Goal: Transaction & Acquisition: Purchase product/service

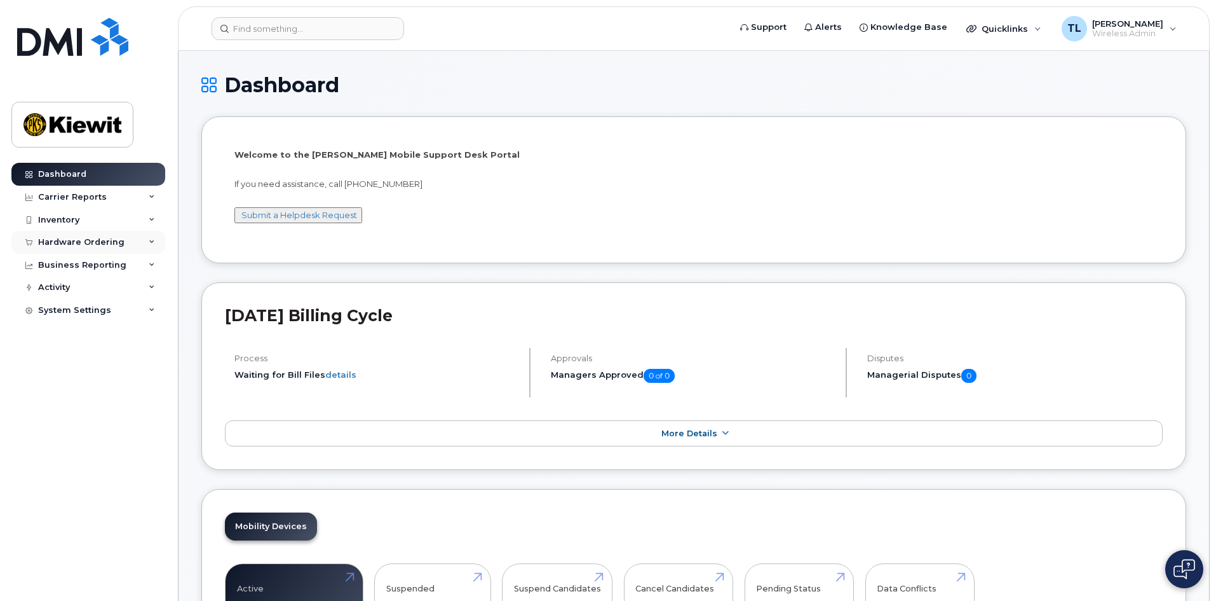
click at [106, 242] on div "Hardware Ordering" at bounding box center [81, 242] width 86 height 10
click at [65, 289] on div "Orders" at bounding box center [59, 289] width 31 height 11
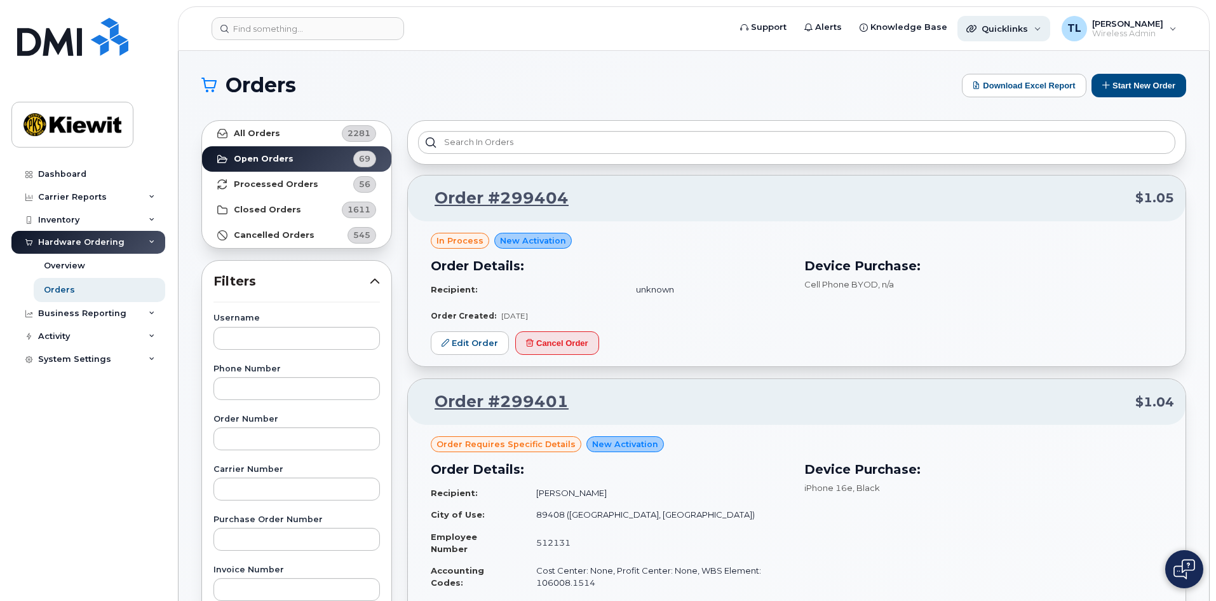
click at [1025, 30] on span "Quicklinks" at bounding box center [1005, 29] width 46 height 10
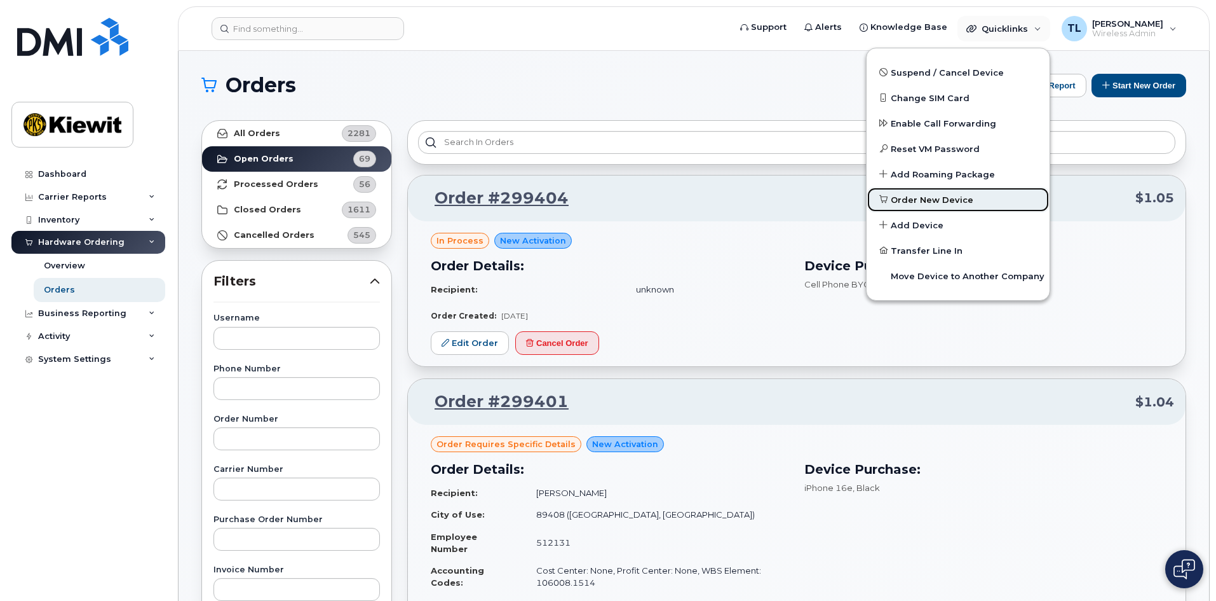
click at [937, 200] on span "Order New Device" at bounding box center [932, 200] width 83 height 13
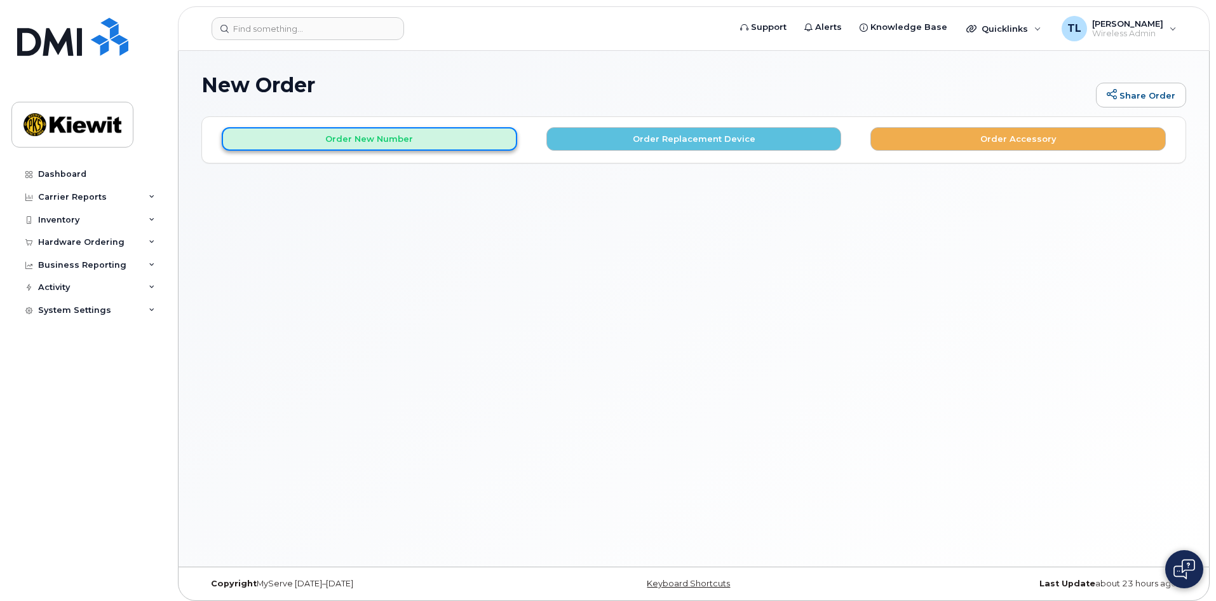
click at [417, 144] on button "Order New Number" at bounding box center [370, 139] width 296 height 24
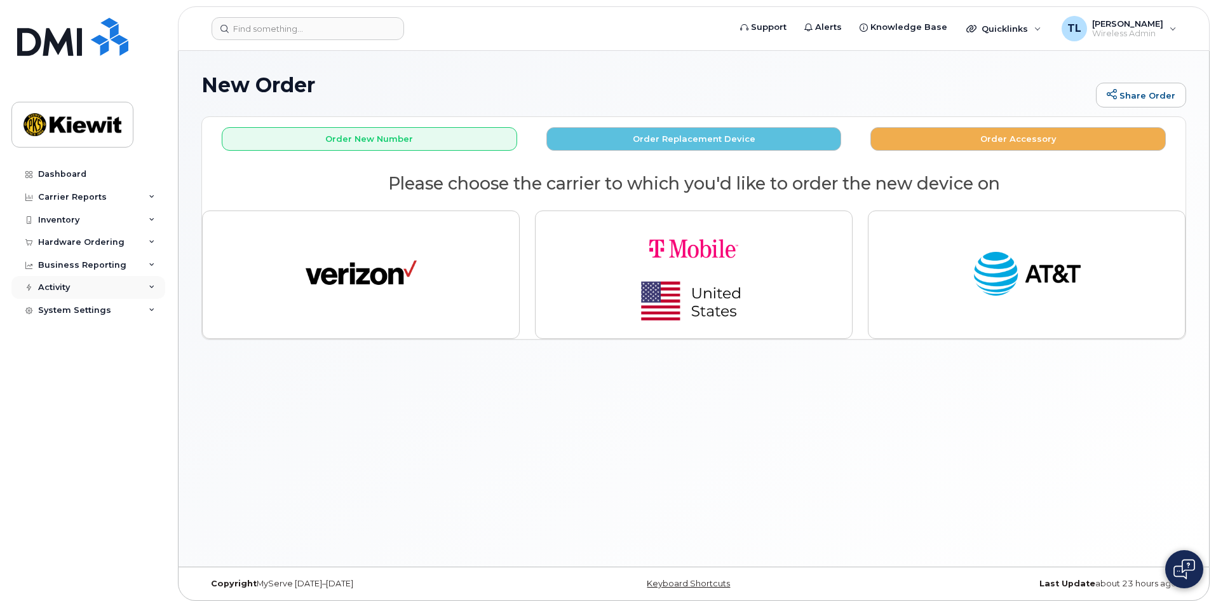
click at [47, 287] on div "Activity" at bounding box center [54, 287] width 32 height 10
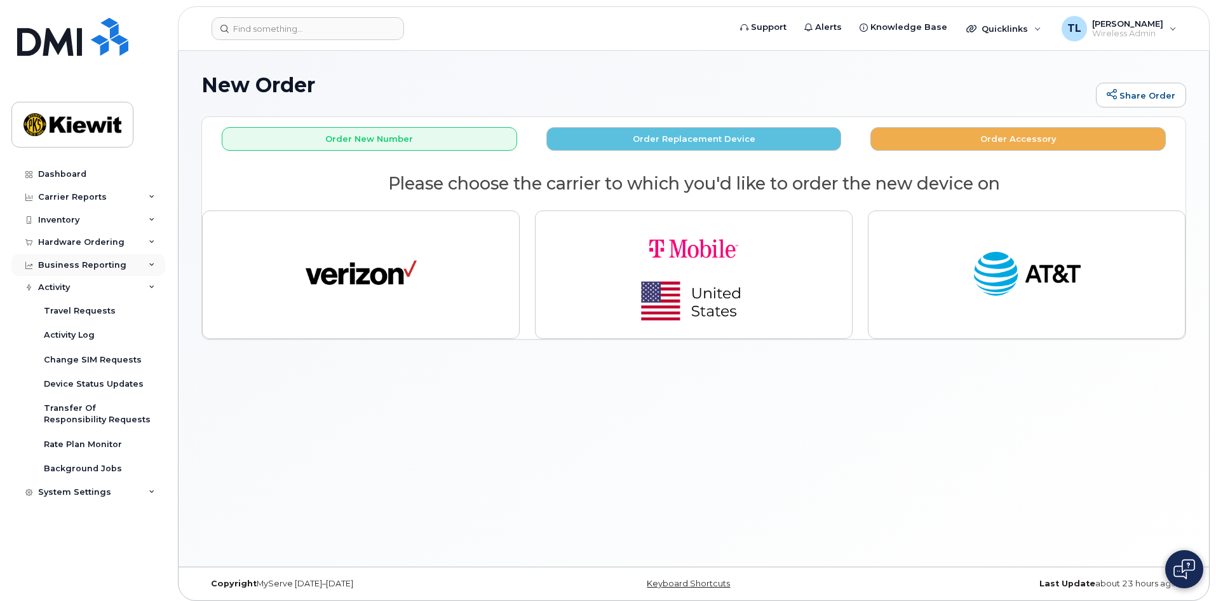
click at [107, 267] on div "Business Reporting" at bounding box center [82, 265] width 88 height 10
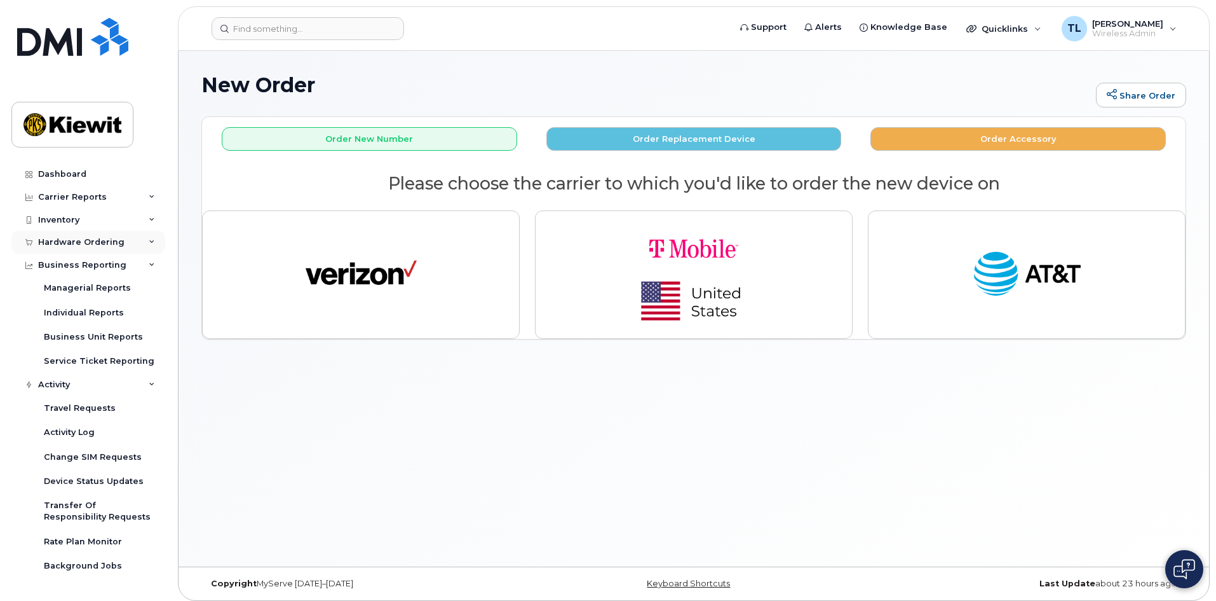
click at [112, 250] on div "Hardware Ordering" at bounding box center [88, 242] width 154 height 23
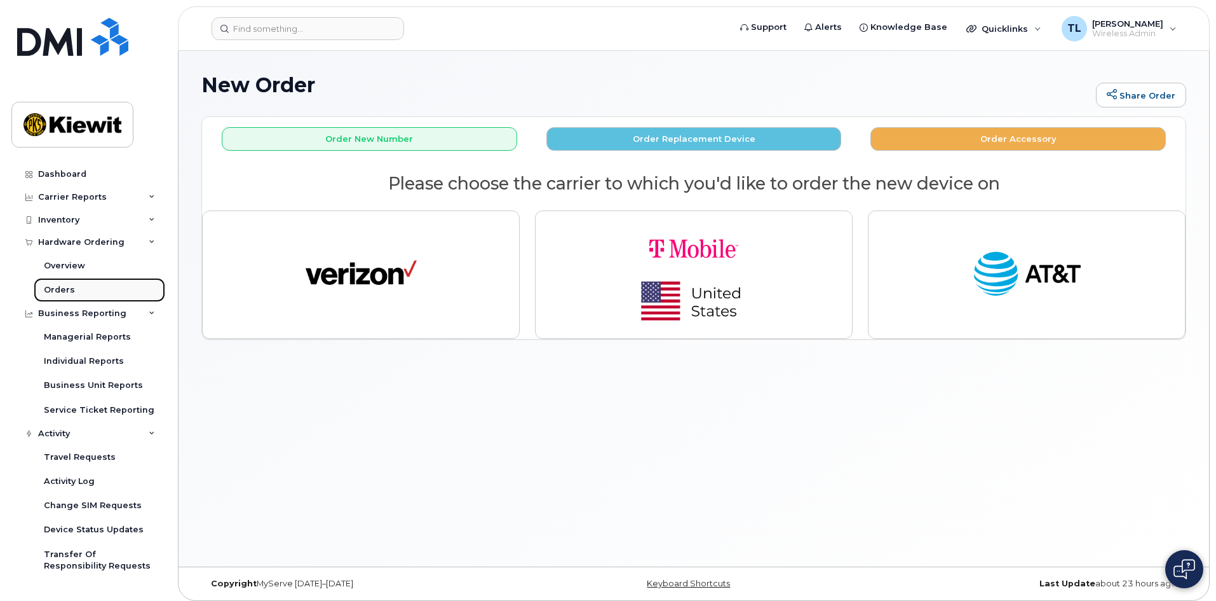
click at [70, 290] on div "Orders" at bounding box center [59, 289] width 31 height 11
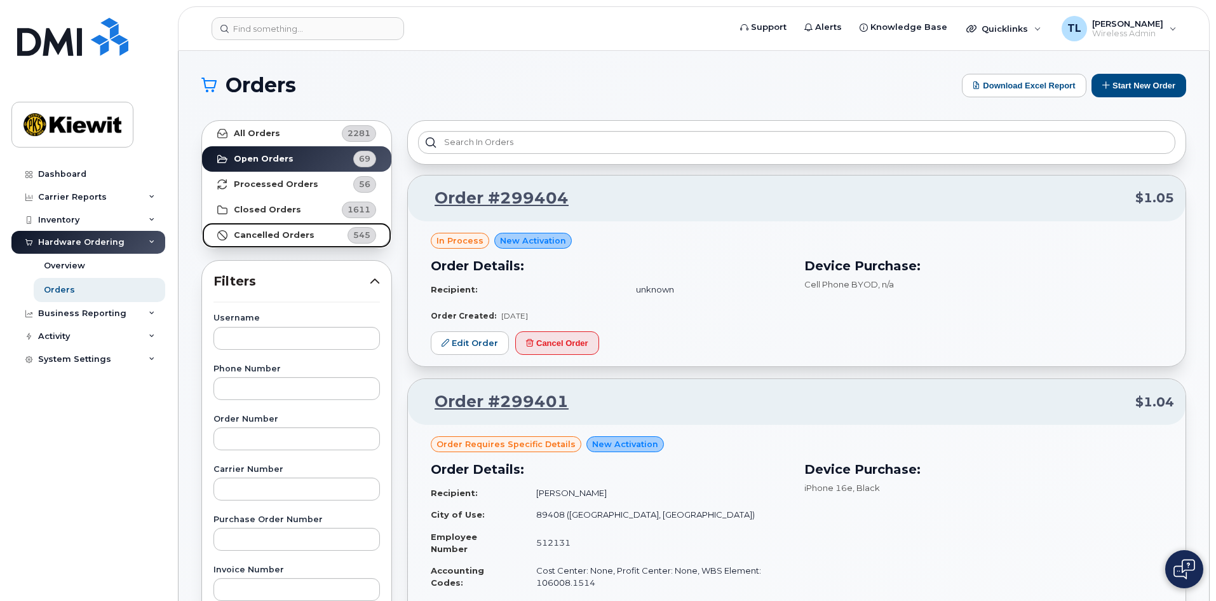
click at [288, 235] on strong "Cancelled Orders" at bounding box center [274, 235] width 81 height 10
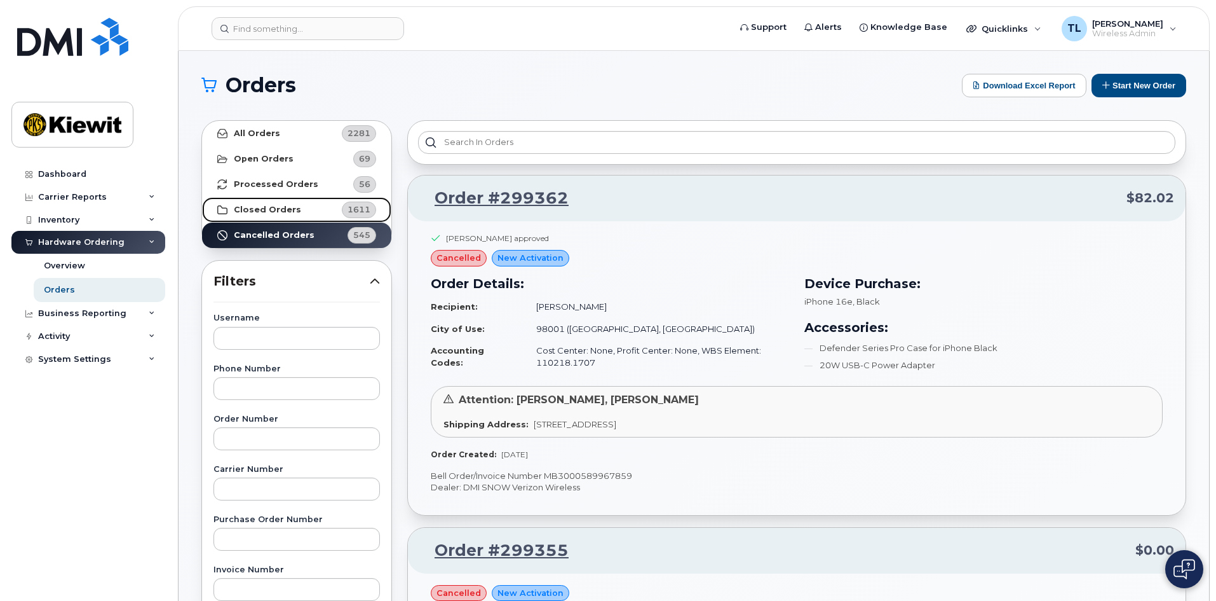
click at [287, 217] on link "Closed Orders 1611" at bounding box center [296, 209] width 189 height 25
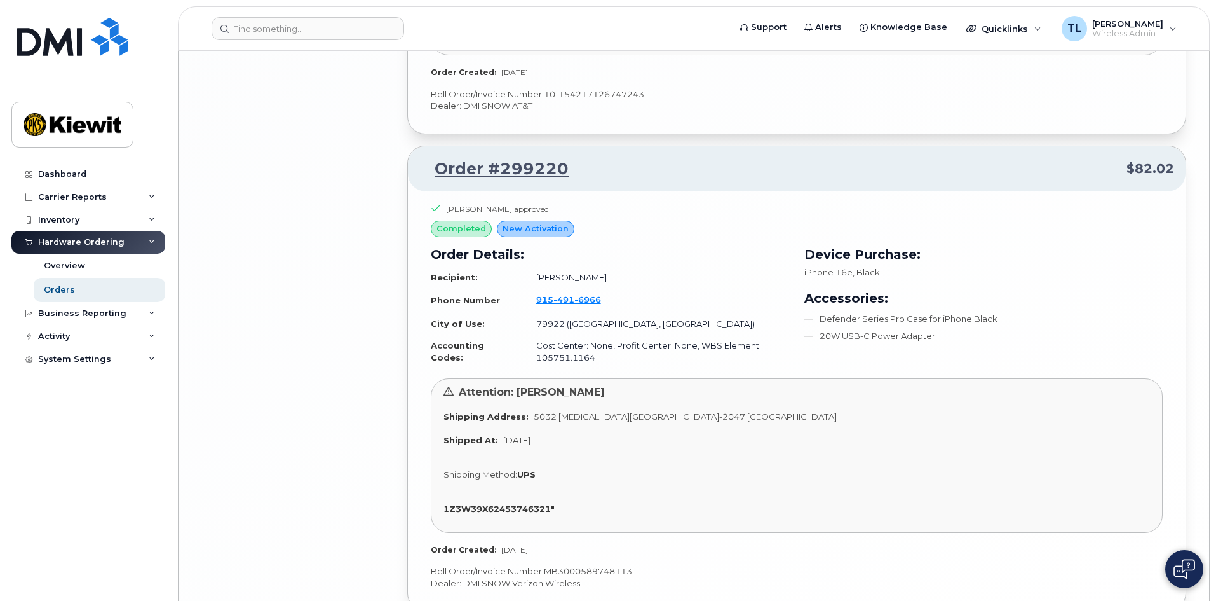
scroll to position [3482, 0]
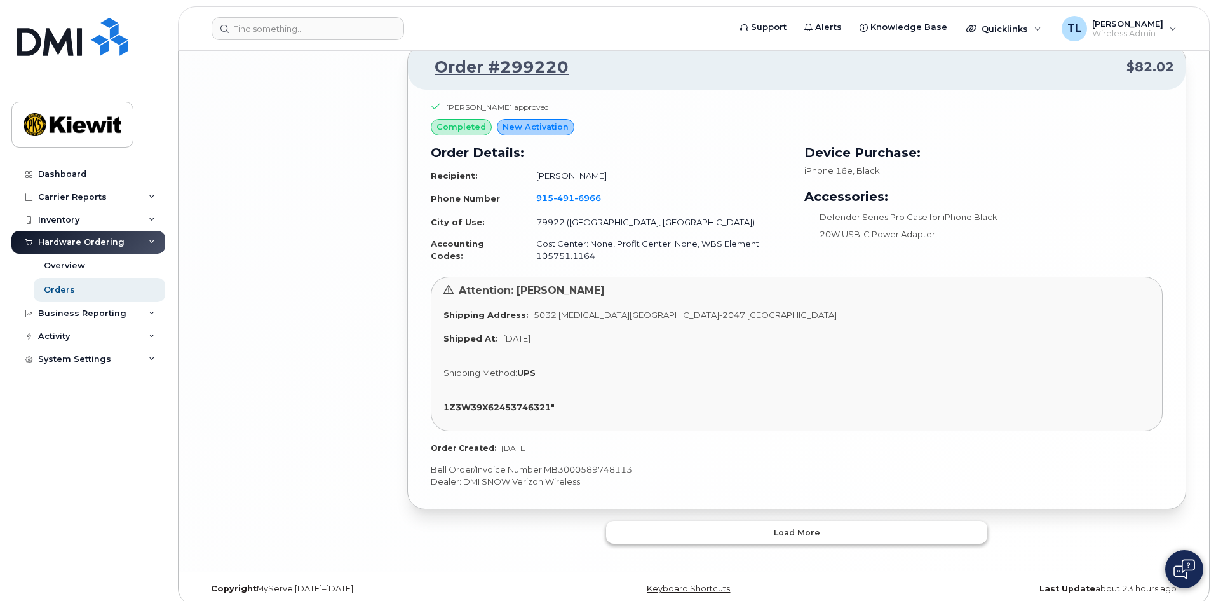
click at [792, 526] on span "Load more" at bounding box center [797, 532] width 46 height 12
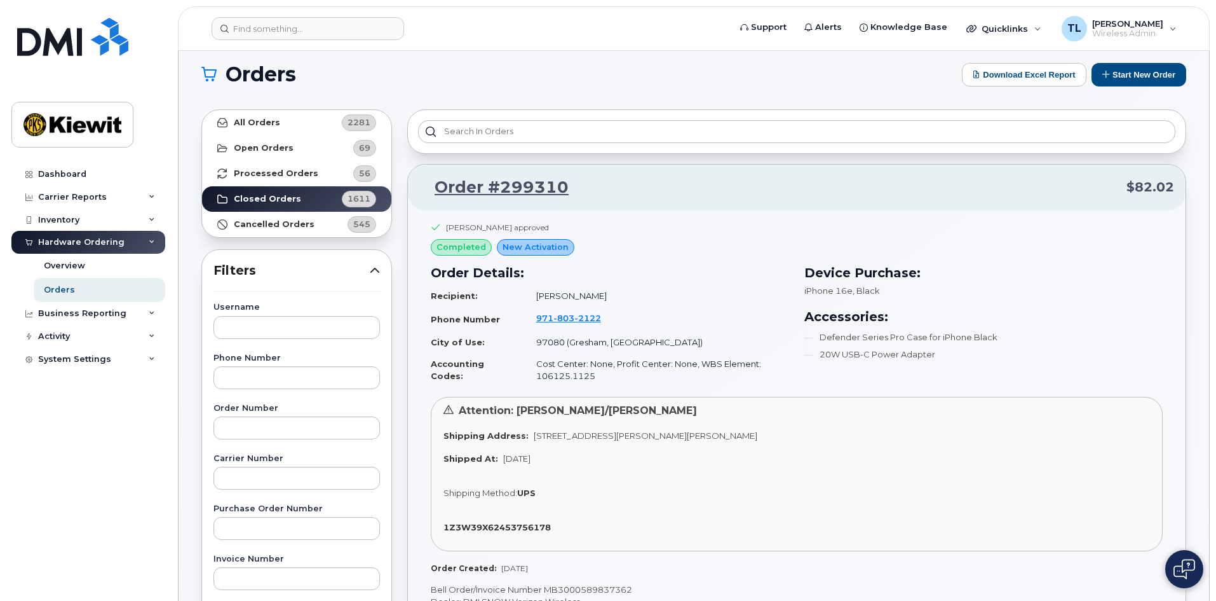
scroll to position [0, 0]
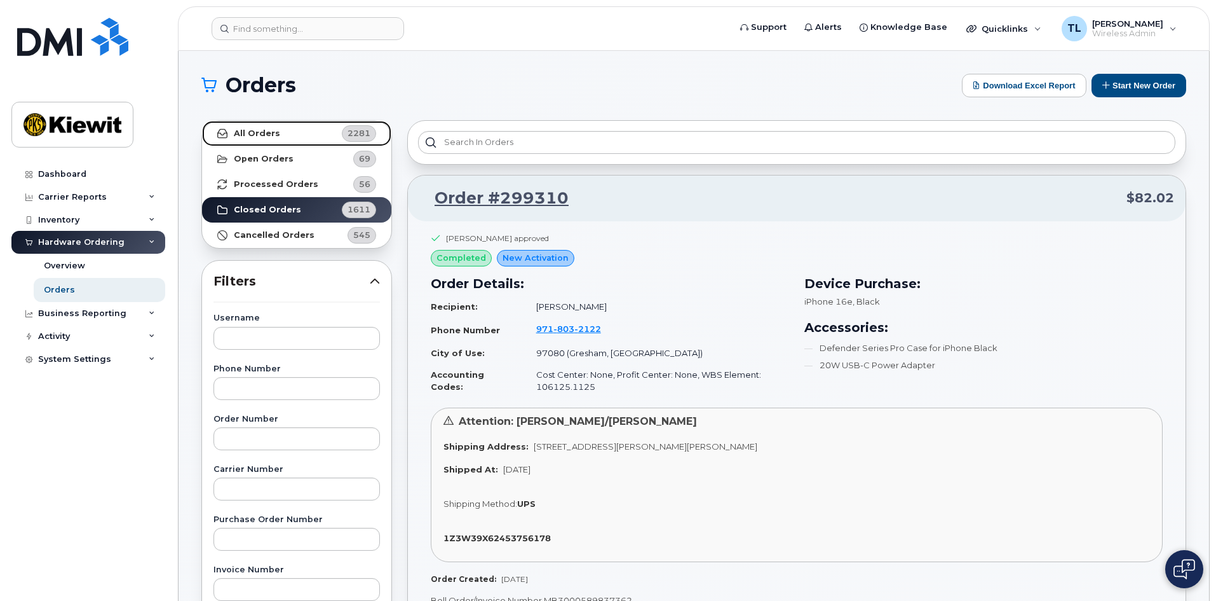
click at [271, 134] on strong "All Orders" at bounding box center [257, 133] width 46 height 10
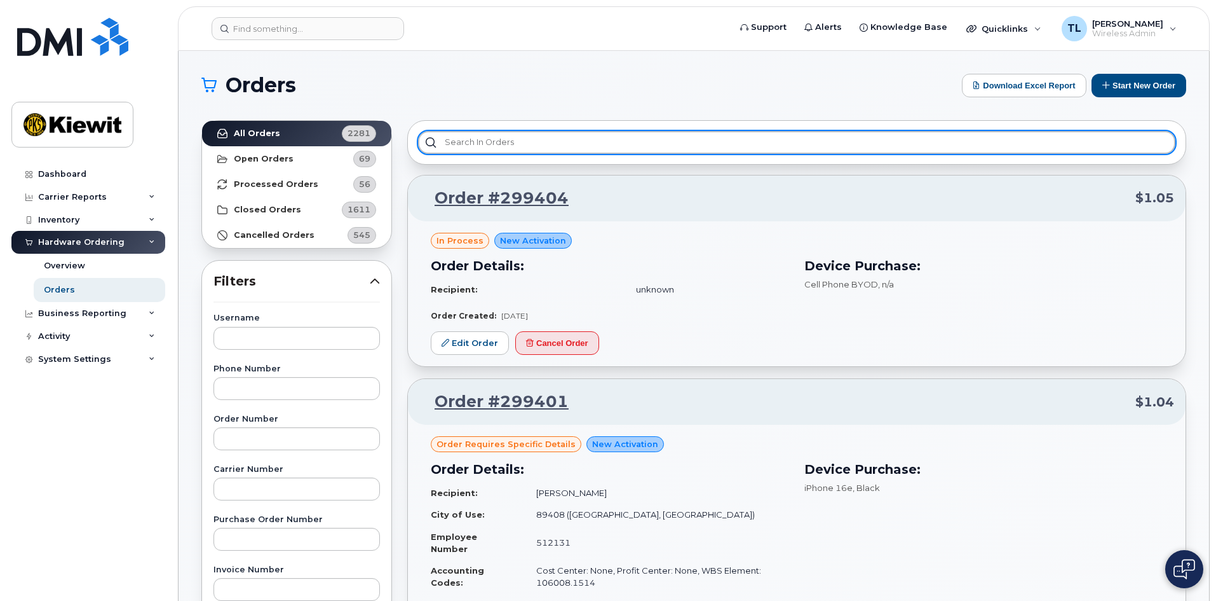
click at [510, 148] on input "text" at bounding box center [797, 142] width 758 height 23
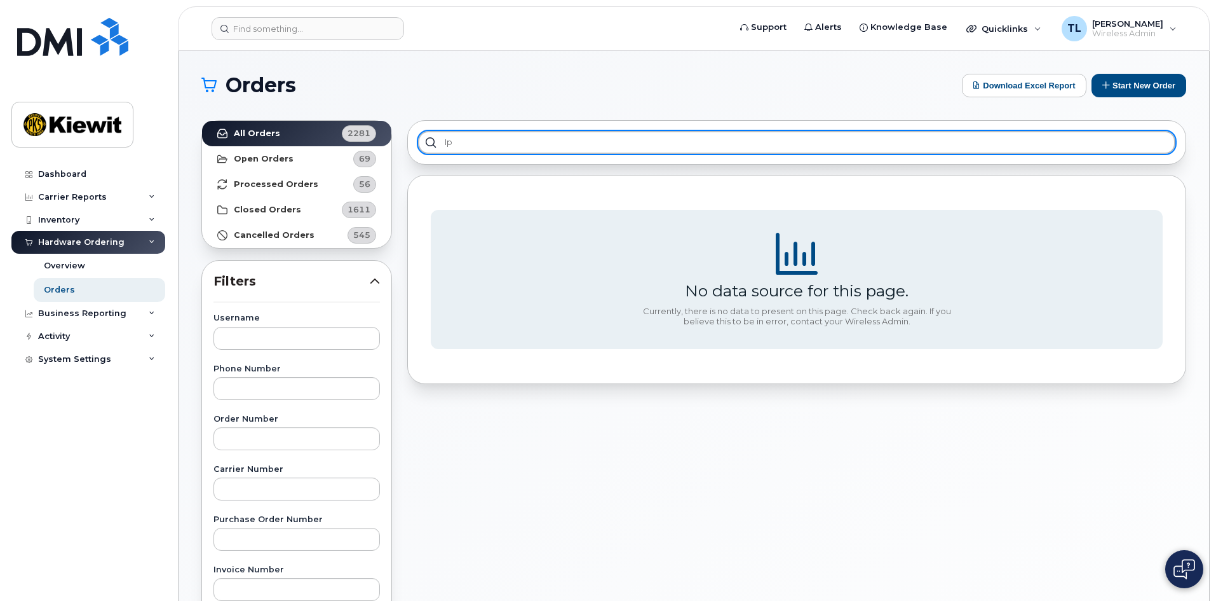
type input "i"
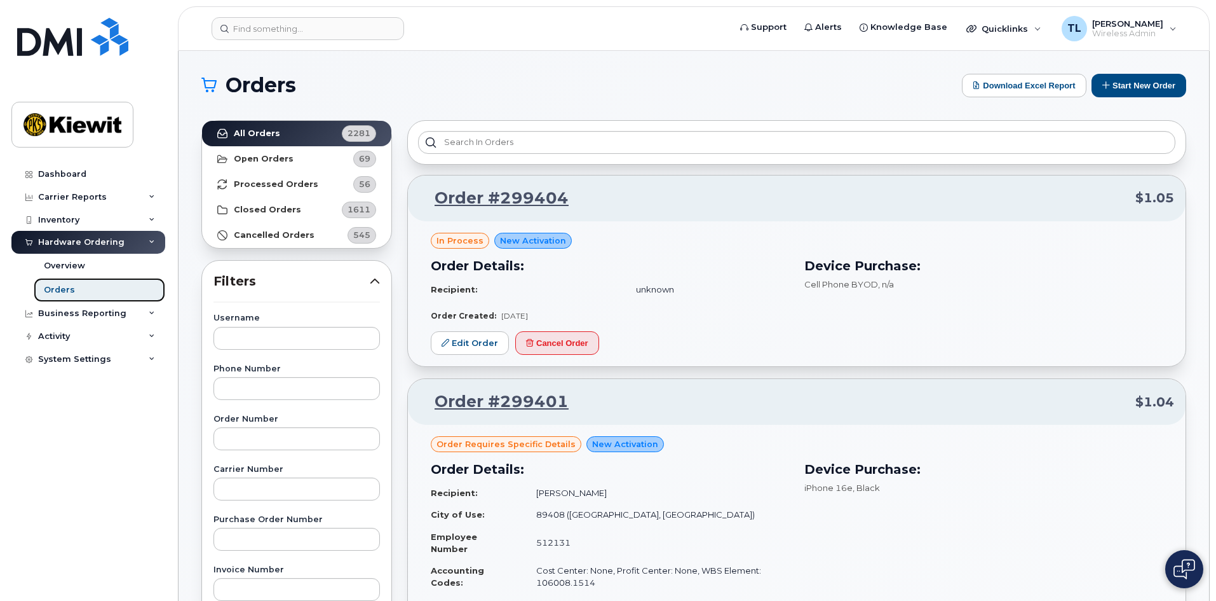
click at [74, 287] on link "Orders" at bounding box center [100, 290] width 132 height 24
click at [1132, 86] on button "Start New Order" at bounding box center [1139, 86] width 95 height 24
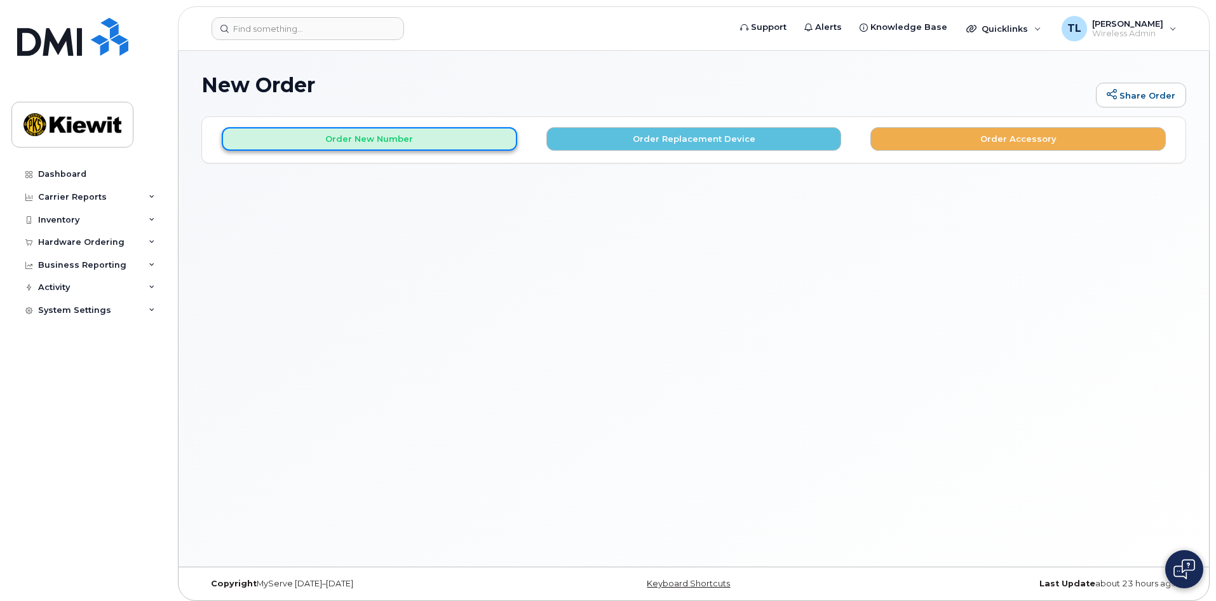
click at [375, 132] on button "Order New Number" at bounding box center [370, 139] width 296 height 24
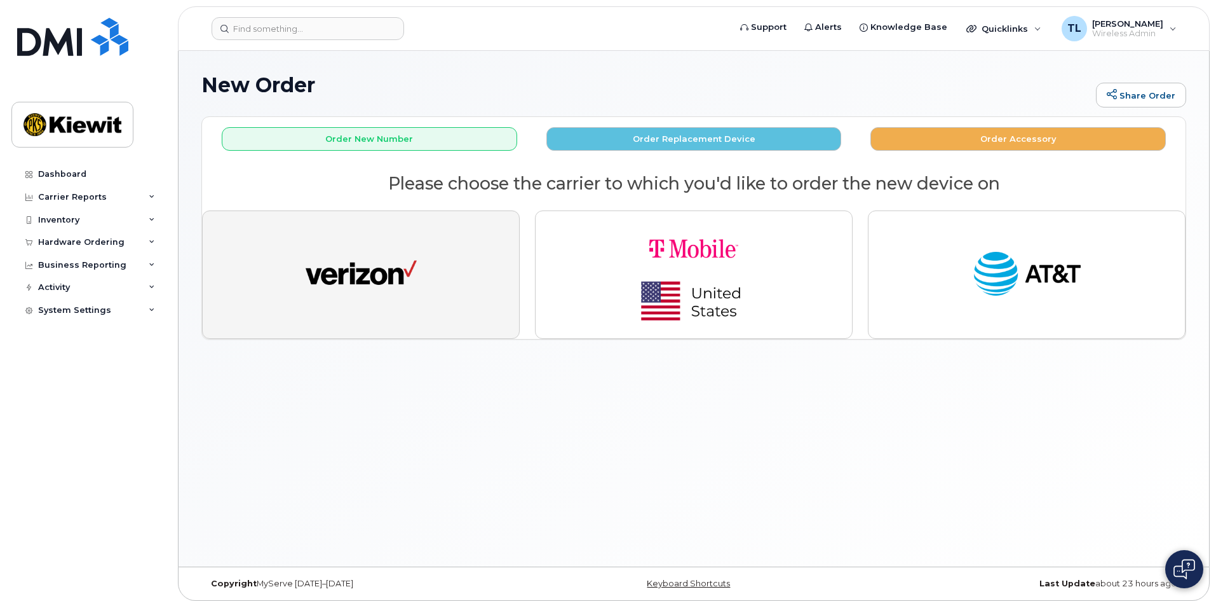
click at [403, 289] on img "button" at bounding box center [361, 274] width 111 height 57
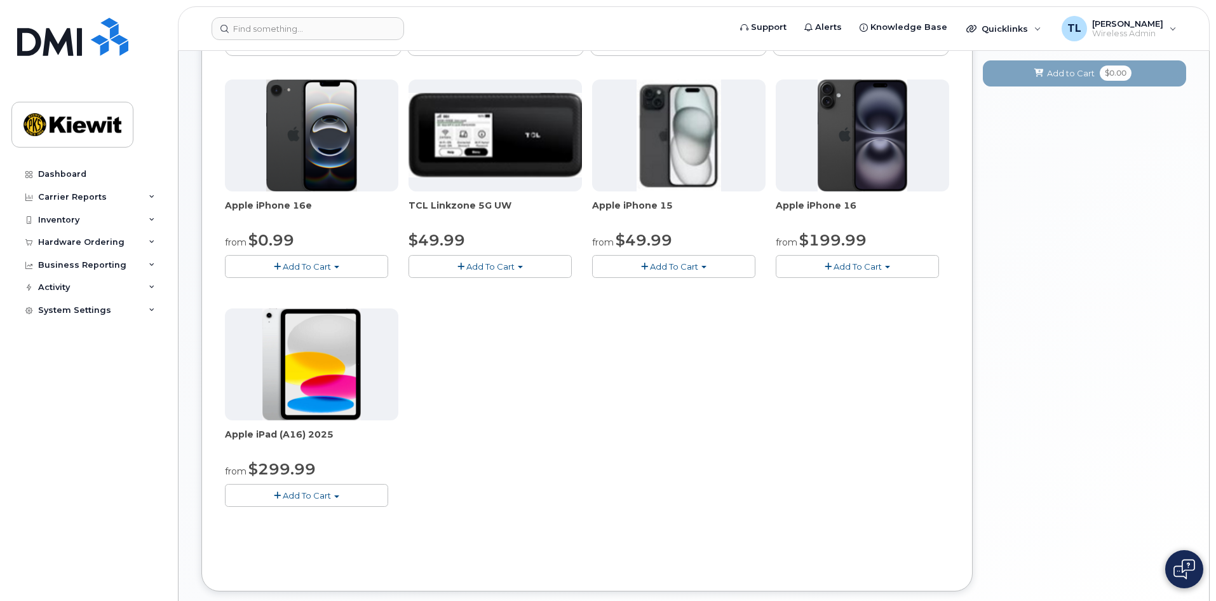
scroll to position [191, 0]
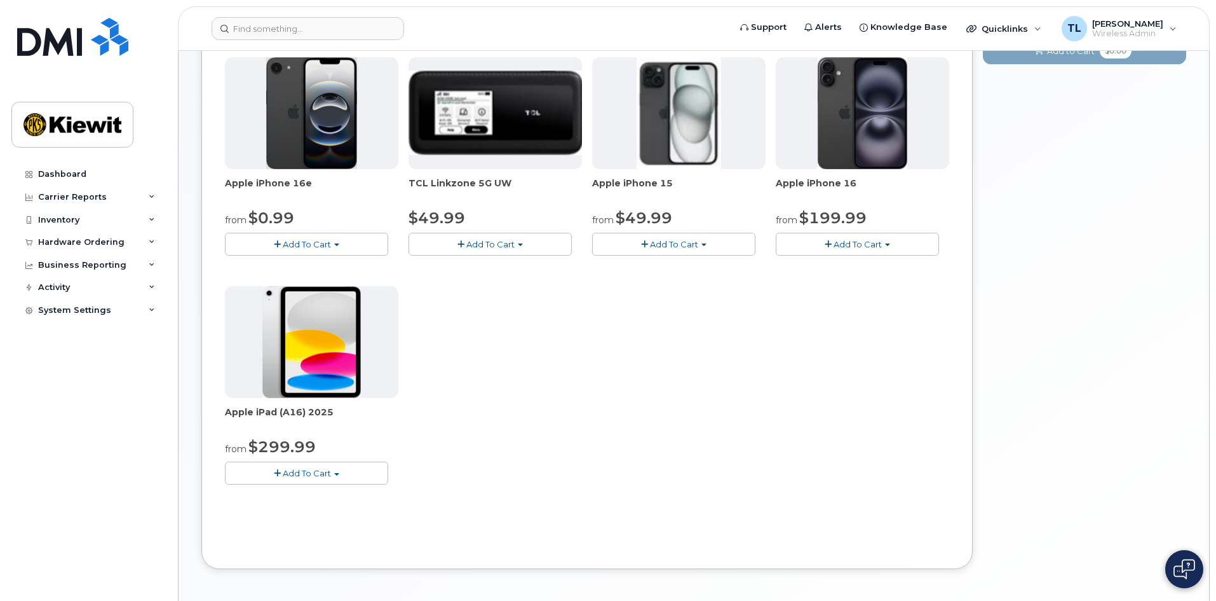
click at [321, 477] on span "Add To Cart" at bounding box center [307, 473] width 48 height 10
click at [310, 499] on link "$299.99 - 2 Year Activation (128GB)" at bounding box center [315, 497] width 175 height 16
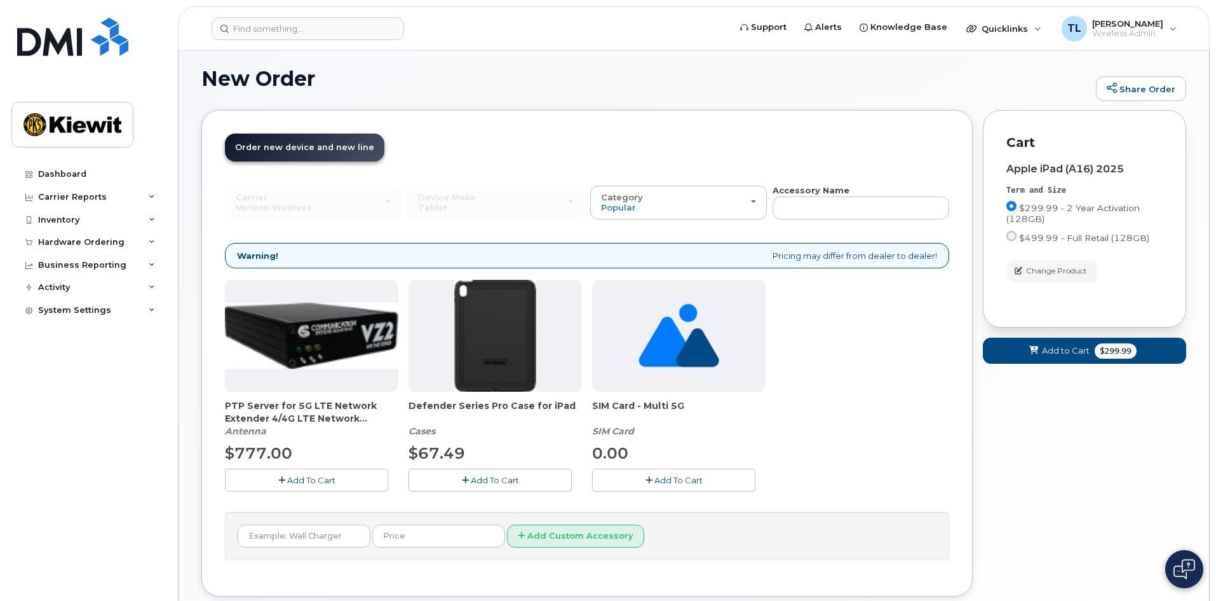
click at [473, 485] on button "Add To Cart" at bounding box center [490, 479] width 163 height 22
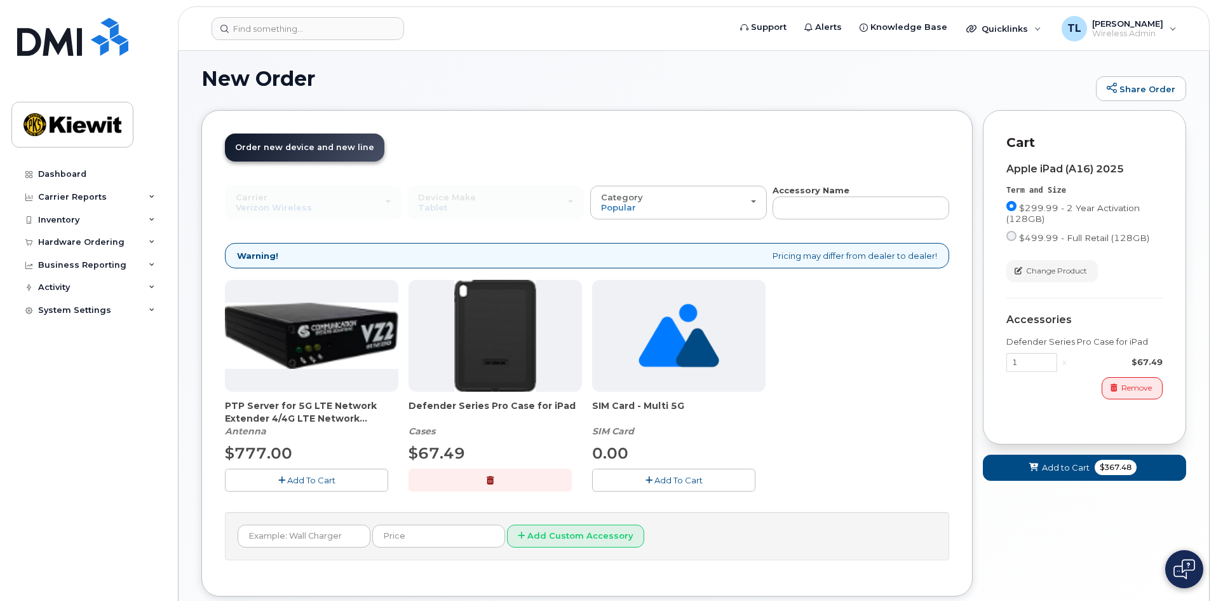
click at [652, 479] on button "Add To Cart" at bounding box center [673, 479] width 163 height 22
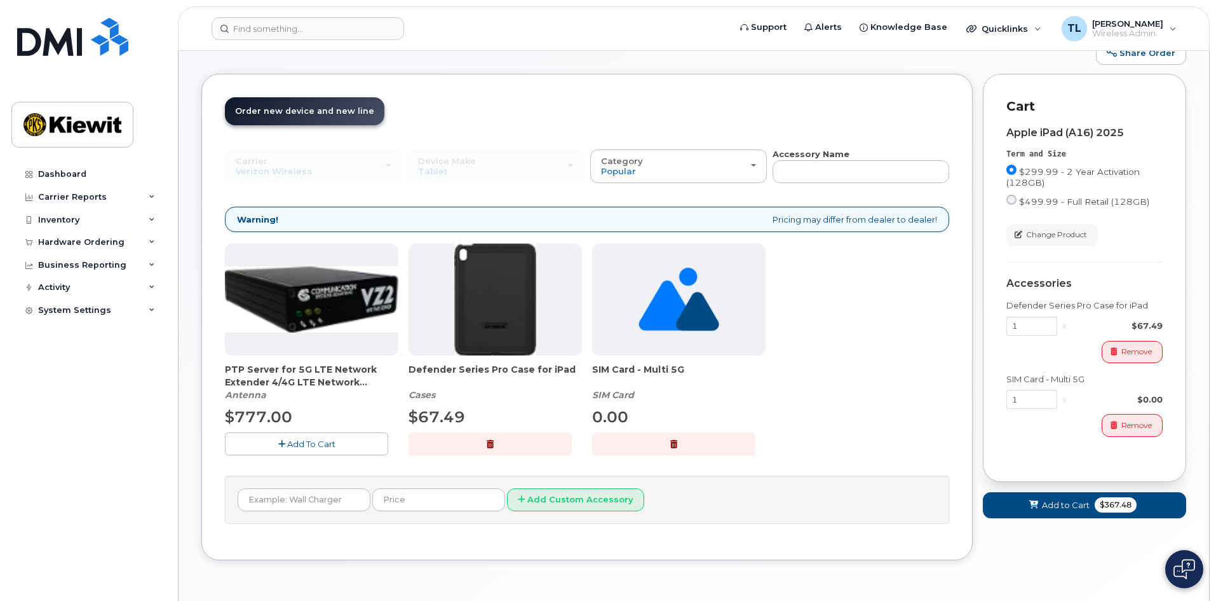
scroll to position [0, 0]
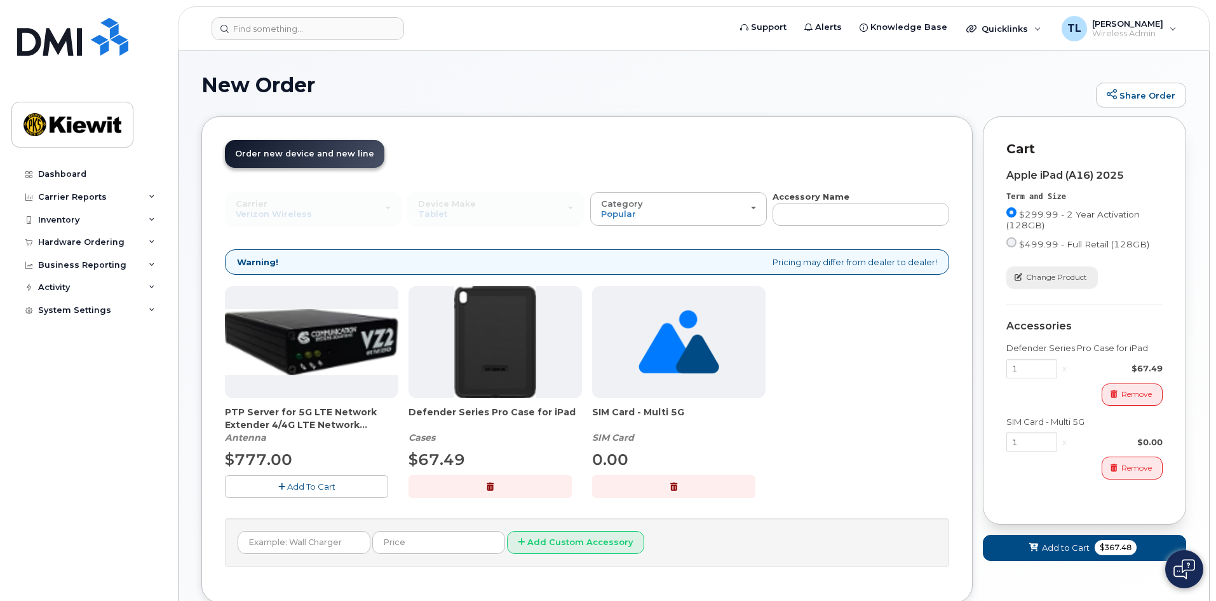
click at [1046, 275] on span "Change Product" at bounding box center [1056, 276] width 61 height 11
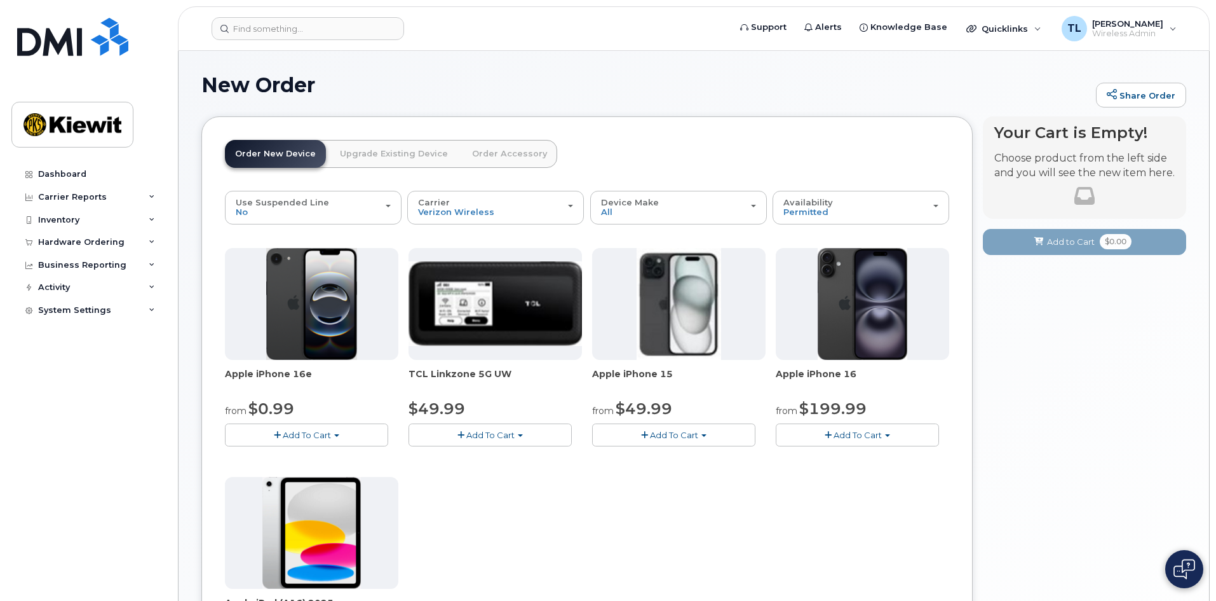
scroll to position [127, 0]
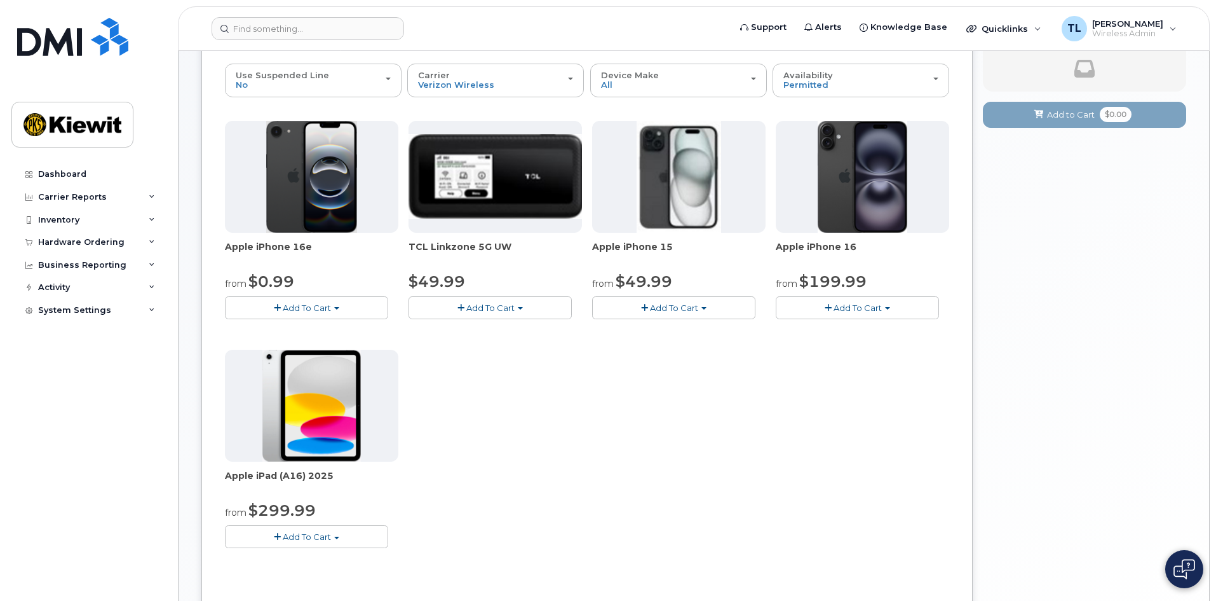
click at [337, 534] on button "Add To Cart" at bounding box center [306, 536] width 163 height 22
click at [369, 494] on span "Apple iPad (A16) 2025" at bounding box center [312, 481] width 174 height 25
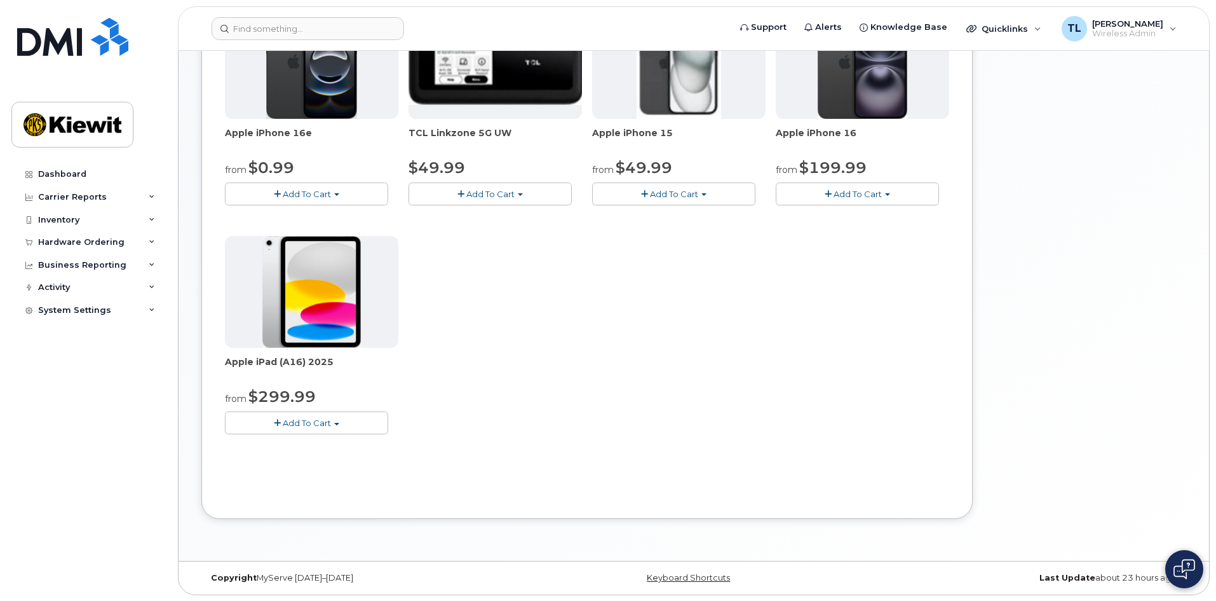
scroll to position [242, 0]
click at [264, 421] on button "Add To Cart" at bounding box center [306, 422] width 163 height 22
click at [285, 443] on link "$299.99 - 2 Year Activation (128GB)" at bounding box center [315, 446] width 175 height 16
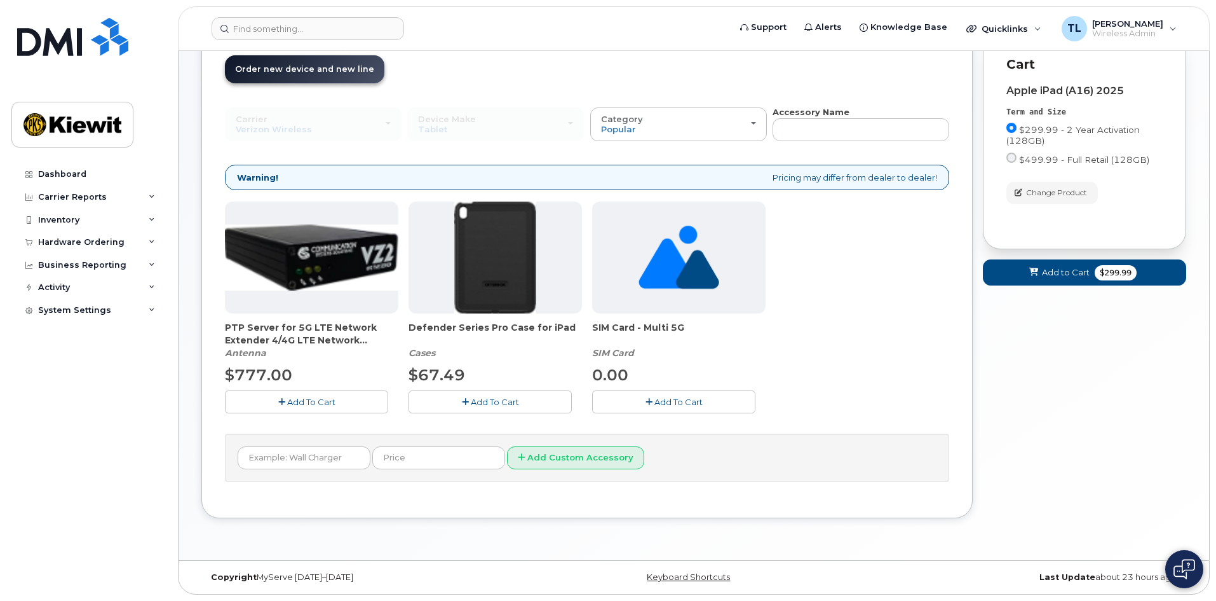
click at [538, 400] on button "Add To Cart" at bounding box center [490, 401] width 163 height 22
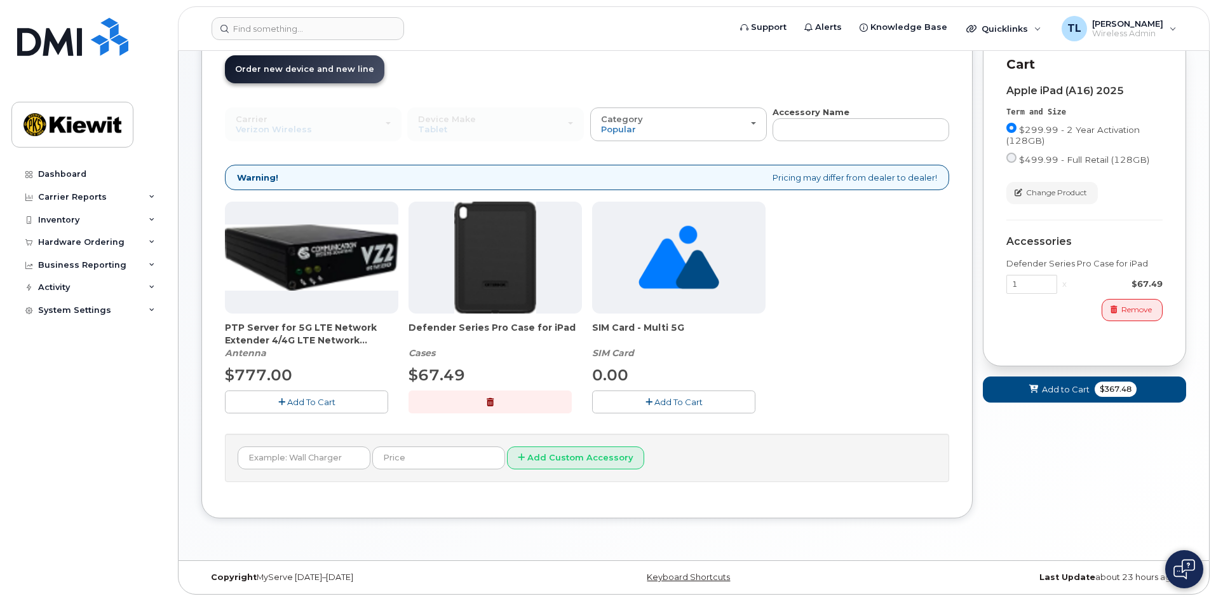
click at [679, 407] on button "Add To Cart" at bounding box center [673, 401] width 163 height 22
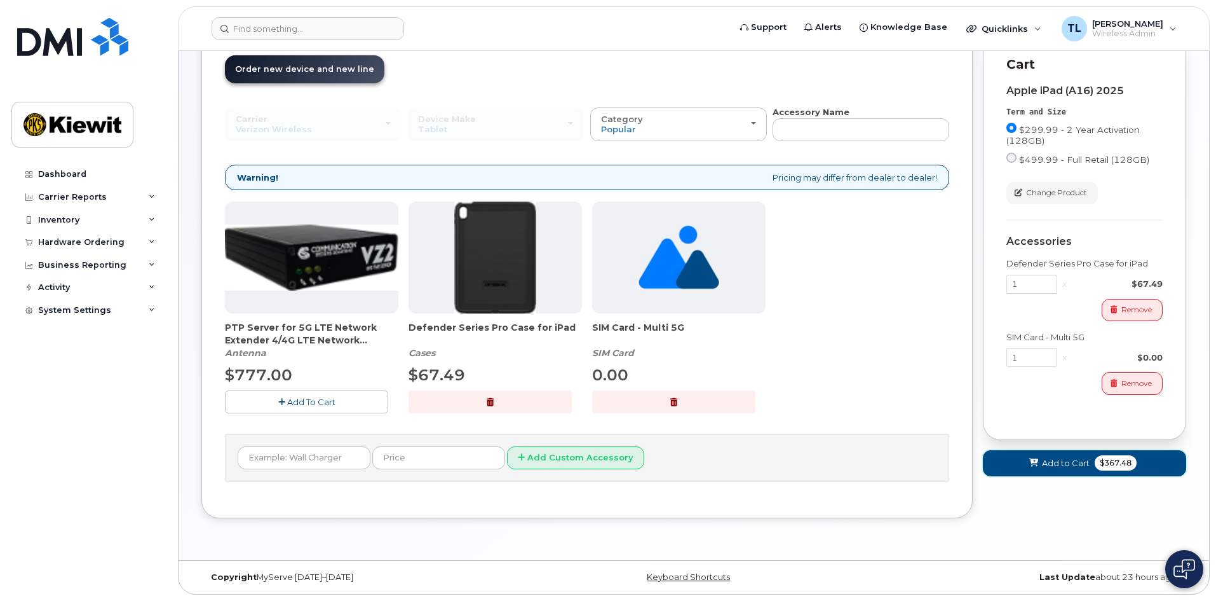
click at [1052, 468] on span "Add to Cart" at bounding box center [1066, 463] width 48 height 12
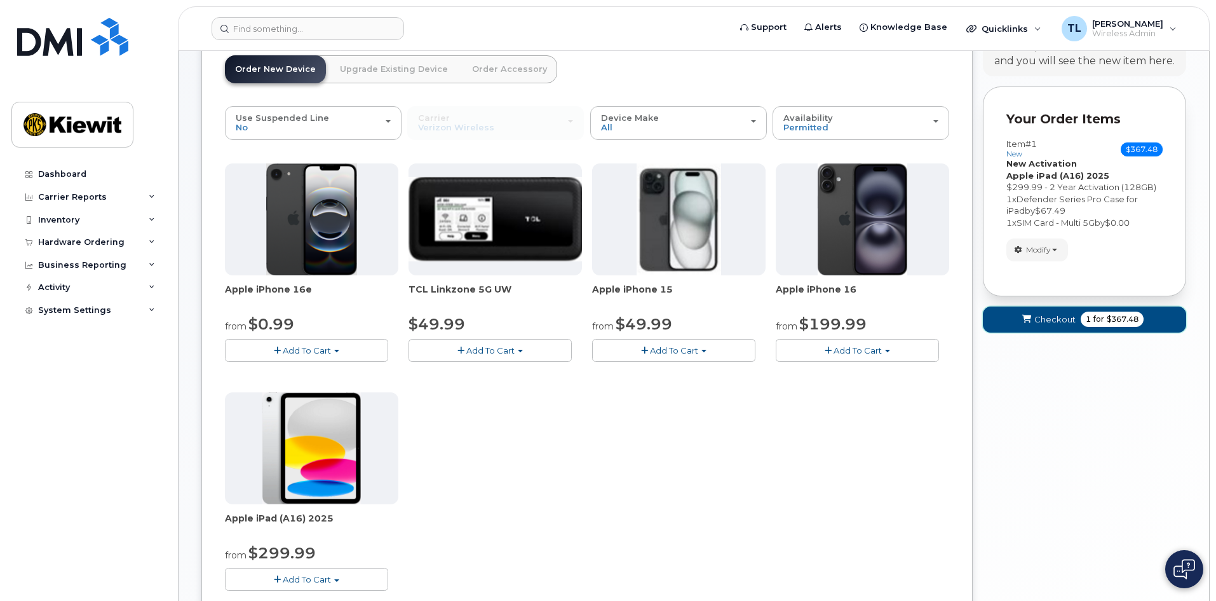
click at [1051, 322] on span "Checkout" at bounding box center [1055, 319] width 41 height 12
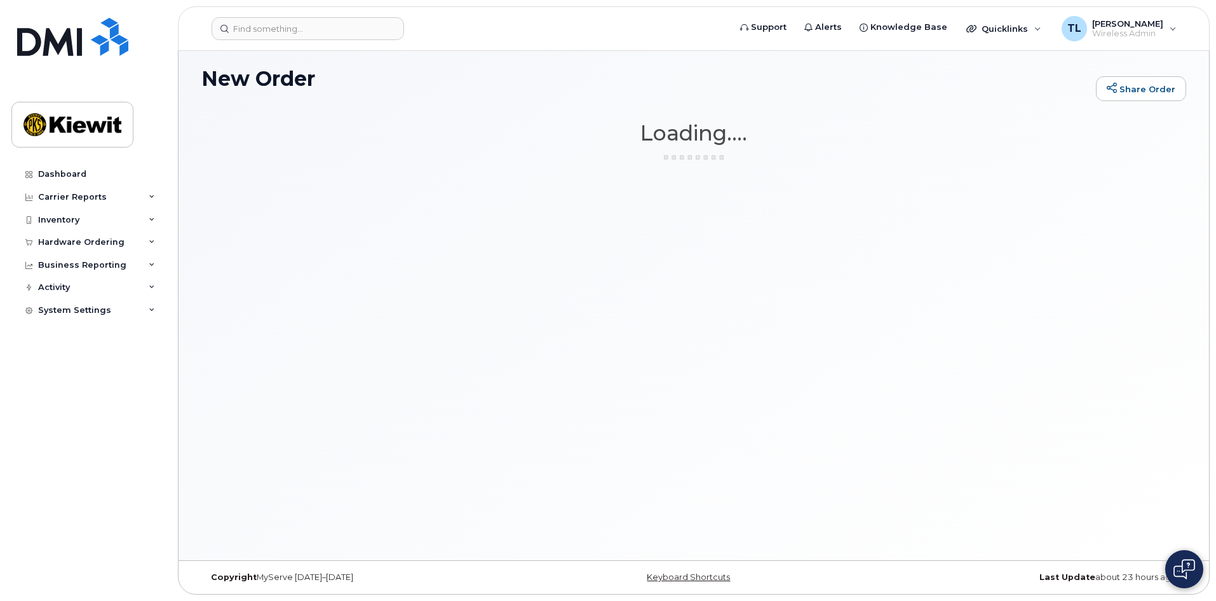
scroll to position [6, 0]
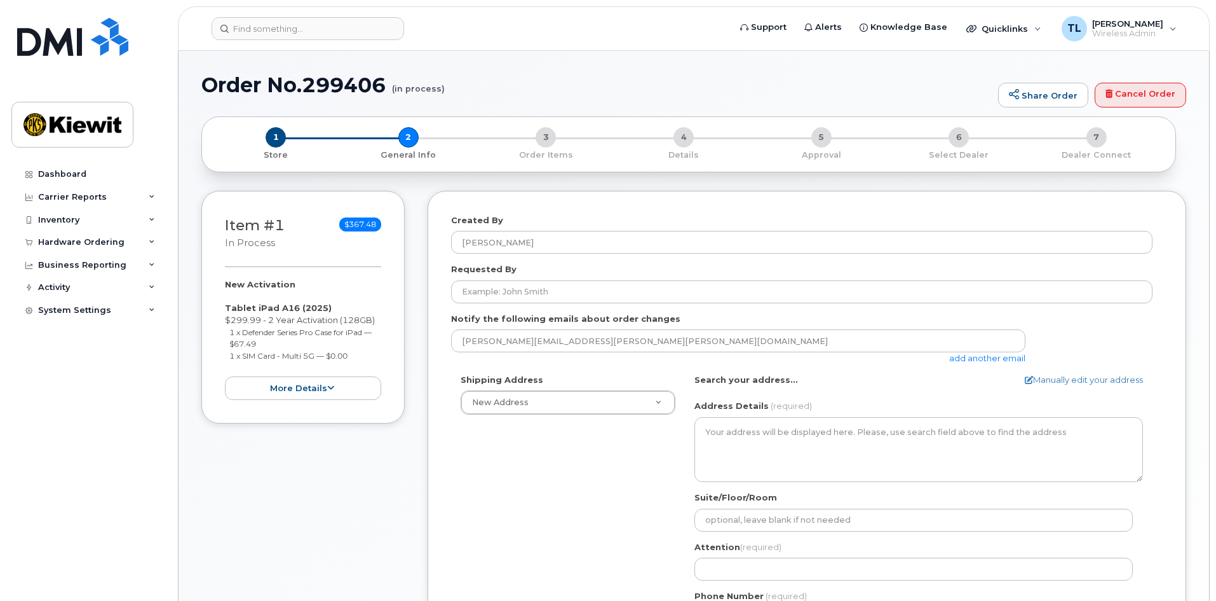
select select
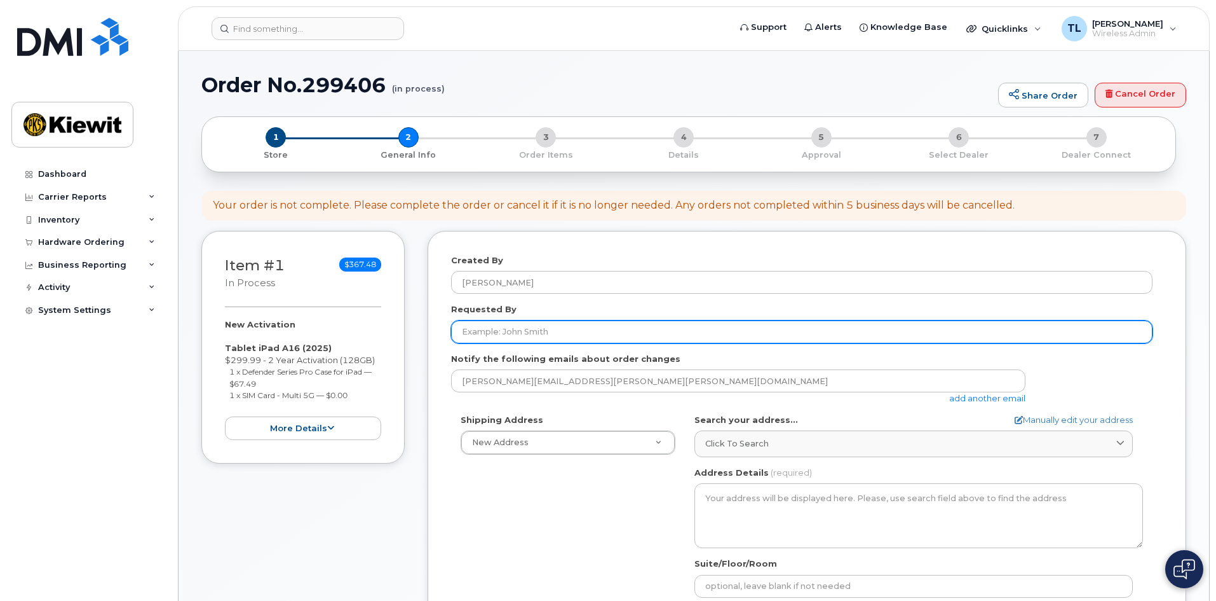
click at [549, 336] on input "Requested By" at bounding box center [802, 331] width 702 height 23
type input "Bergen Lorenz"
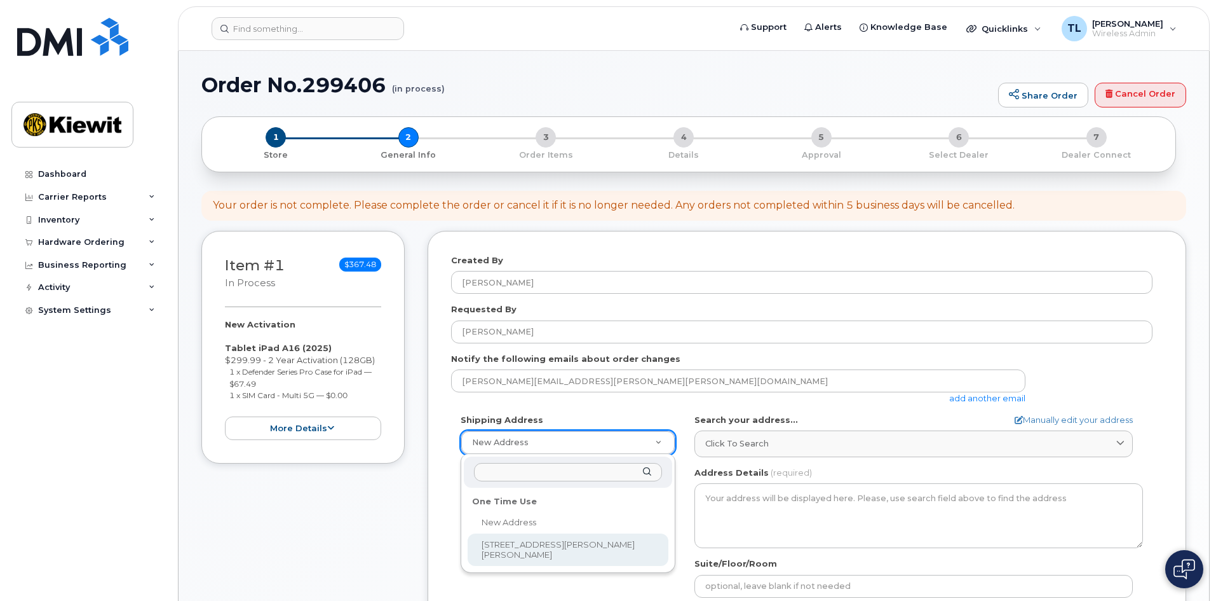
select select "85 Stokes King Road"
type input "Bergen Lorenz"
type input "4106101791"
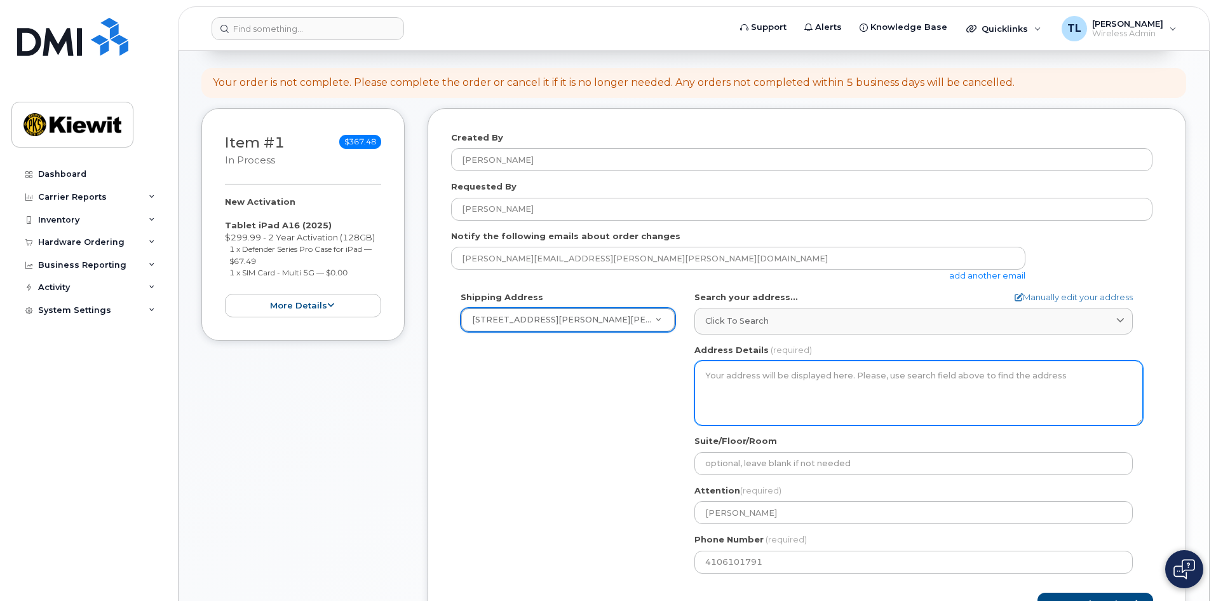
scroll to position [127, 0]
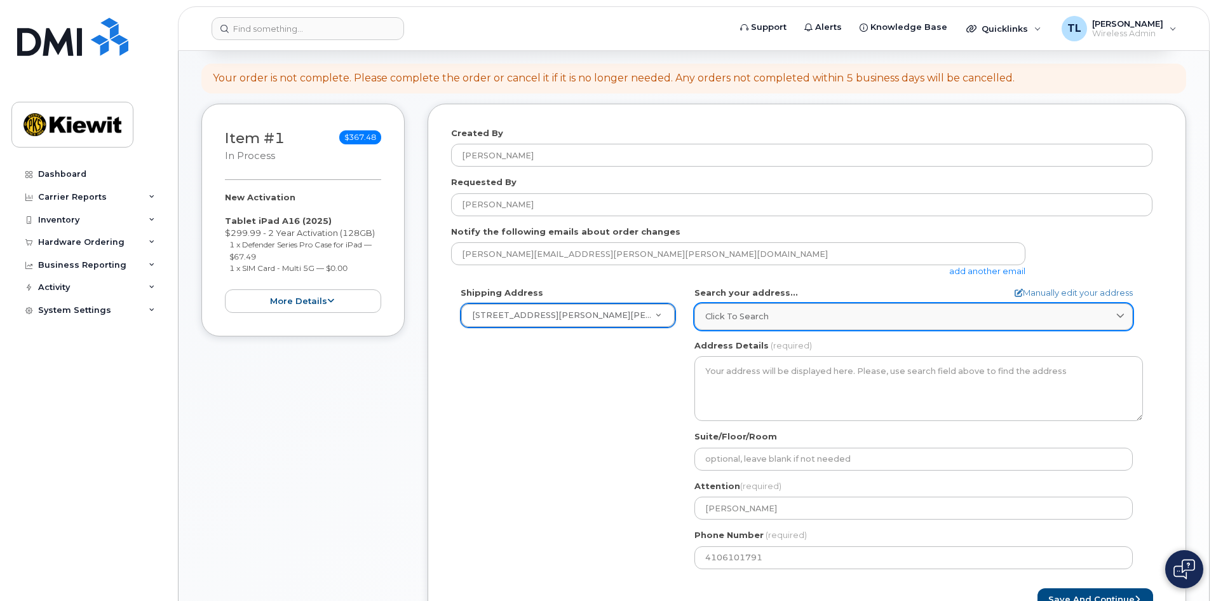
click at [819, 315] on div "Click to search" at bounding box center [913, 316] width 417 height 12
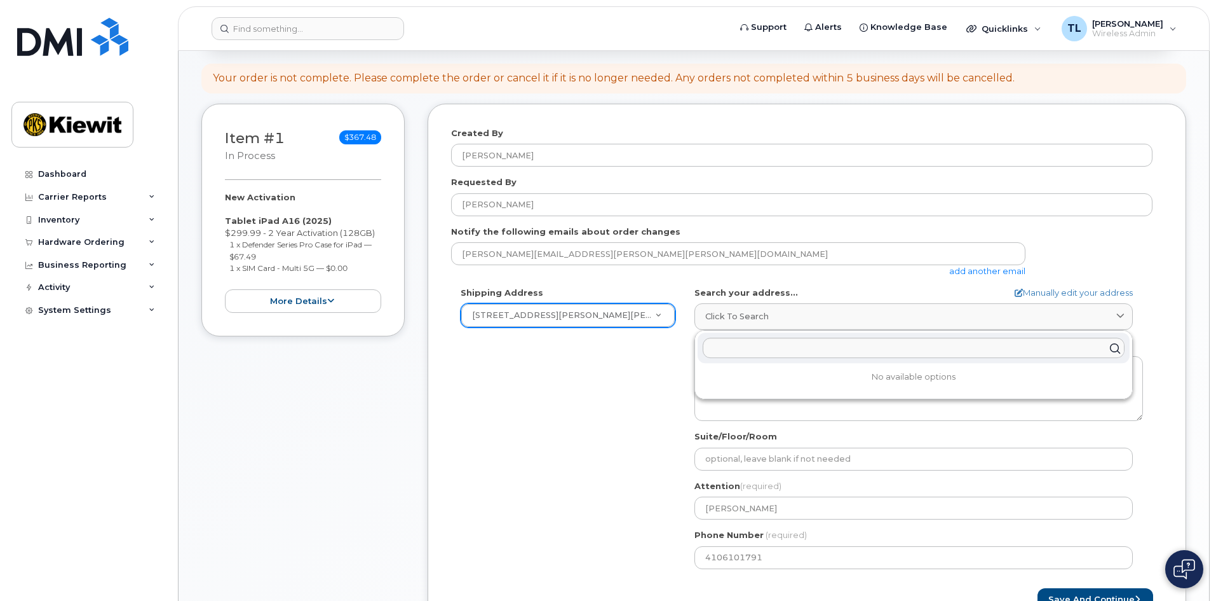
click at [607, 362] on div "Shipping Address 85 Stokes King Road New Address 85 Stokes King Road MS Greenvi…" at bounding box center [802, 433] width 702 height 292
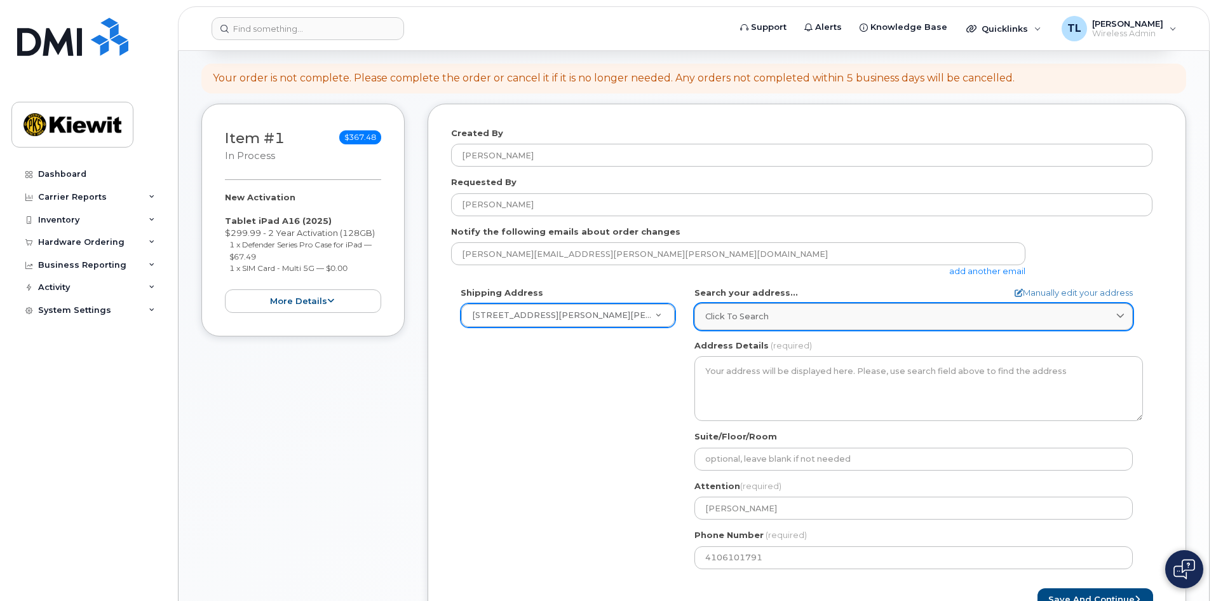
click at [780, 315] on div "Click to search" at bounding box center [913, 316] width 417 height 12
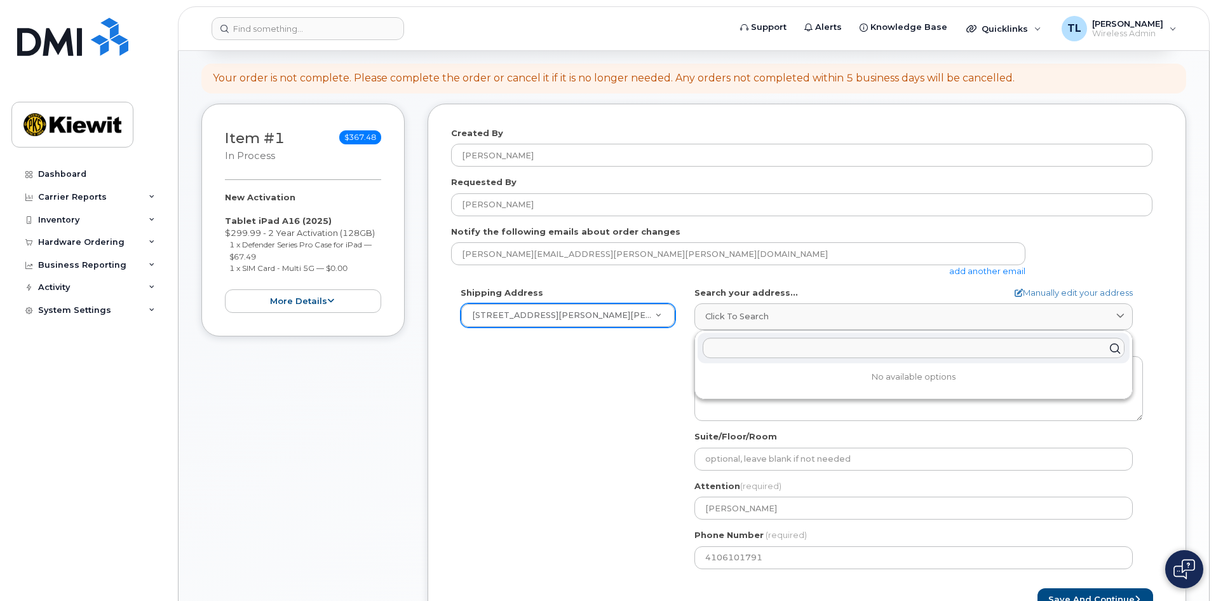
click at [664, 343] on div "Shipping Address 85 Stokes King Road New Address 85 Stokes King Road MS Greenvi…" at bounding box center [802, 433] width 702 height 292
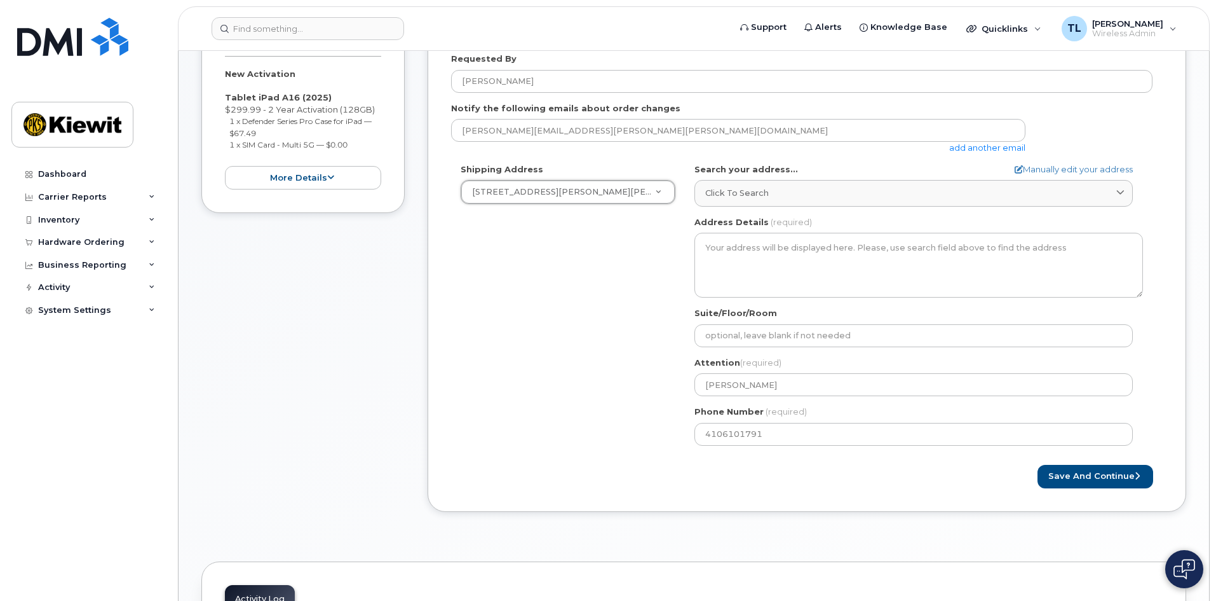
scroll to position [254, 0]
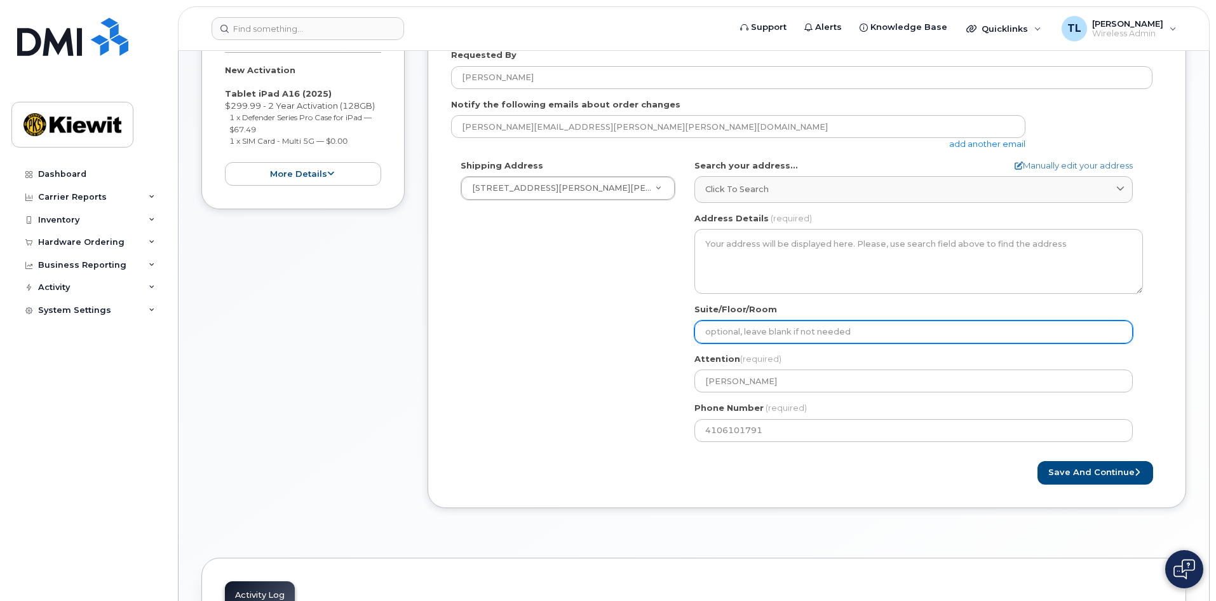
click at [782, 327] on input "Suite/Floor/Room" at bounding box center [914, 331] width 439 height 23
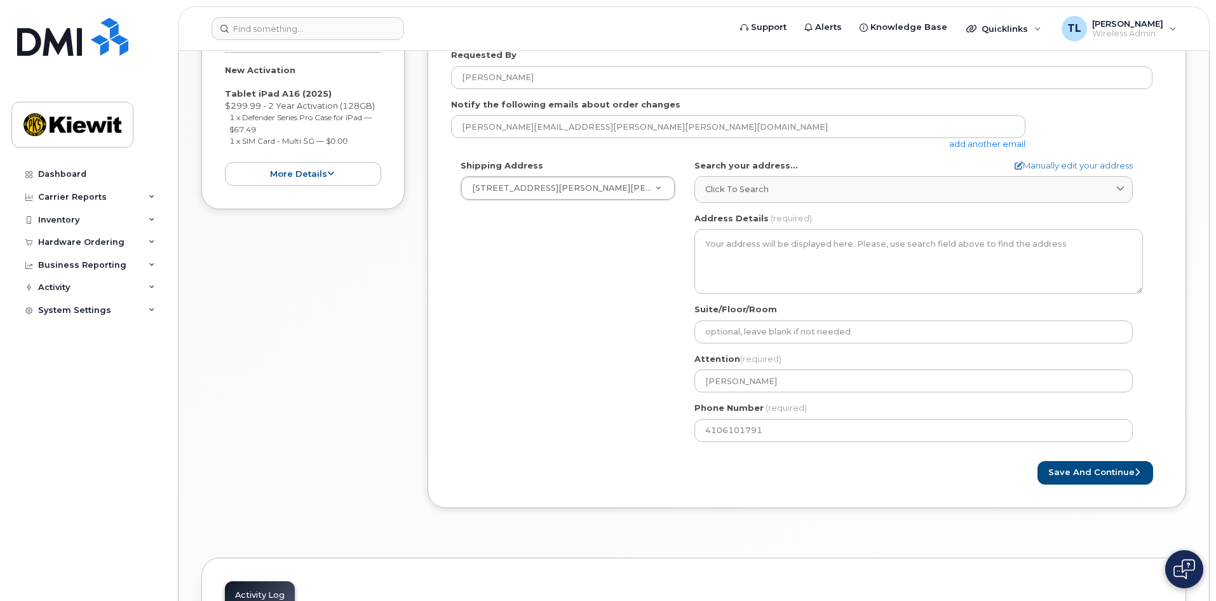
click at [566, 404] on div "Shipping Address 85 Stokes King Road New Address 85 Stokes King Road MS Greenvi…" at bounding box center [802, 306] width 702 height 292
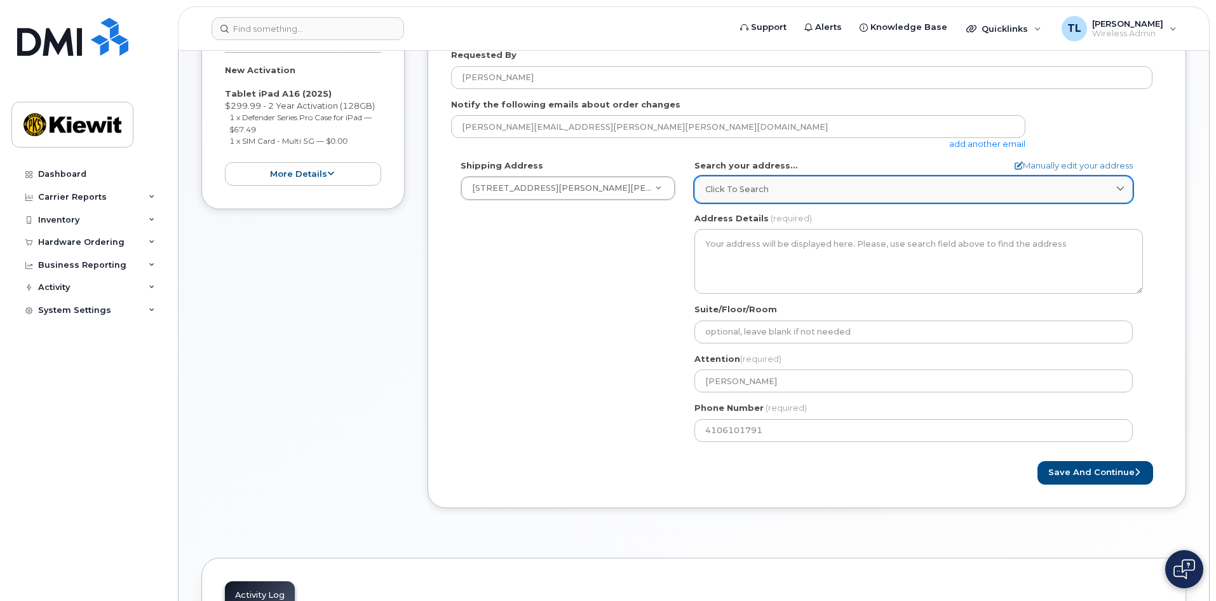
click at [814, 193] on div "Click to search" at bounding box center [913, 189] width 417 height 12
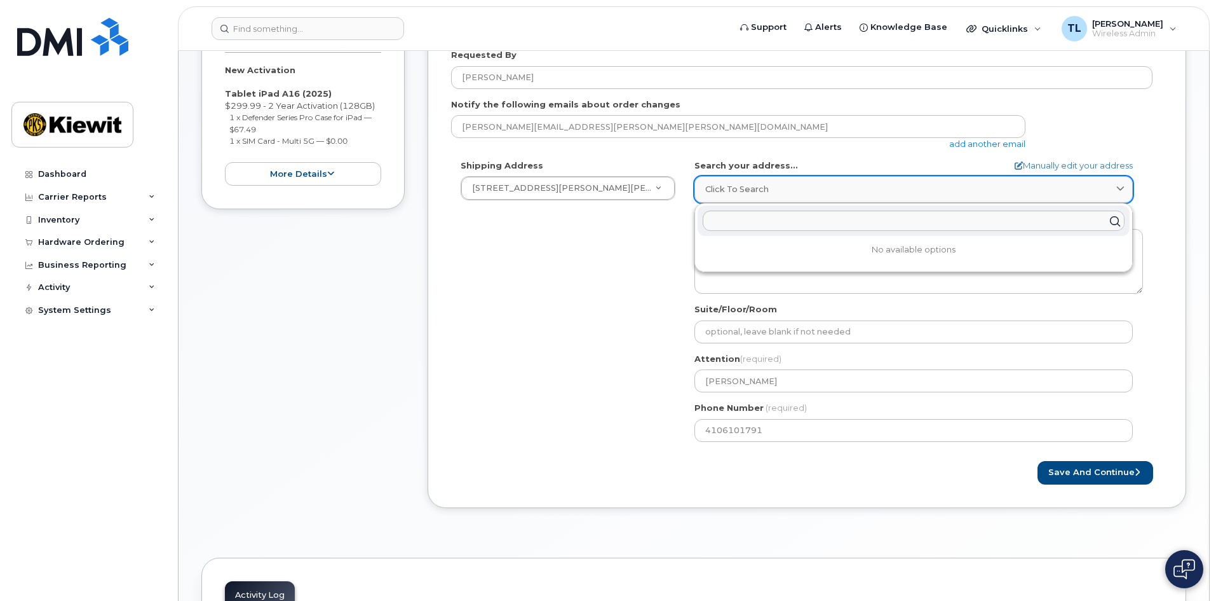
click at [840, 193] on div "Click to search" at bounding box center [913, 189] width 417 height 12
click at [1034, 162] on link "Manually edit your address" at bounding box center [1074, 166] width 118 height 12
select select
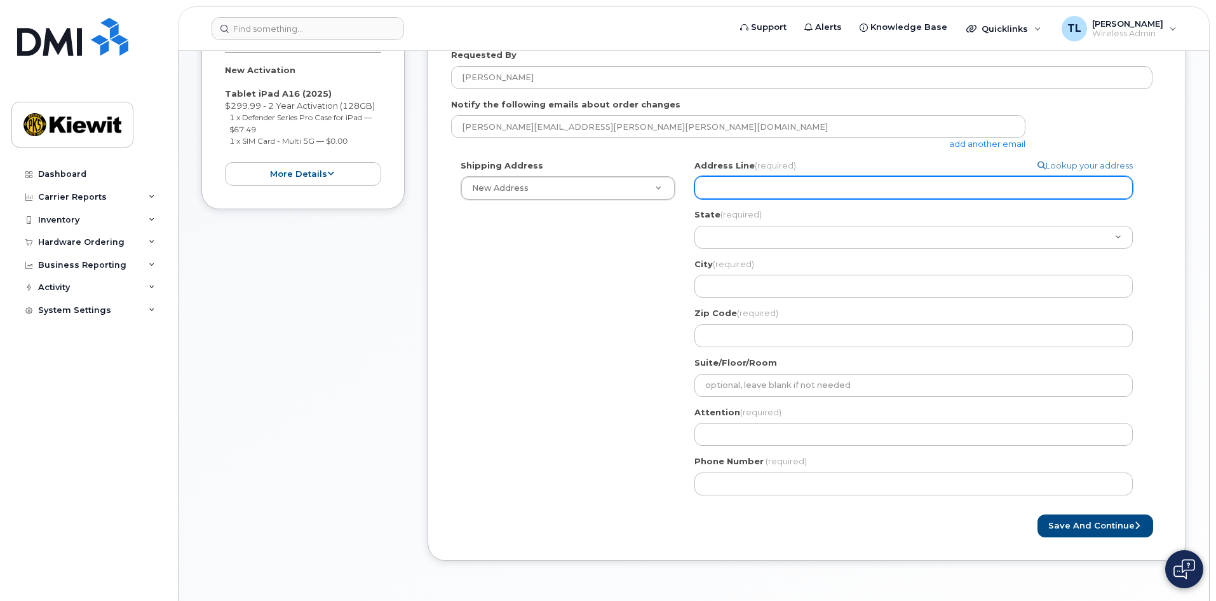
click at [749, 192] on input "Address Line (required)" at bounding box center [914, 187] width 439 height 23
select select
type input "8"
select select
type input "85"
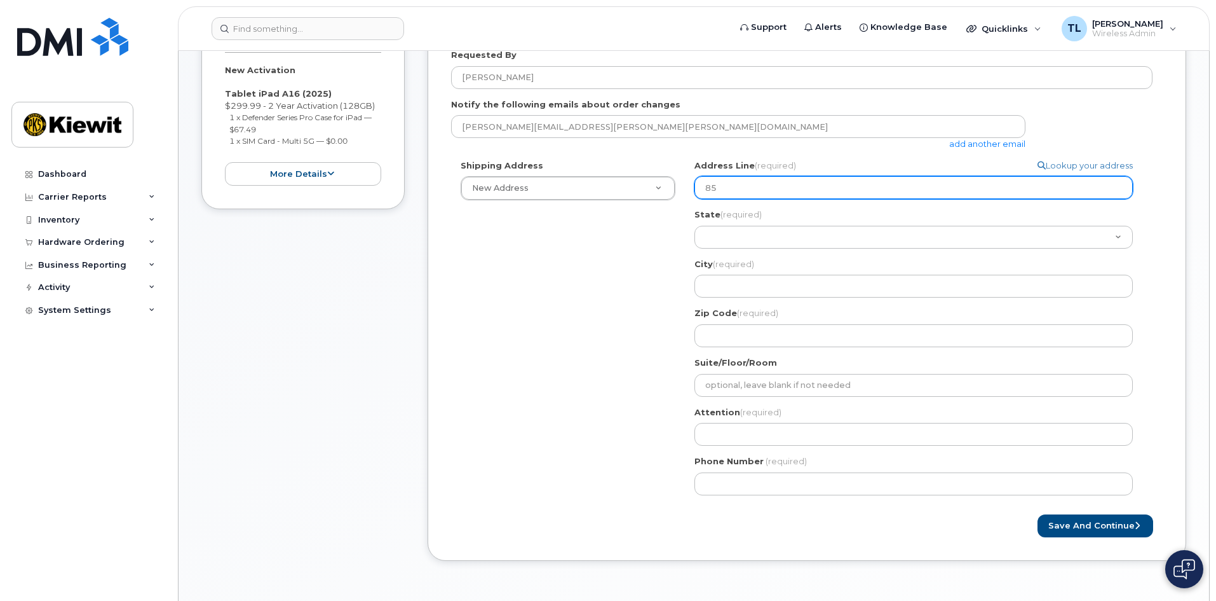
select select
type input "8"
select select
click at [804, 193] on input "Address Line (required)" at bounding box center [914, 187] width 439 height 23
paste input "85 Stokes King Road, Greenville, MS 38701"
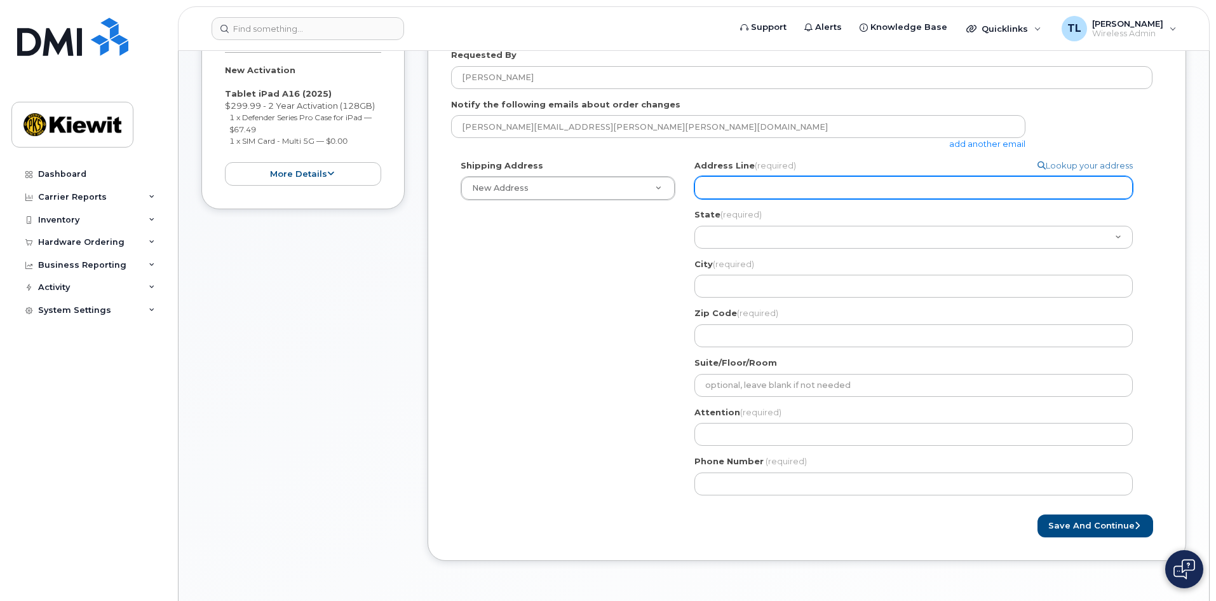
select select
click at [894, 191] on input "85 Stokes King Road, Greenville, MS 38701" at bounding box center [914, 187] width 439 height 23
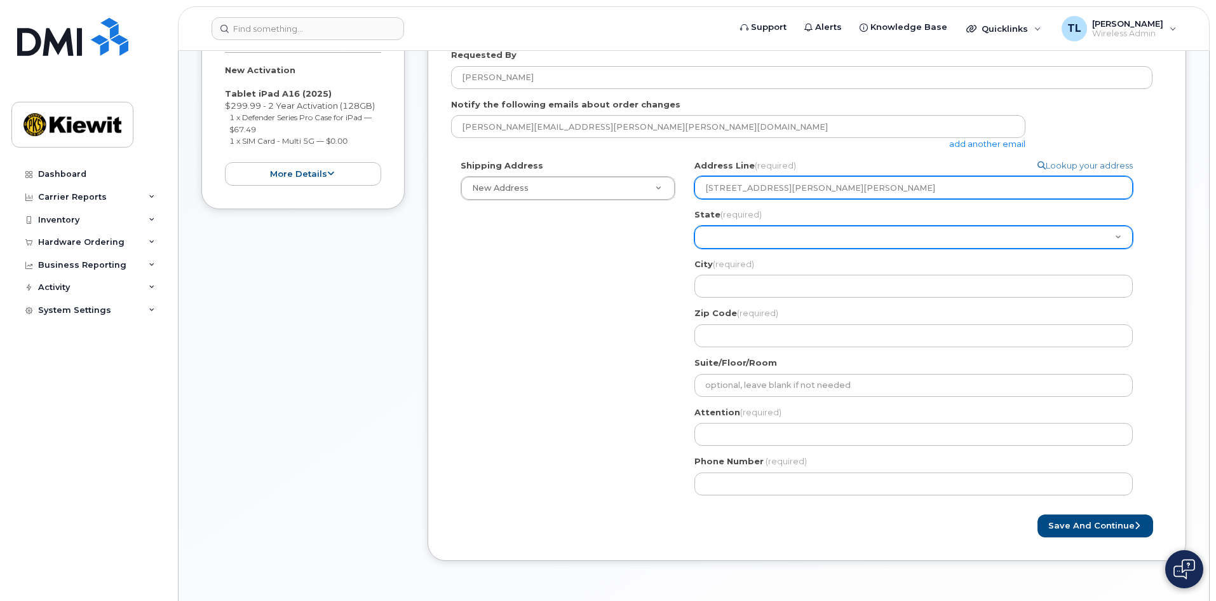
type input "85 Stokes King Road, Greenville, MS 38701"
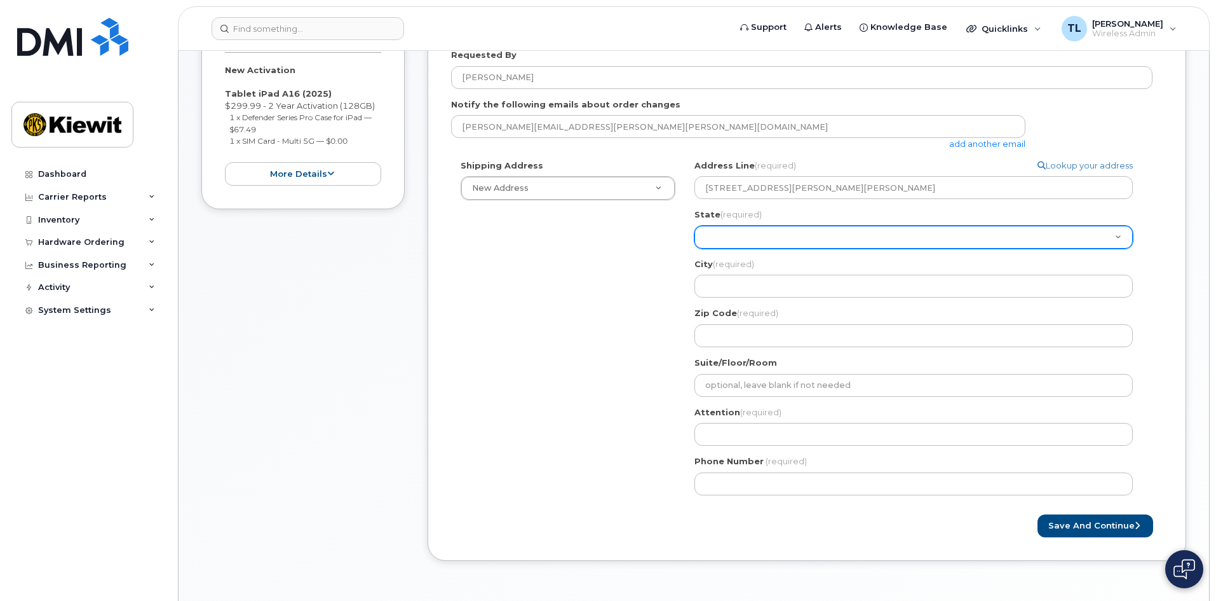
click at [765, 240] on select "Alabama Alaska American Samoa Arizona Arkansas California Colorado Connecticut …" at bounding box center [914, 237] width 439 height 23
select select "MS"
click at [695, 226] on select "Alabama Alaska American Samoa Arizona Arkansas California Colorado Connecticut …" at bounding box center [914, 237] width 439 height 23
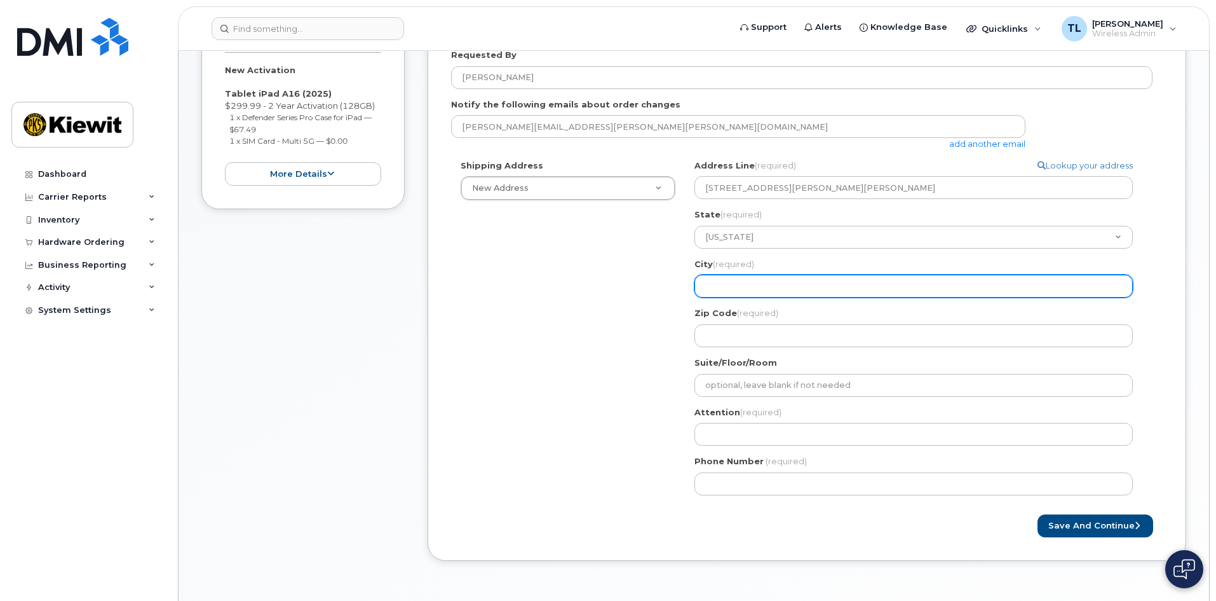
click at [758, 290] on input "City (required)" at bounding box center [914, 286] width 439 height 23
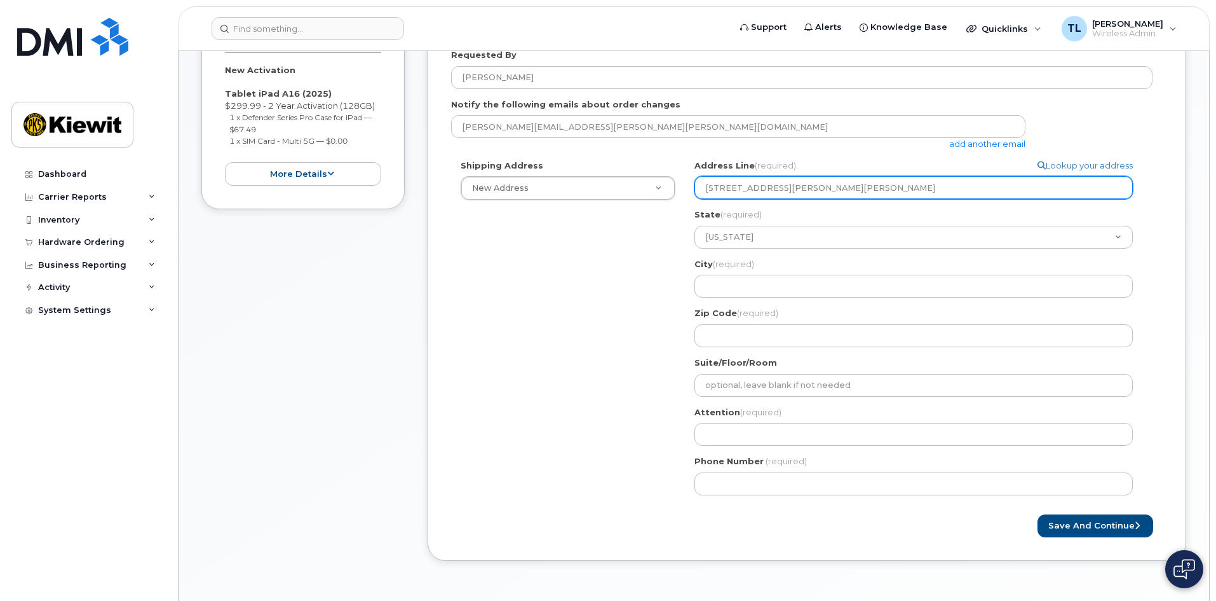
drag, startPoint x: 834, startPoint y: 189, endPoint x: 794, endPoint y: 191, distance: 40.1
click at [794, 191] on input "85 Stokes King Road, Greenville, MS 38701" at bounding box center [914, 187] width 439 height 23
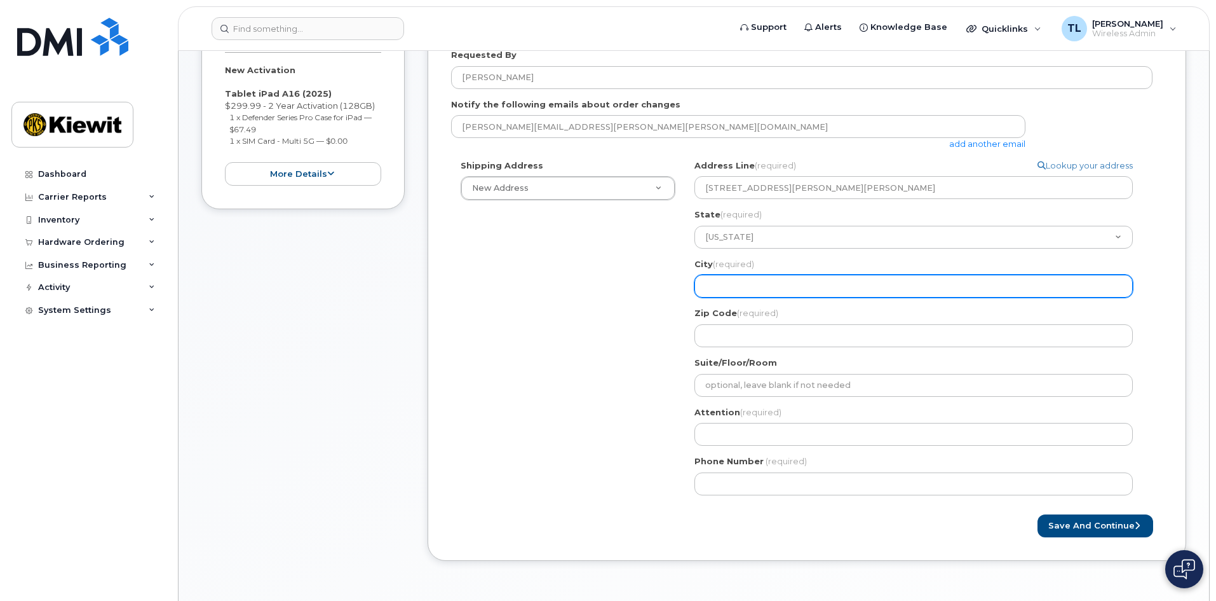
click at [764, 289] on input "City (required)" at bounding box center [914, 286] width 439 height 23
paste input "Greenville"
select select
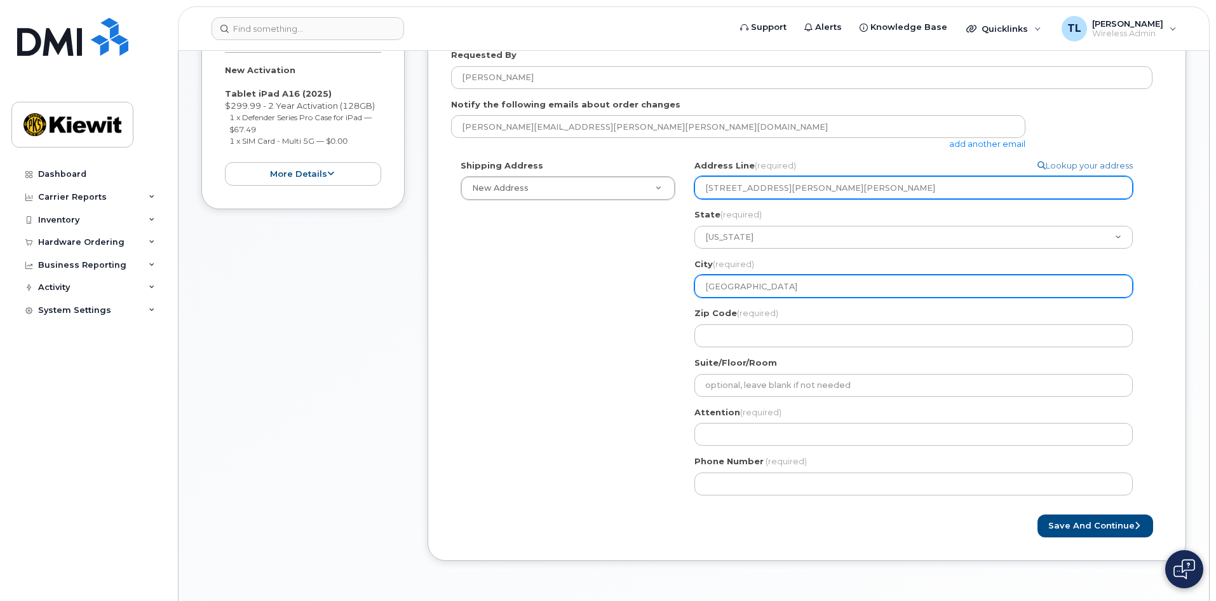
type input "Greenville"
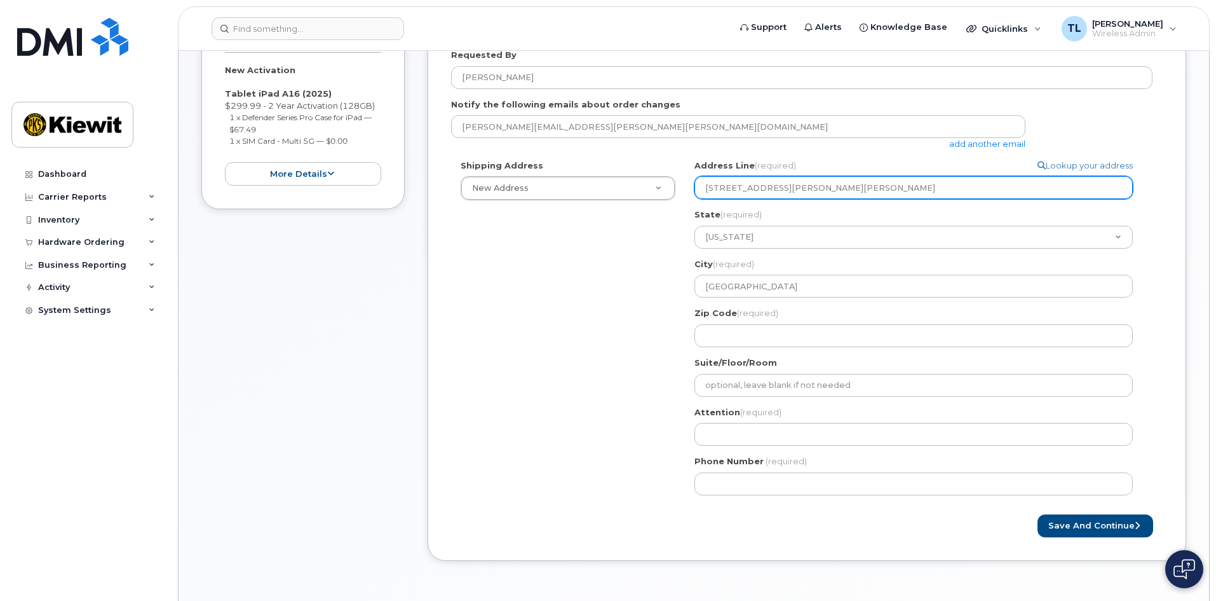
drag, startPoint x: 886, startPoint y: 187, endPoint x: 856, endPoint y: 192, distance: 30.2
click at [856, 192] on input "85 Stokes King Road, Greenville, MS 38701" at bounding box center [914, 187] width 439 height 23
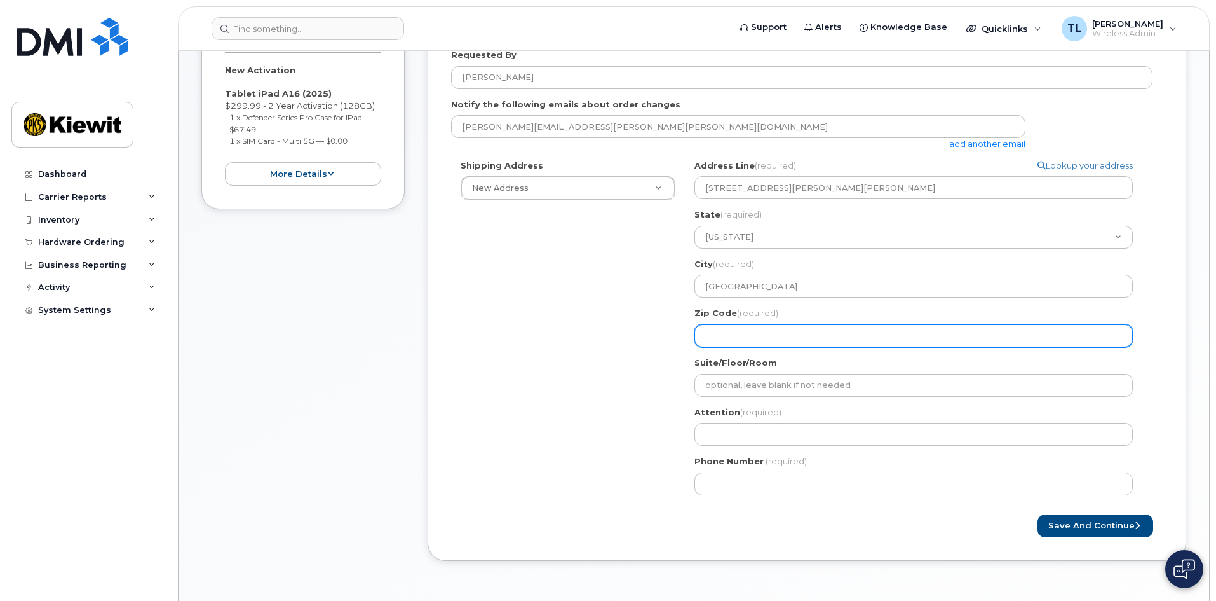
click at [769, 338] on input "Zip Code (required)" at bounding box center [914, 335] width 439 height 23
paste input "38701"
select select
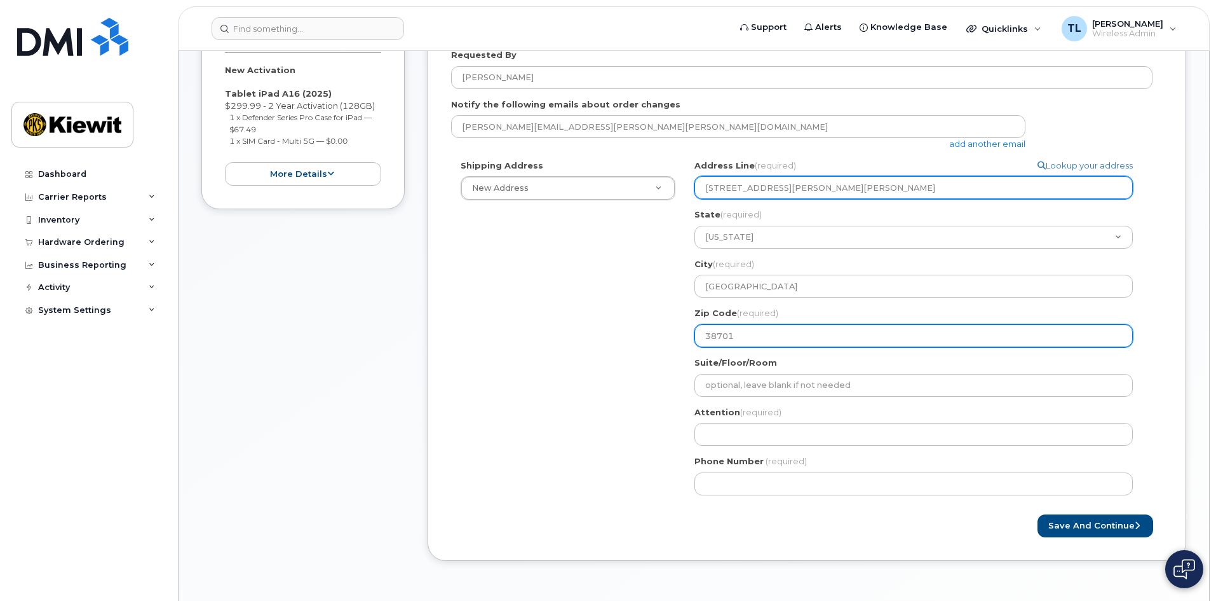
type input "38701"
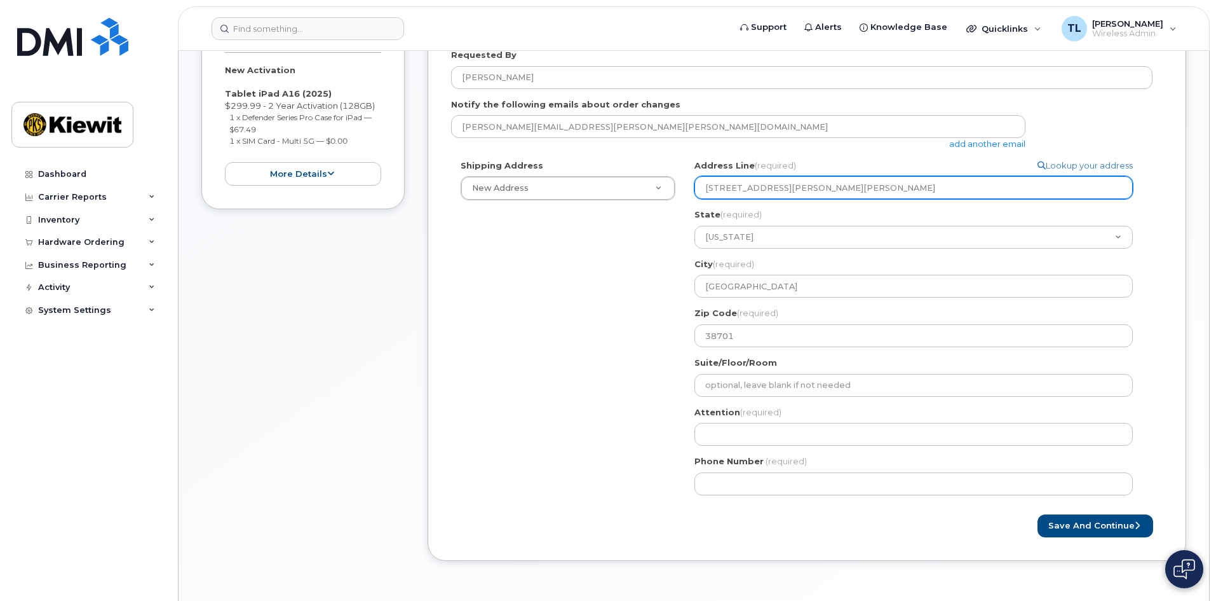
drag, startPoint x: 890, startPoint y: 190, endPoint x: 790, endPoint y: 192, distance: 99.8
click at [790, 192] on input "85 Stokes King Road, Greenville, MS 38701" at bounding box center [914, 187] width 439 height 23
select select
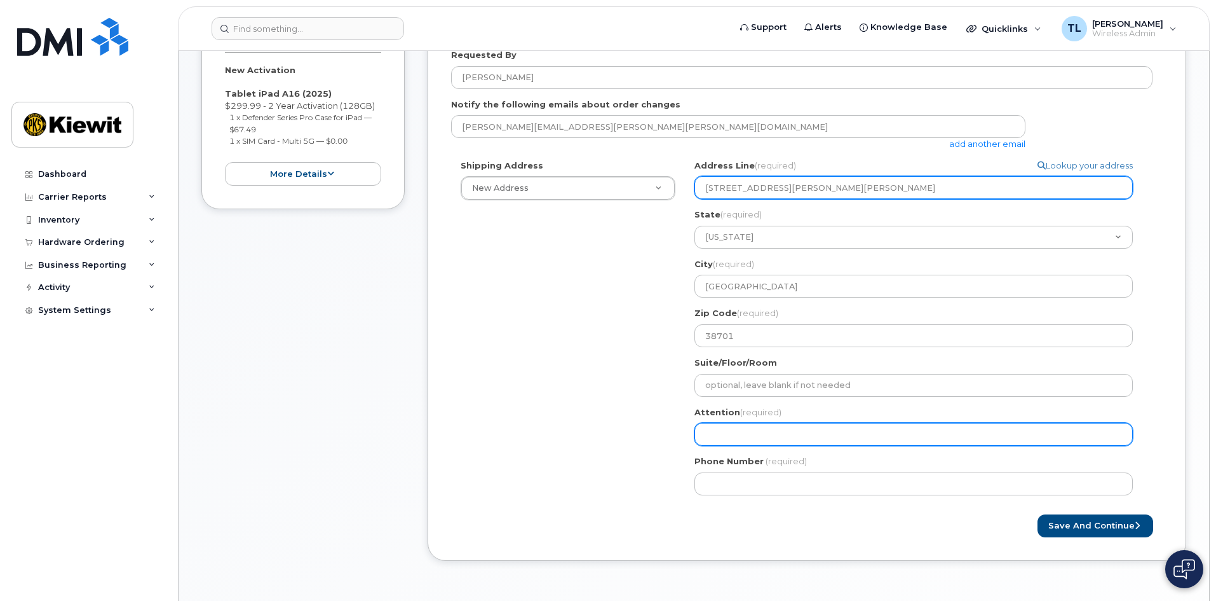
type input "85 Stokes King Road"
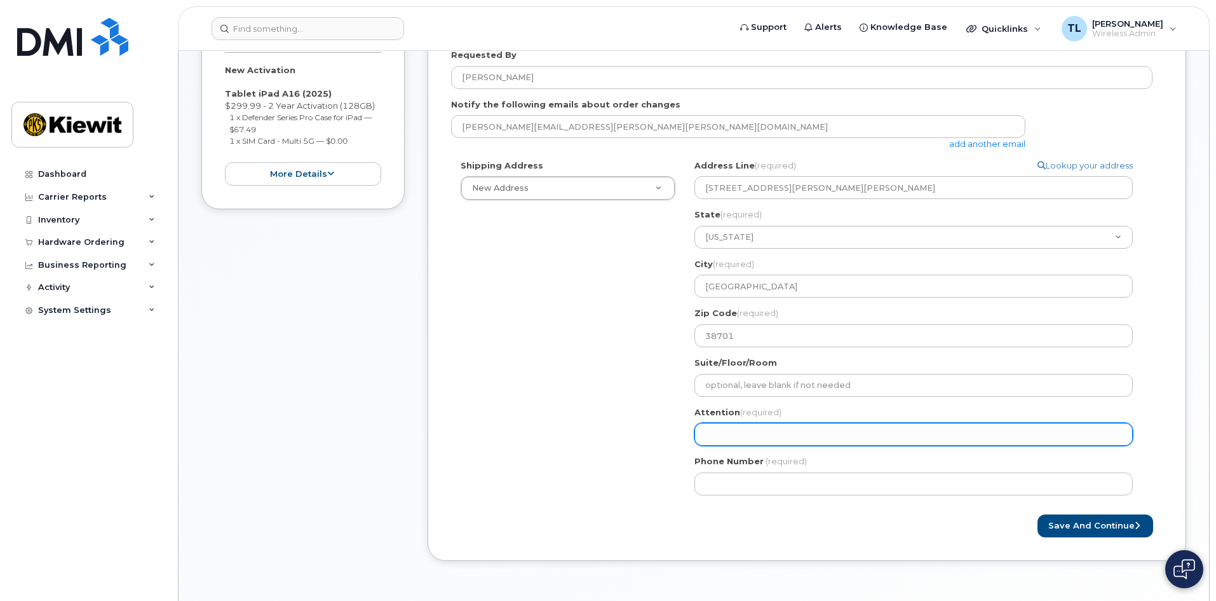
drag, startPoint x: 784, startPoint y: 430, endPoint x: 791, endPoint y: 426, distance: 8.3
click at [784, 430] on input "Attention (required)" at bounding box center [914, 434] width 439 height 23
select select
type input "B"
select select
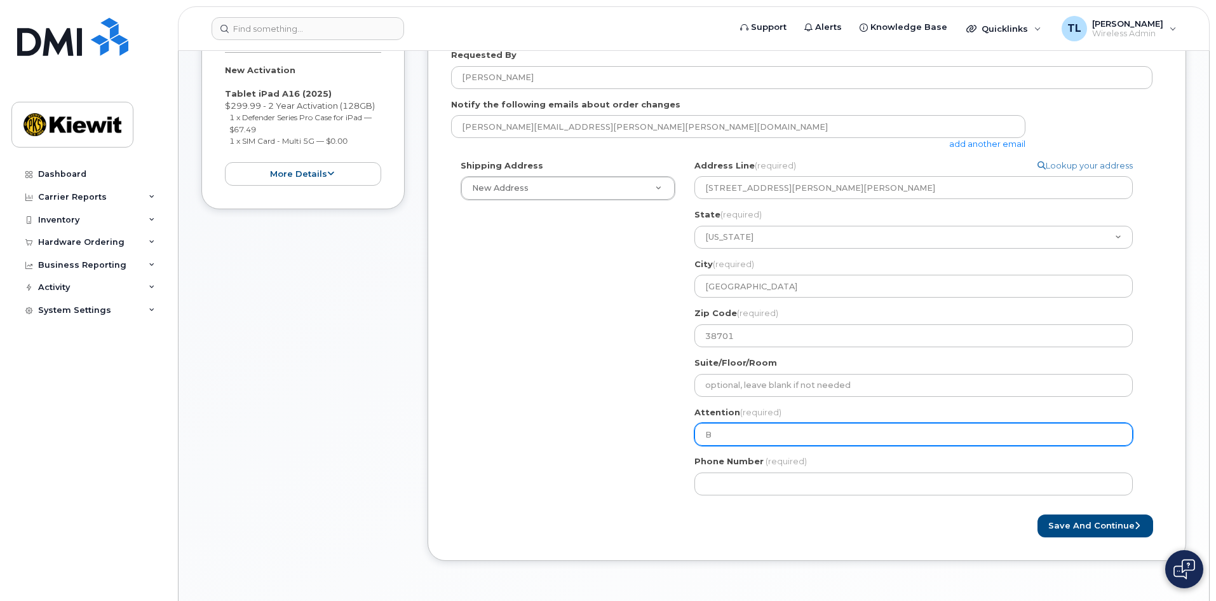
type input "Be"
select select
type input "Ber"
select select
type input "Berg"
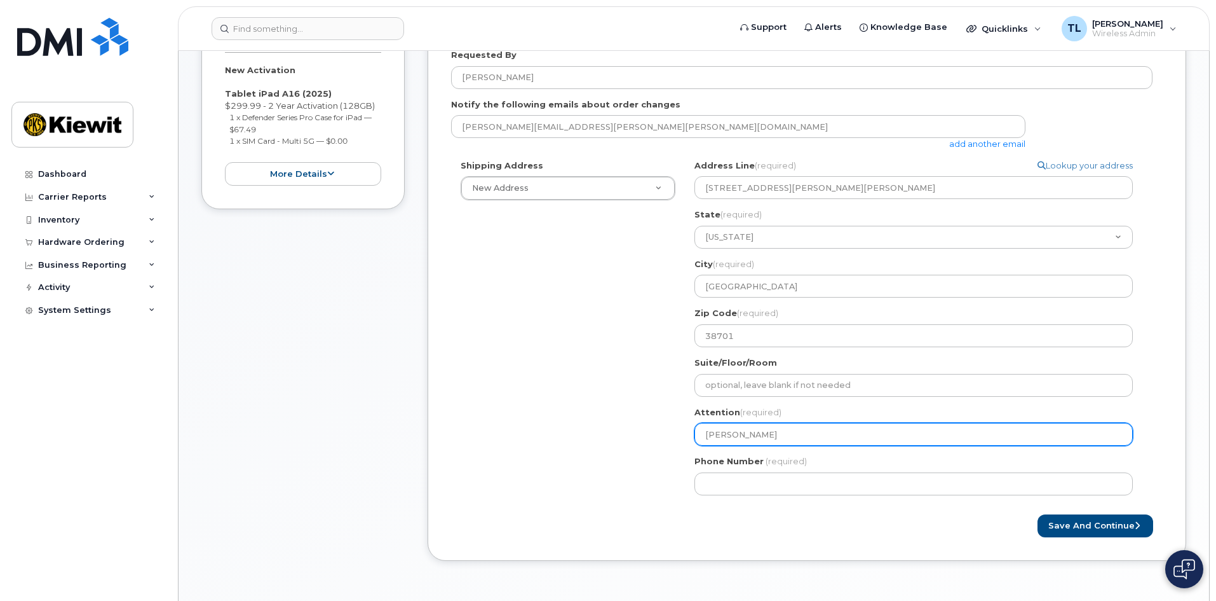
select select
type input "Berge"
select select
type input "Bergen"
select select
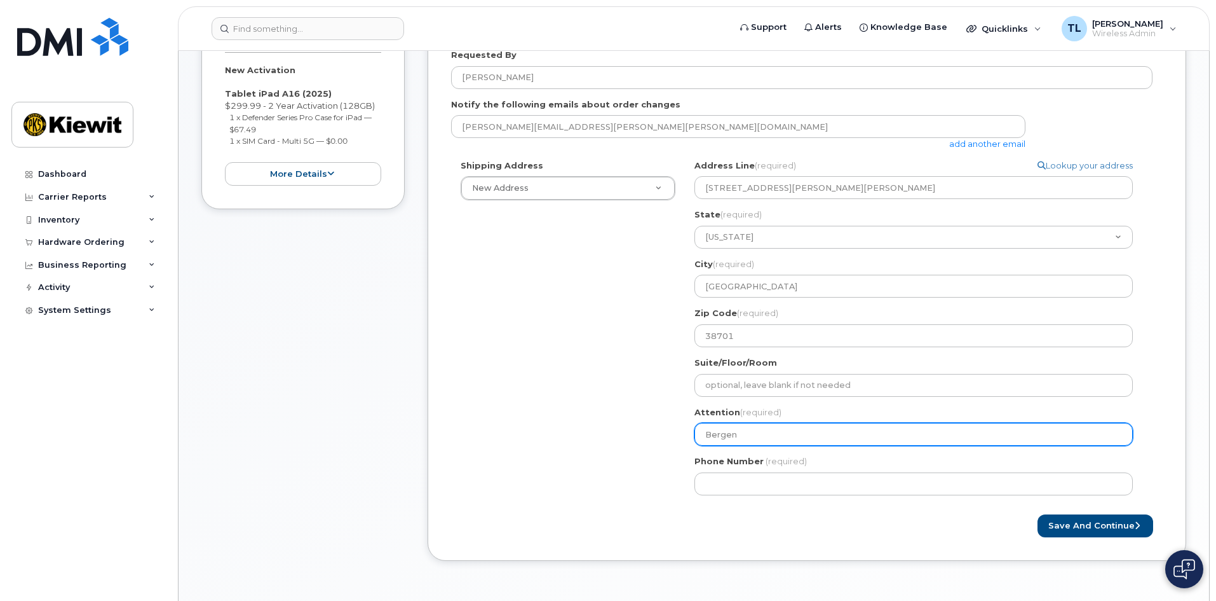
type input "Bergen L"
select select
type input "Bergen Lo"
select select
type input "Bergen Lor"
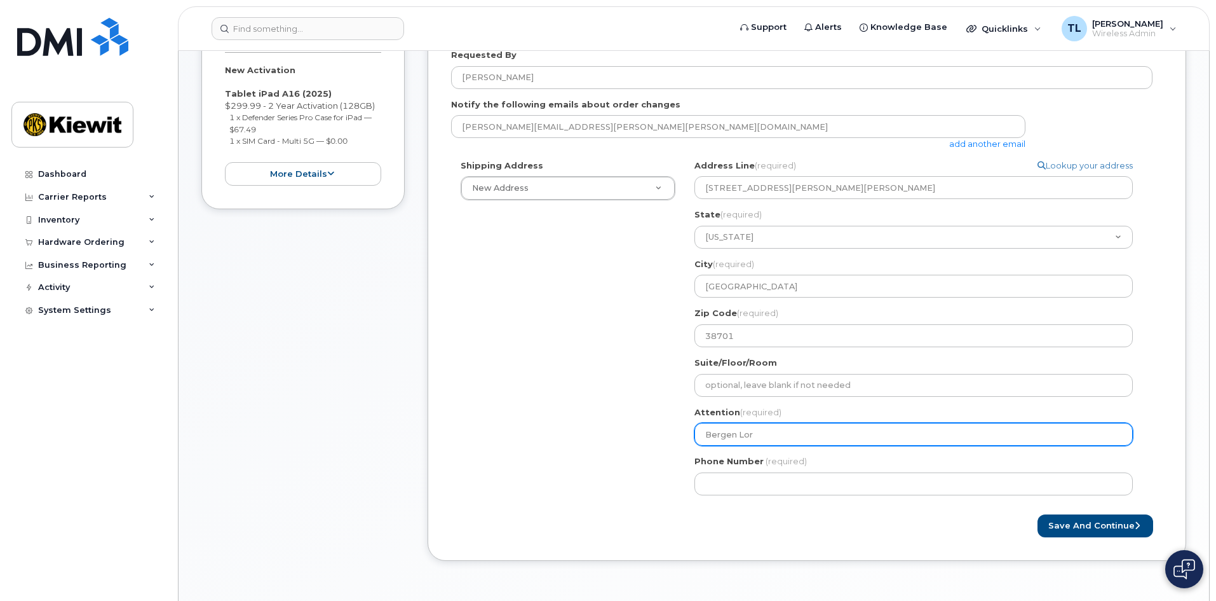
select select
type input "Bergen Lore"
select select
type input "Bergen Loren"
select select
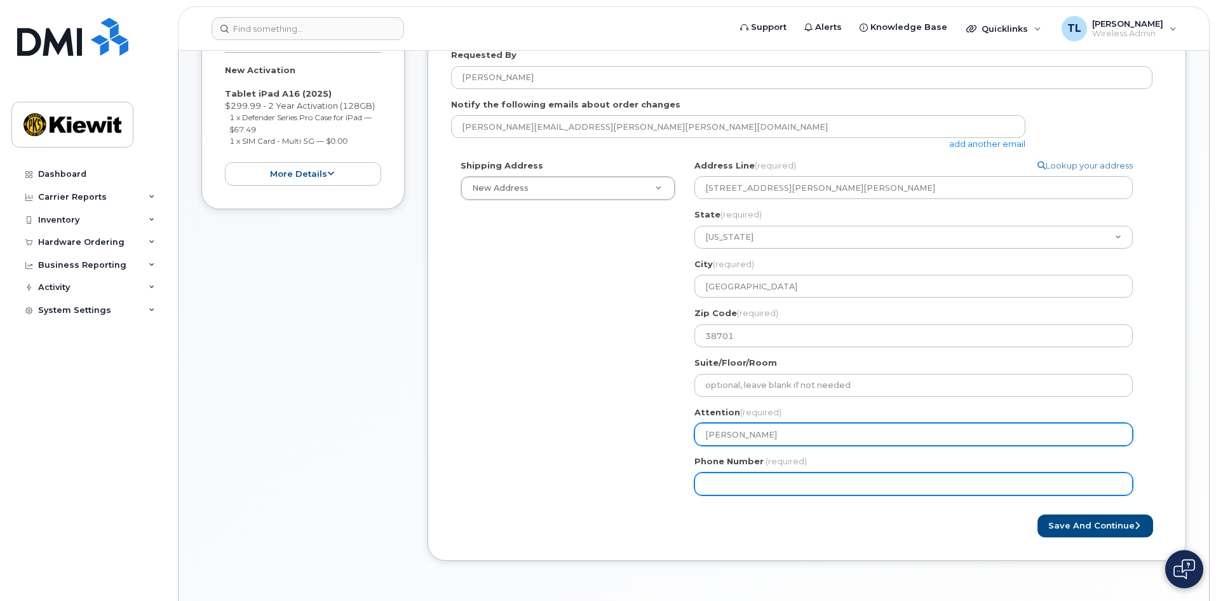
type input "[PERSON_NAME]"
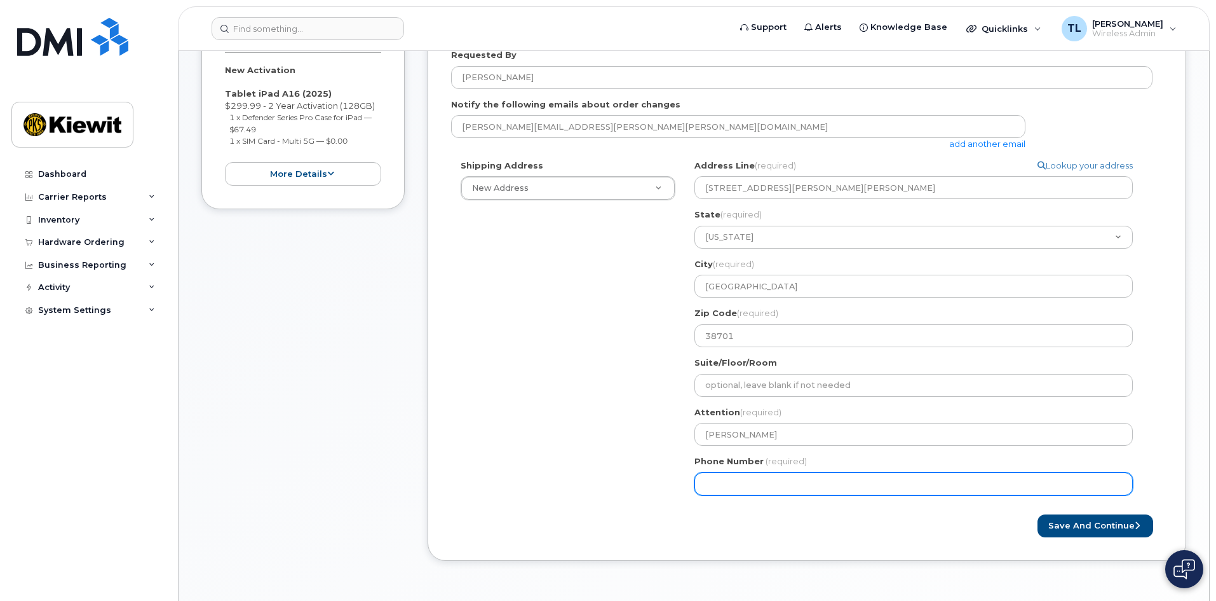
click at [787, 485] on input "Phone Number" at bounding box center [914, 483] width 439 height 23
click at [800, 484] on input "Phone Number" at bounding box center [914, 483] width 439 height 23
type input "410610179"
select select
type input "4106101791"
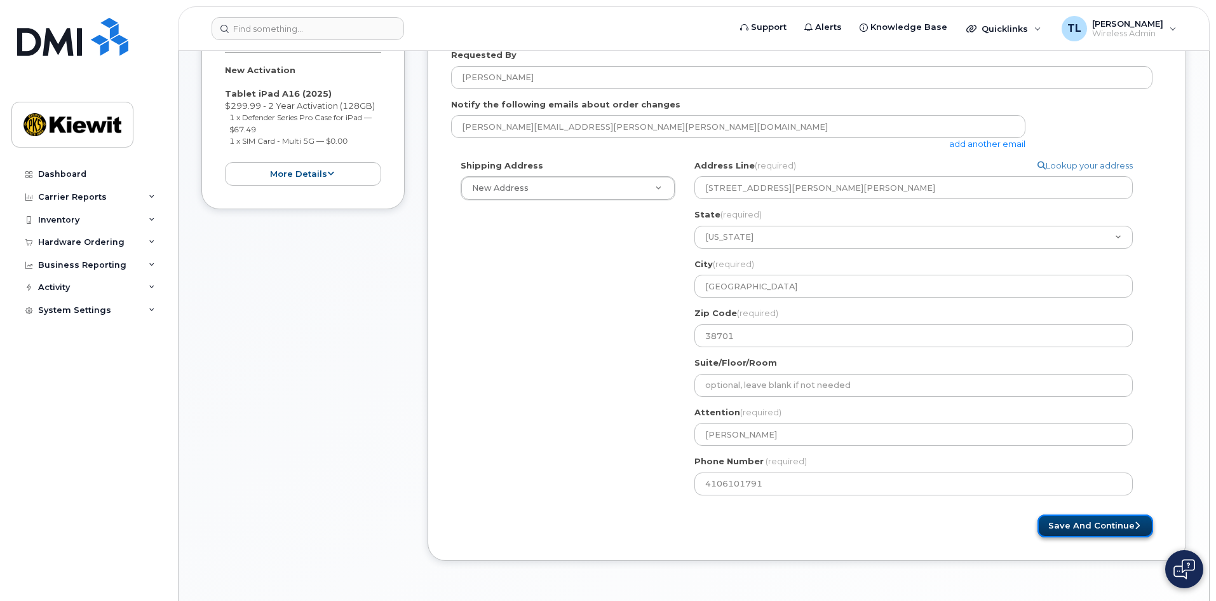
click at [1119, 523] on button "Save and Continue" at bounding box center [1096, 526] width 116 height 24
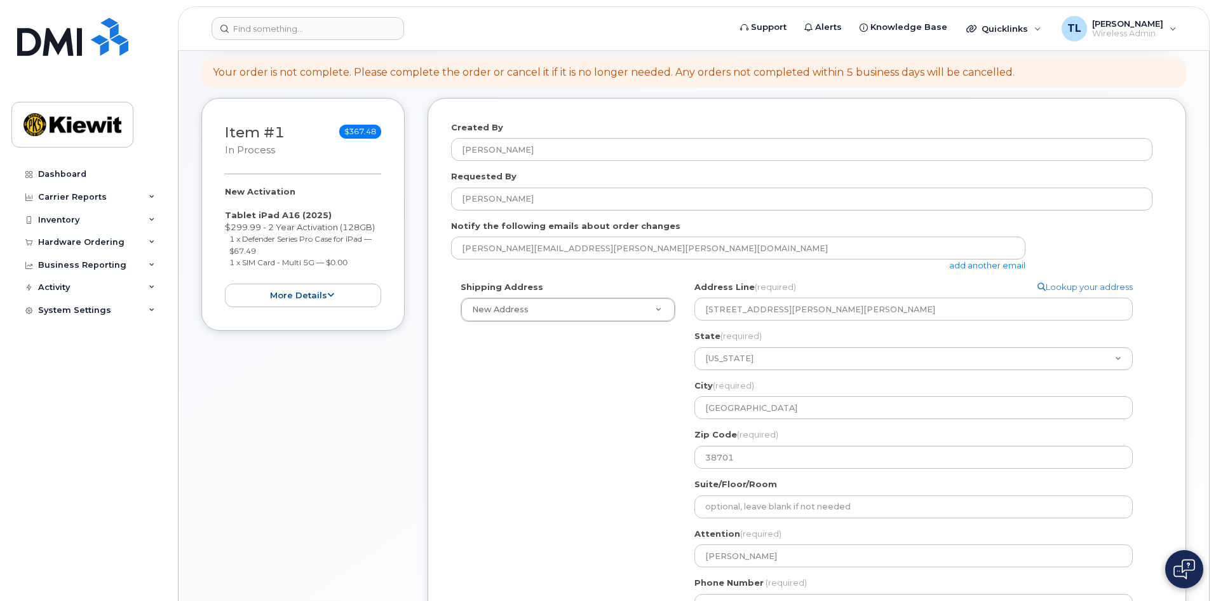
scroll to position [127, 0]
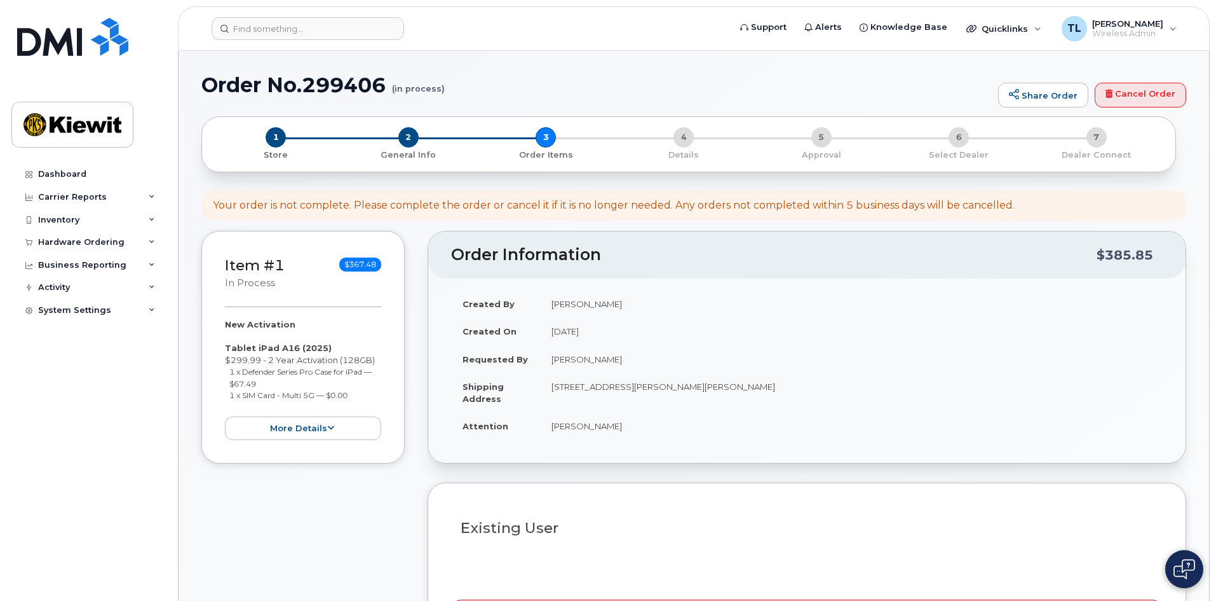
select select
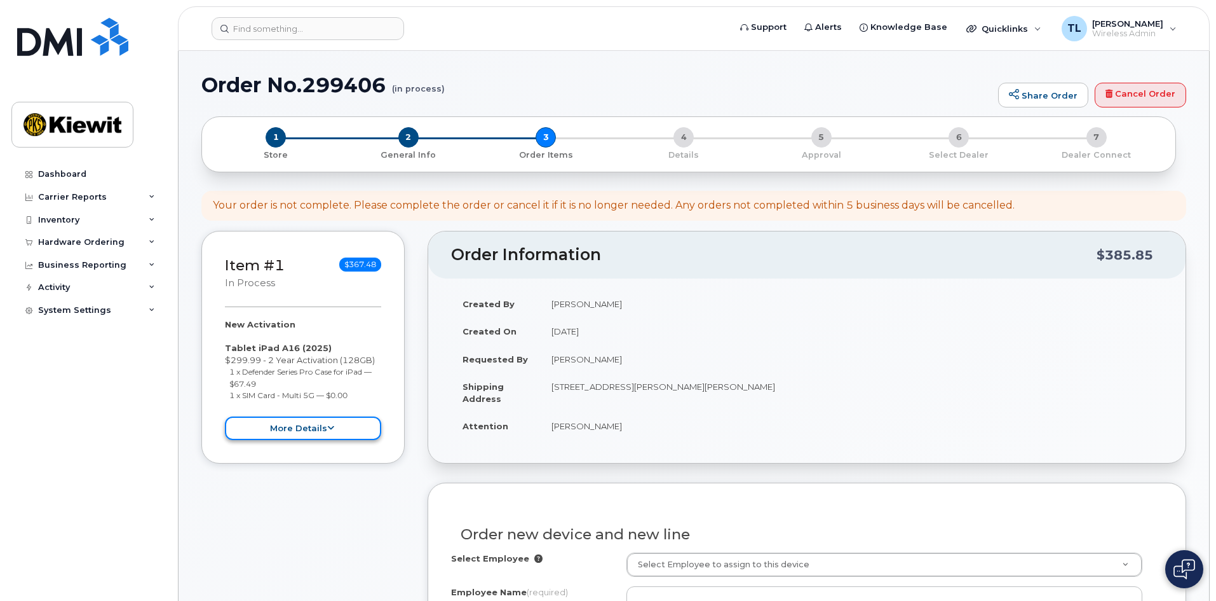
click at [337, 426] on button "more details" at bounding box center [303, 428] width 156 height 24
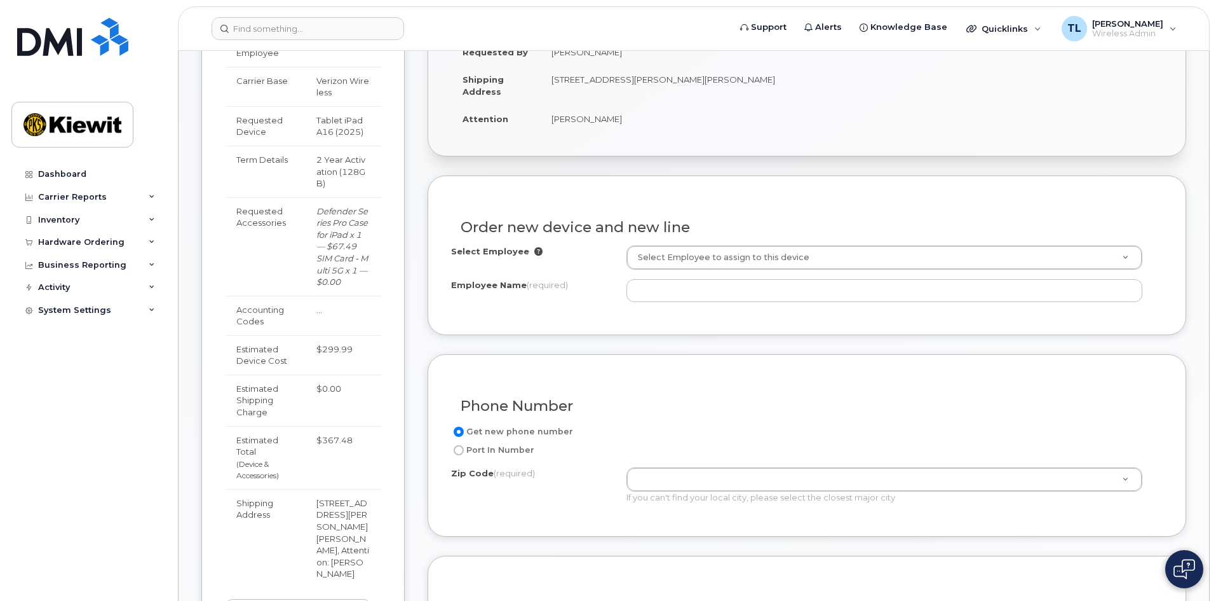
scroll to position [508, 0]
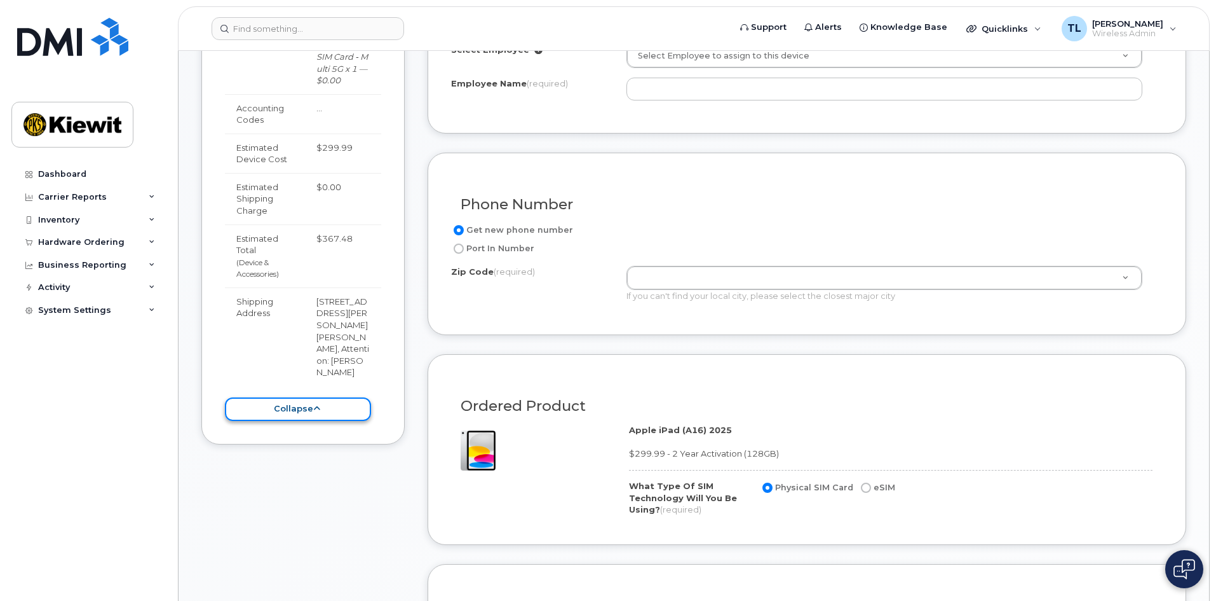
click at [339, 409] on button "collapse" at bounding box center [298, 409] width 146 height 24
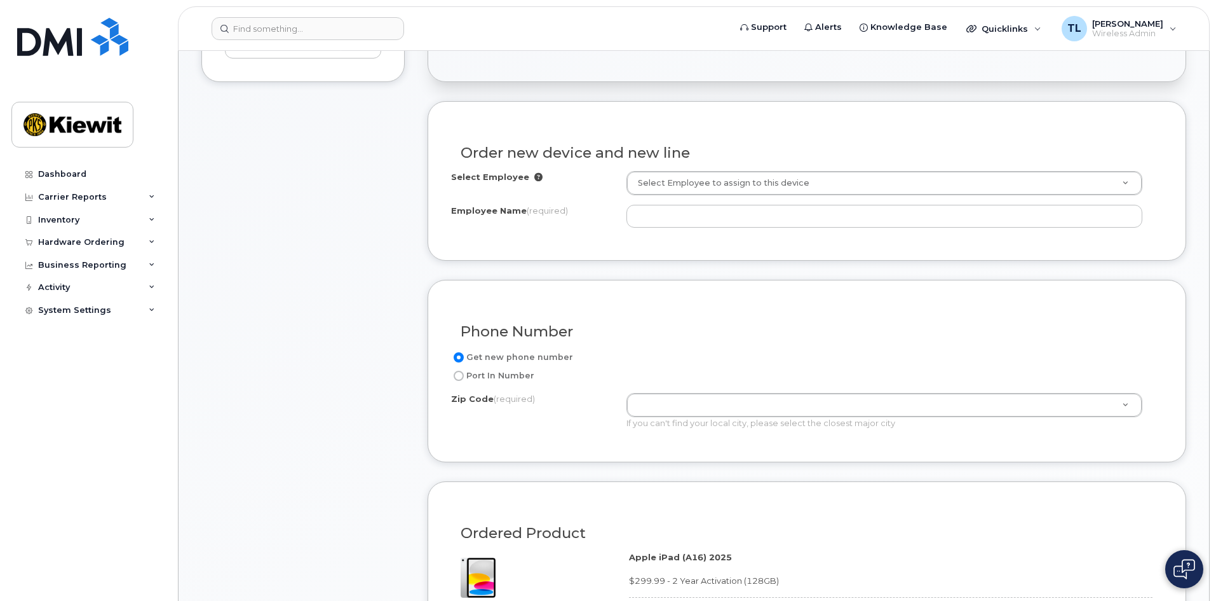
scroll to position [318, 0]
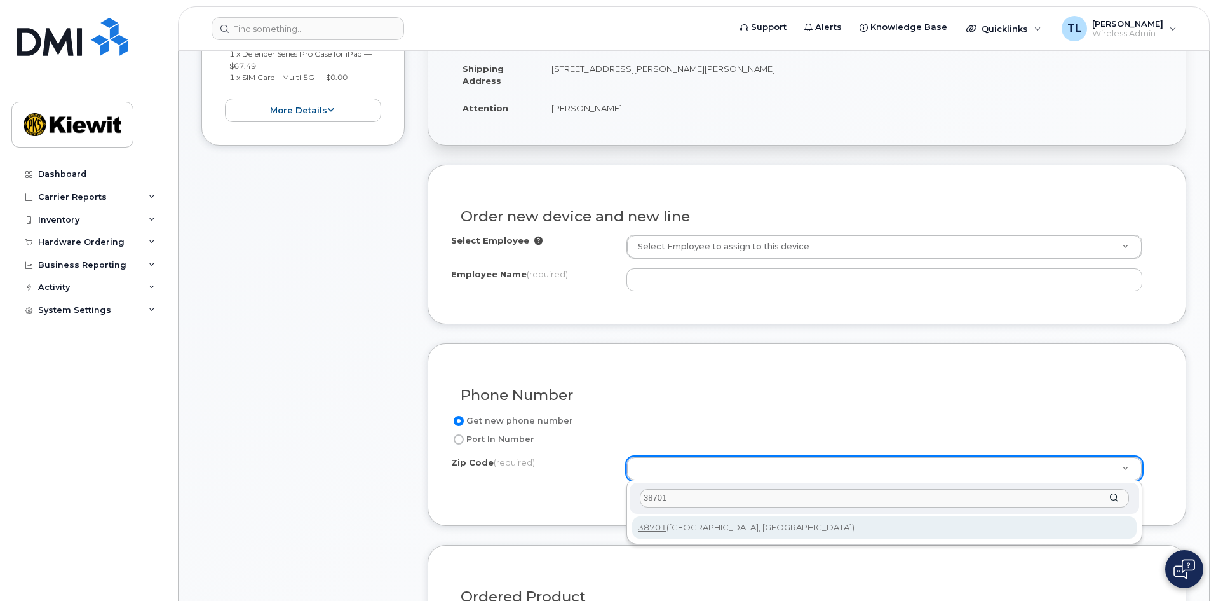
type input "38701"
type input "38701 ([GEOGRAPHIC_DATA], [GEOGRAPHIC_DATA])"
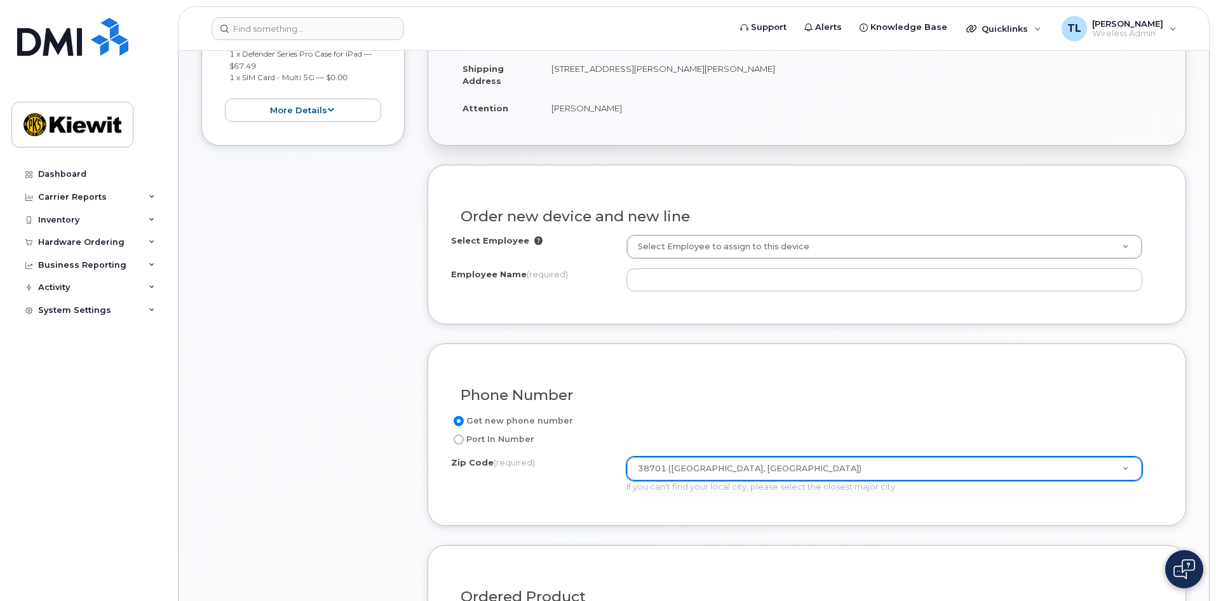
scroll to position [254, 0]
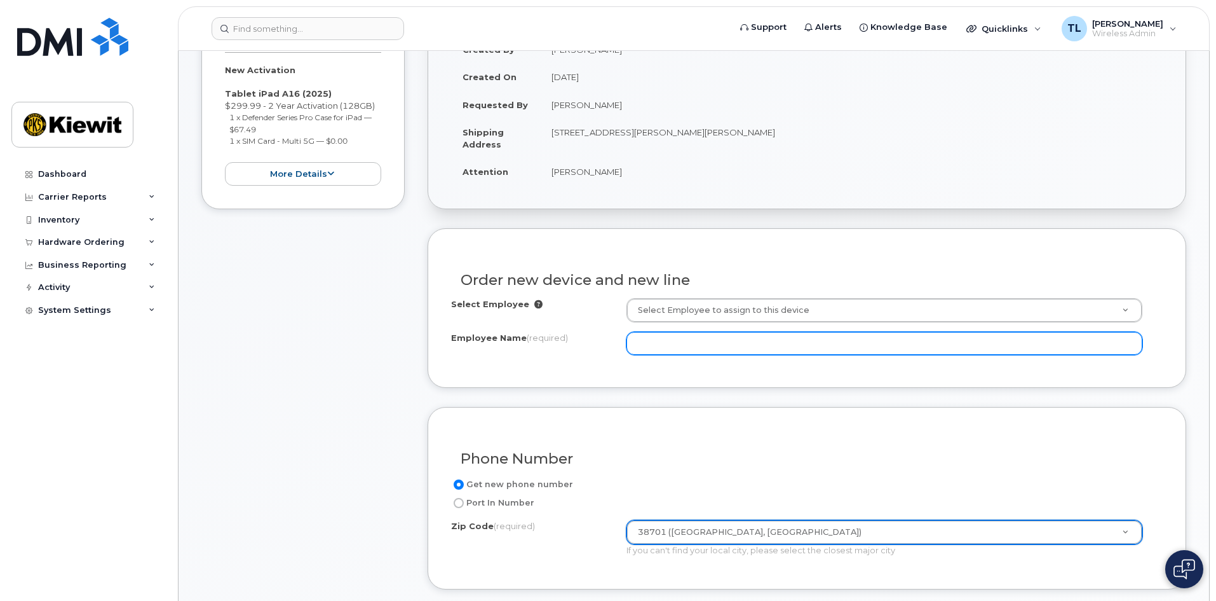
click at [709, 346] on input "Employee Name (required)" at bounding box center [885, 343] width 516 height 23
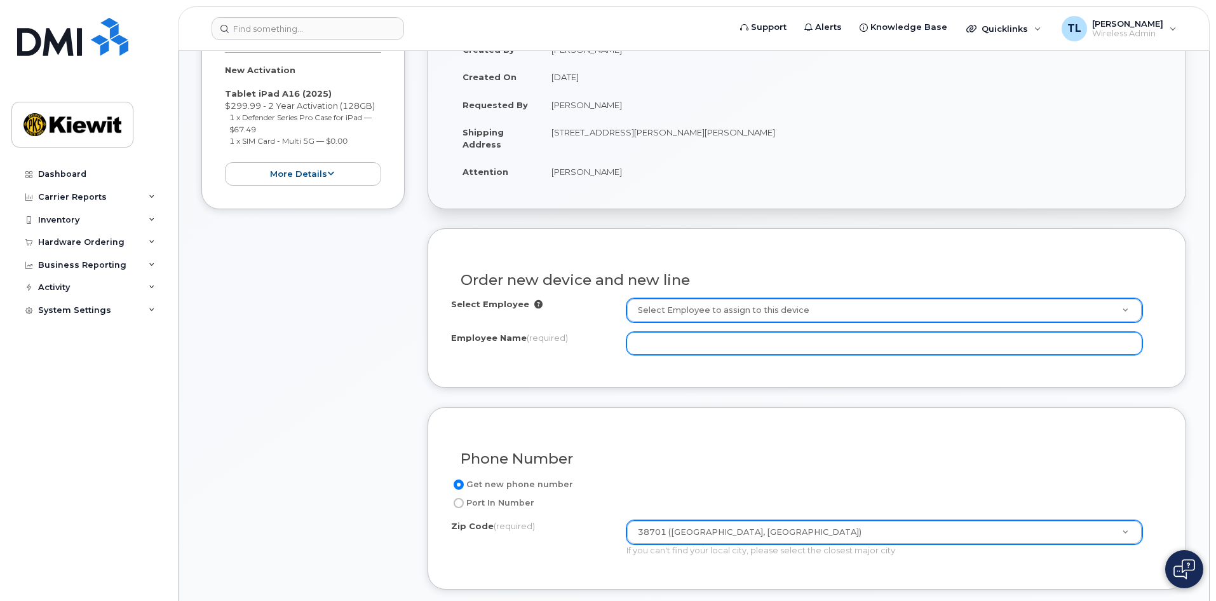
click at [712, 340] on input "Employee Name (required)" at bounding box center [885, 343] width 516 height 23
click at [800, 334] on input "Employee Name (required)" at bounding box center [885, 343] width 516 height 23
type input "[PERSON_NAME]"
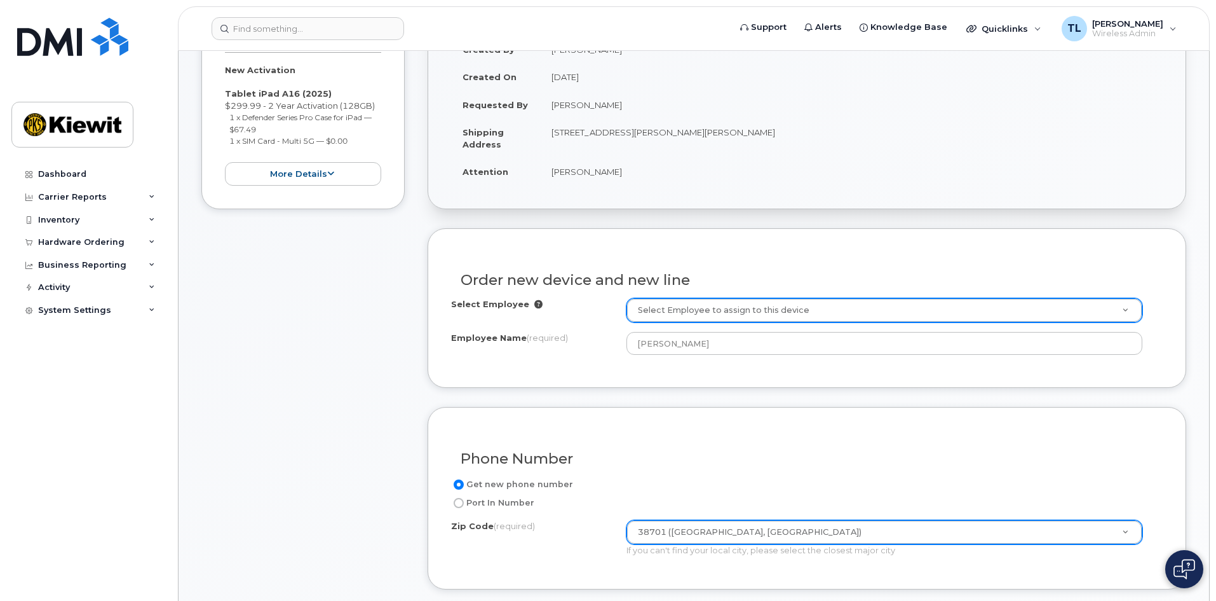
click at [714, 379] on div "Order new device and new line Select Employee Select Employee to assign to this…" at bounding box center [807, 308] width 759 height 160
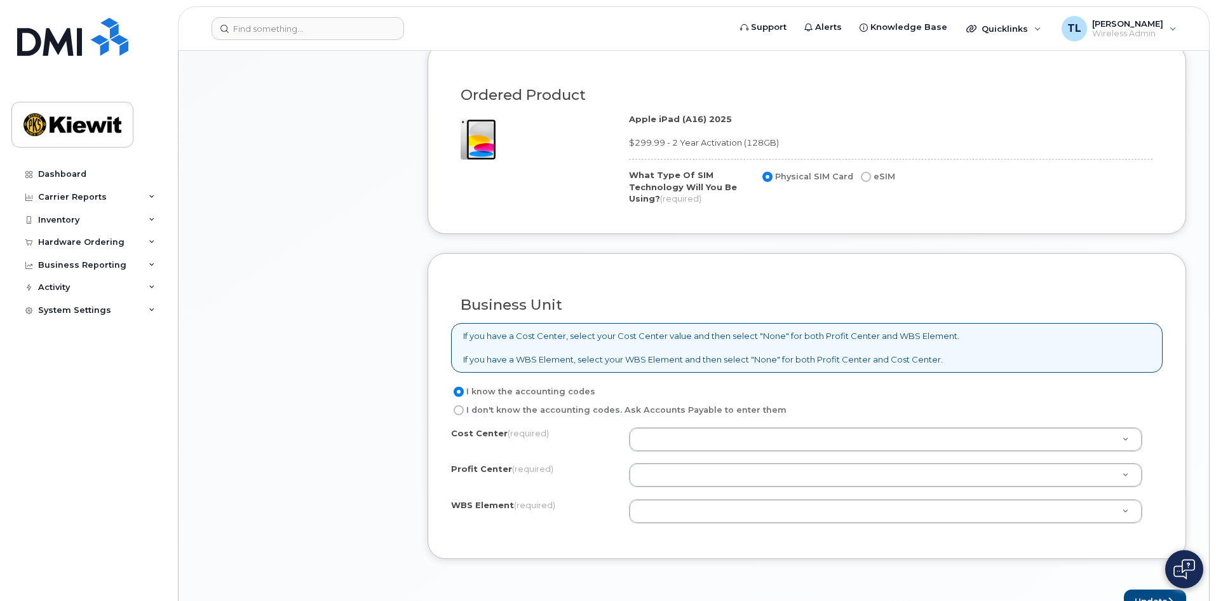
scroll to position [890, 0]
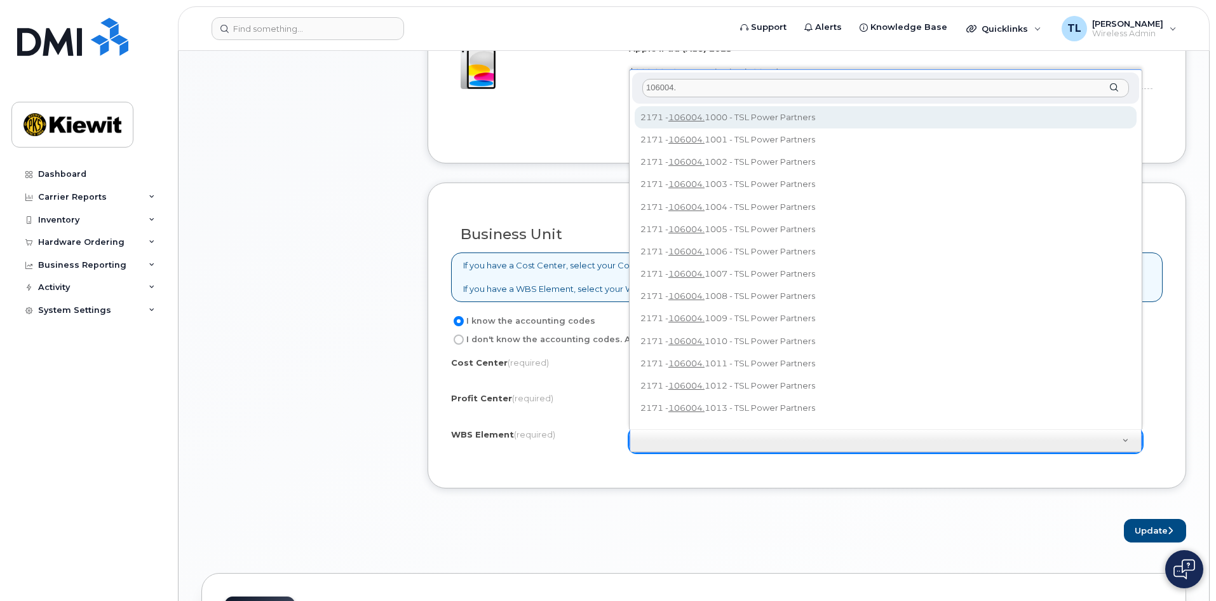
click at [714, 94] on input "106004." at bounding box center [886, 88] width 487 height 18
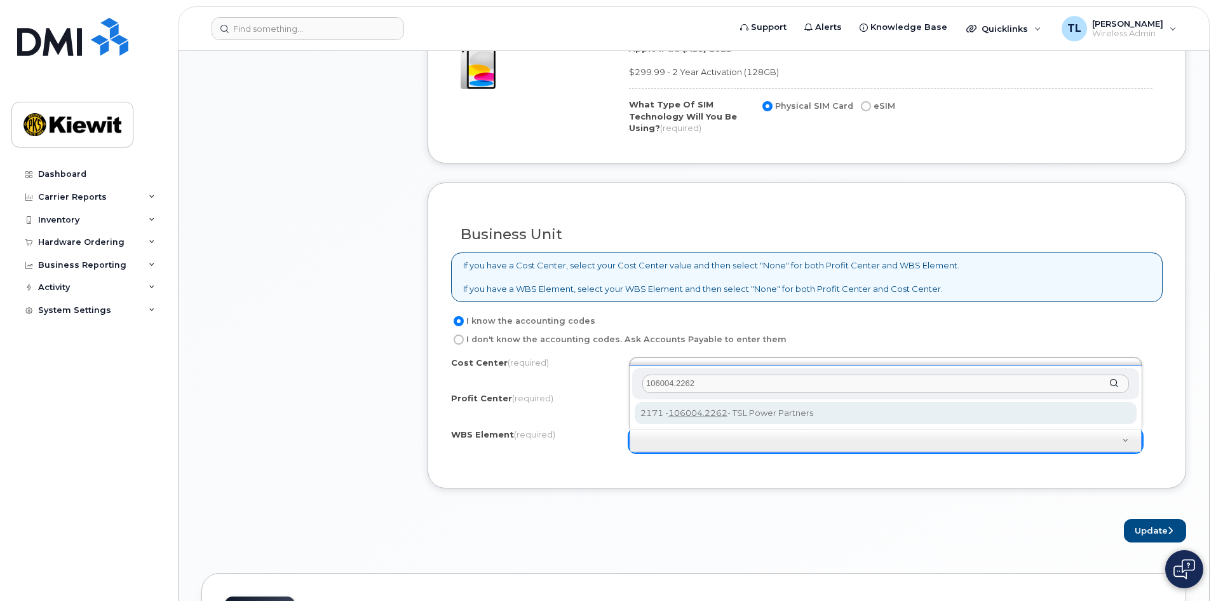
type input "106004.2262"
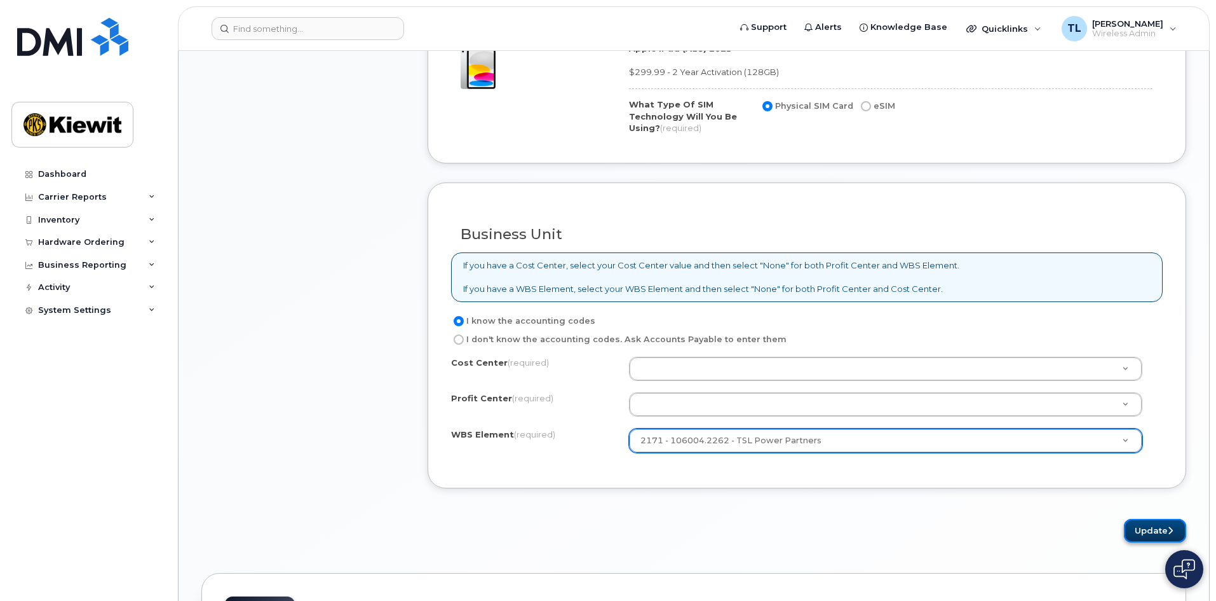
click at [1156, 527] on button "Update" at bounding box center [1155, 531] width 62 height 24
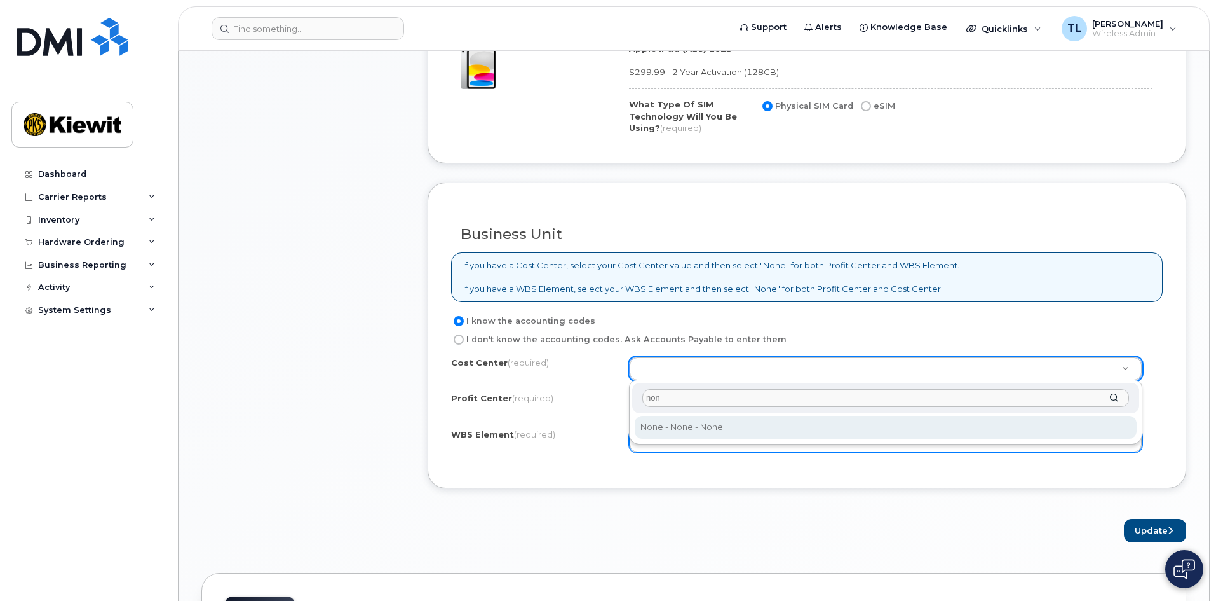
type input "non"
type input "None"
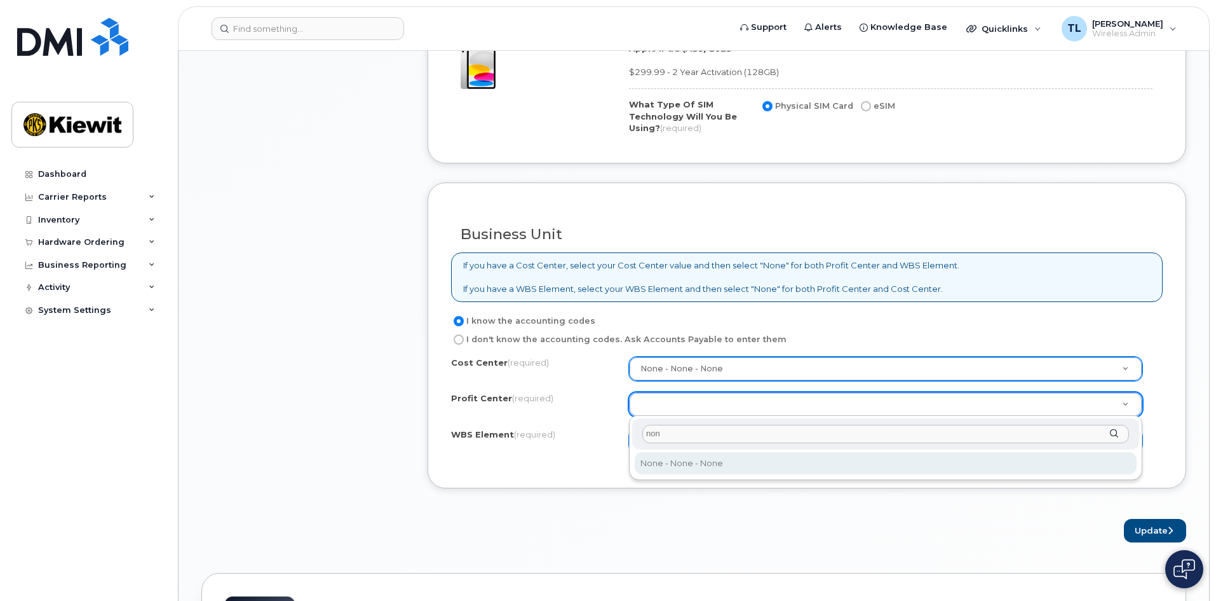
type input "non"
select select "None"
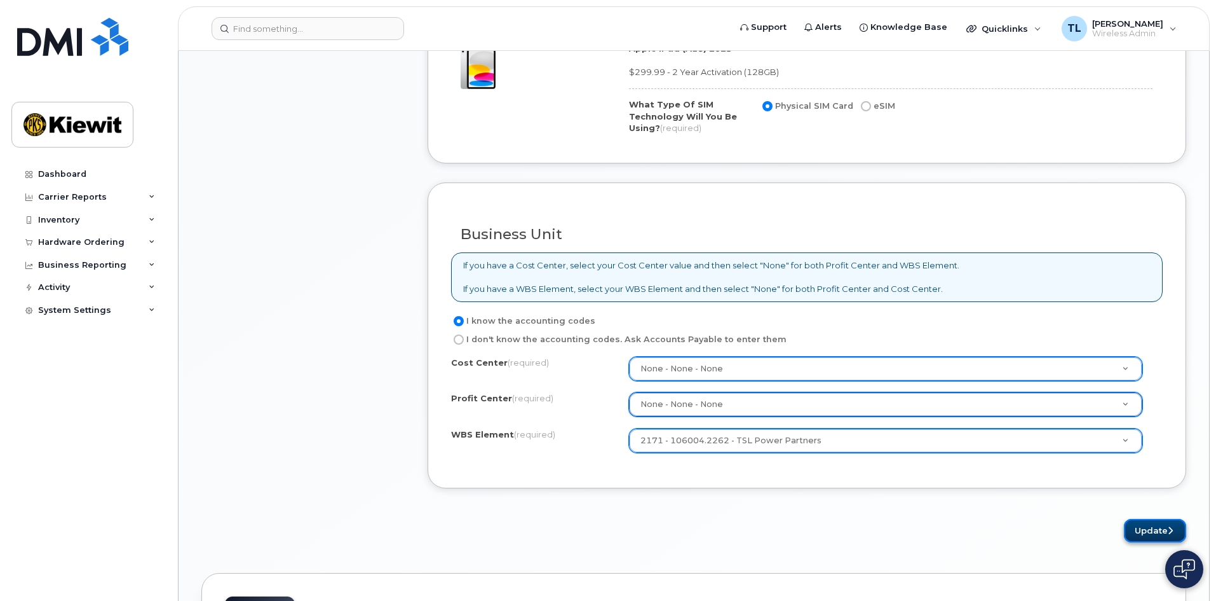
click at [1145, 524] on button "Update" at bounding box center [1155, 531] width 62 height 24
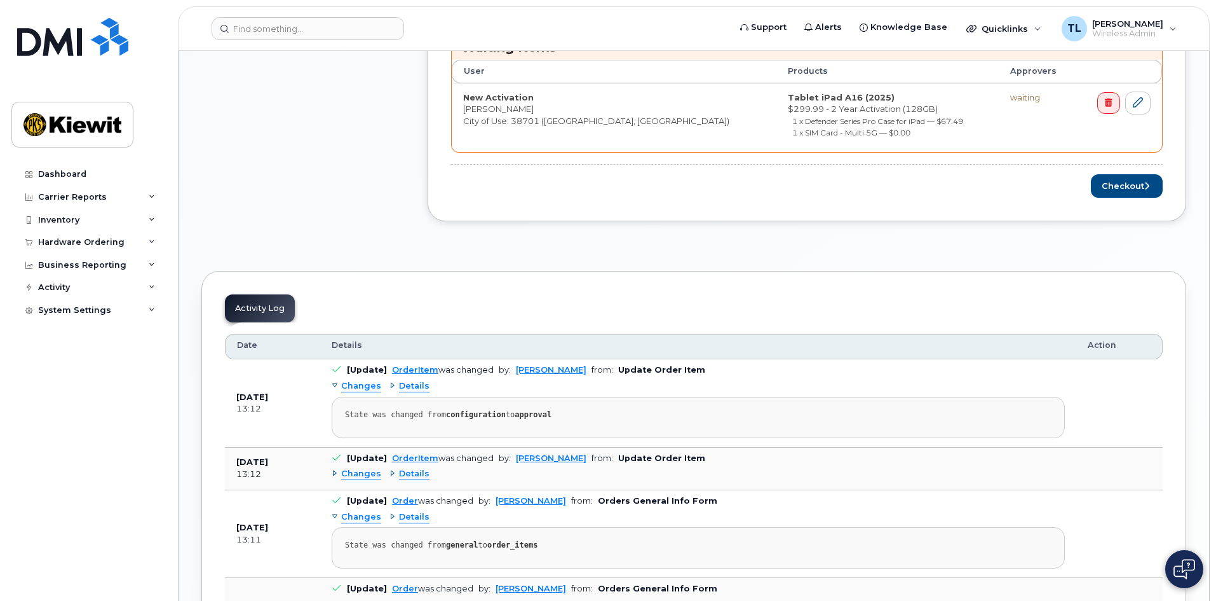
scroll to position [445, 0]
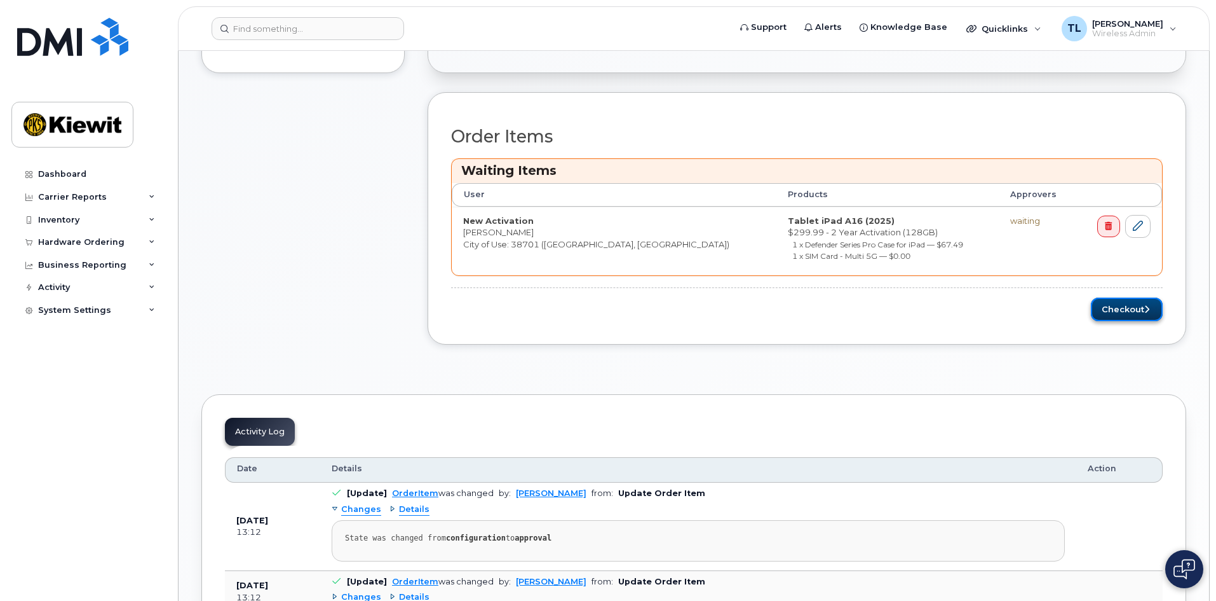
click at [1110, 309] on button "Checkout" at bounding box center [1127, 309] width 72 height 24
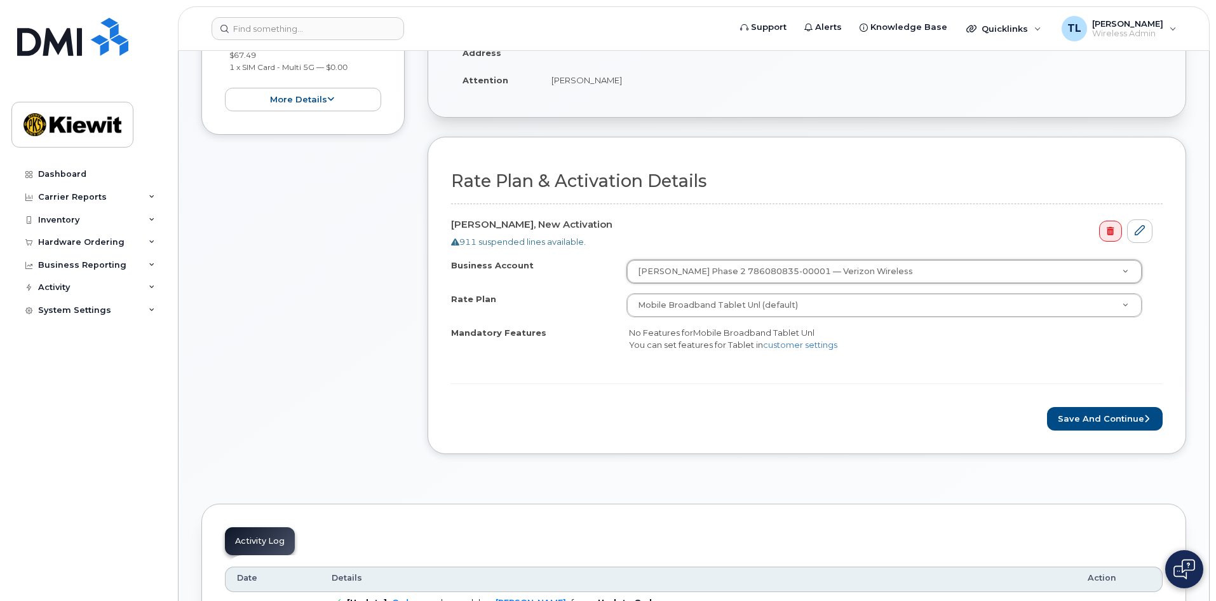
scroll to position [318, 0]
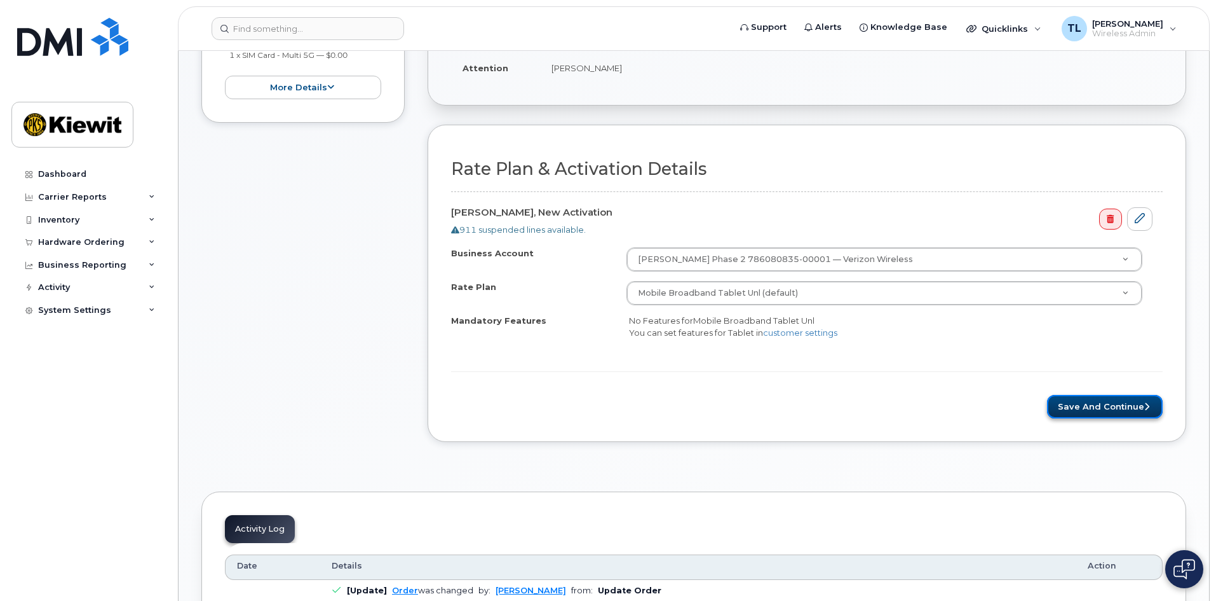
click at [1084, 401] on button "Save and Continue" at bounding box center [1105, 407] width 116 height 24
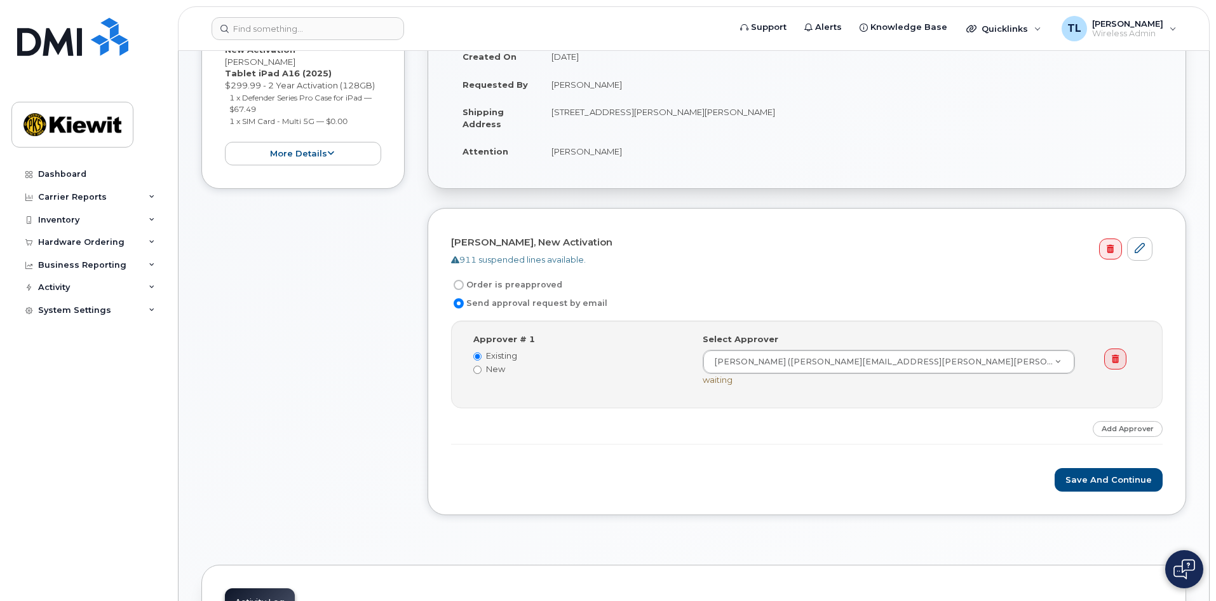
scroll to position [254, 0]
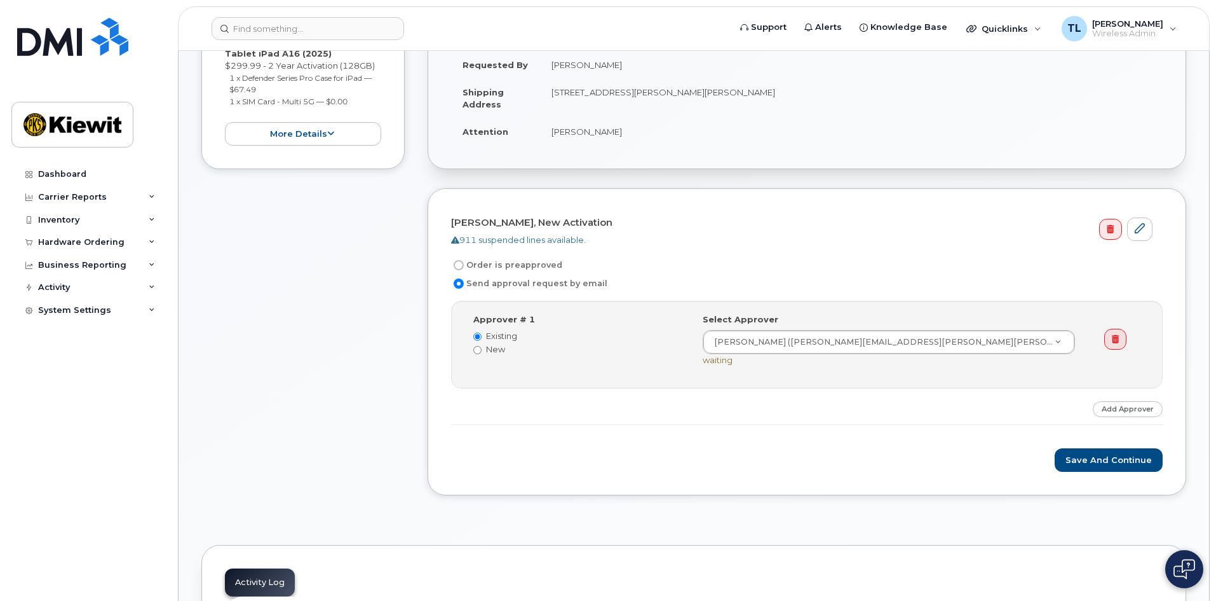
click at [522, 264] on label "Order is preapproved" at bounding box center [506, 264] width 111 height 15
click at [464, 264] on input "Order is preapproved" at bounding box center [459, 265] width 10 height 10
radio input "true"
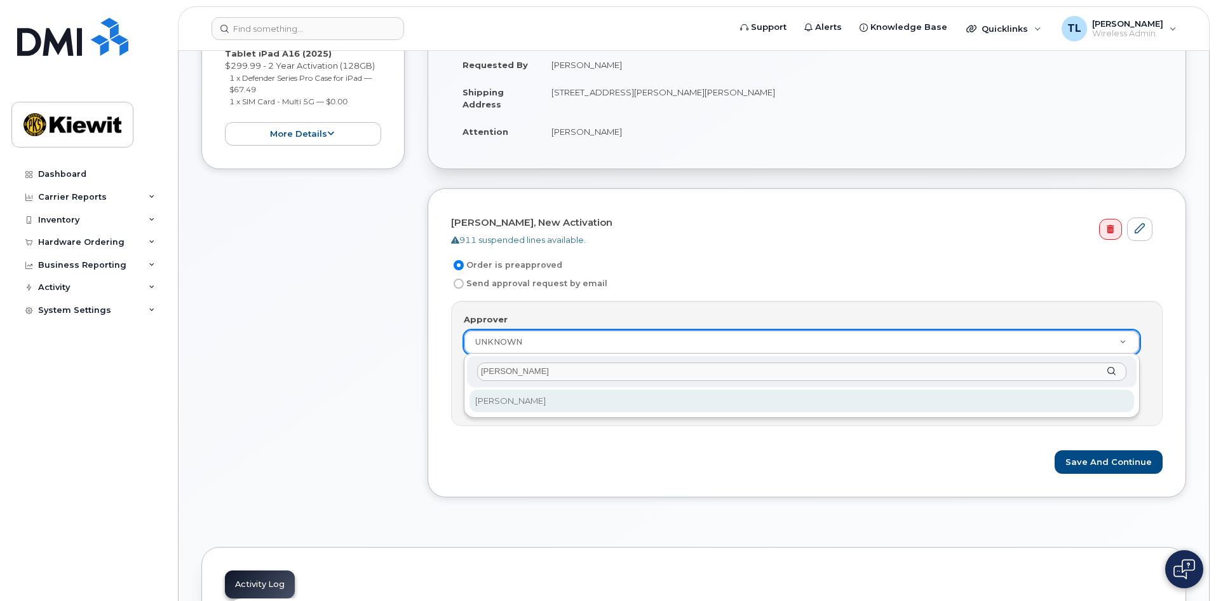
type input "tanner"
select select "2157635"
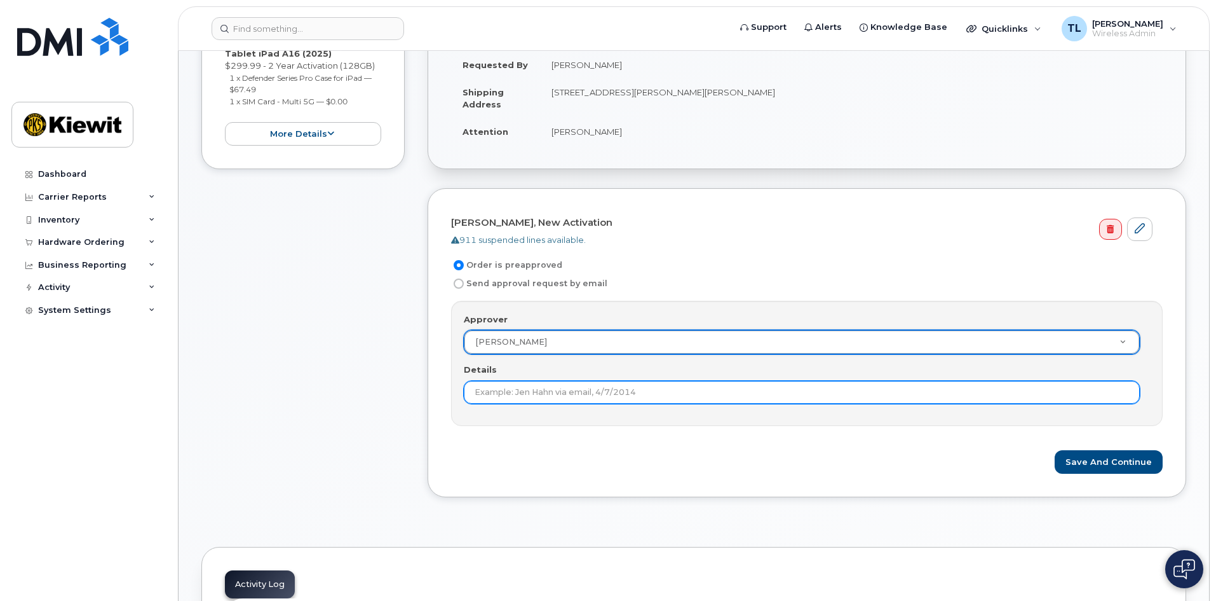
click at [531, 393] on input "Details" at bounding box center [802, 392] width 676 height 23
type input "Tann"
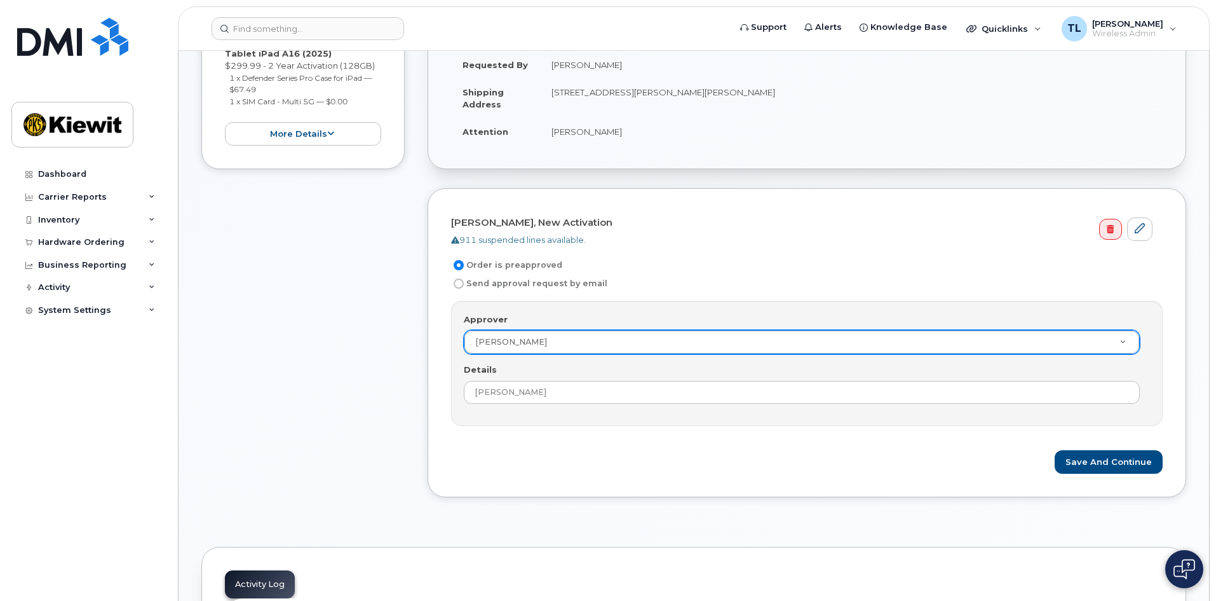
click at [463, 277] on label "Send approval request by email" at bounding box center [529, 283] width 156 height 15
click at [463, 278] on input "Send approval request by email" at bounding box center [459, 283] width 10 height 10
radio input "true"
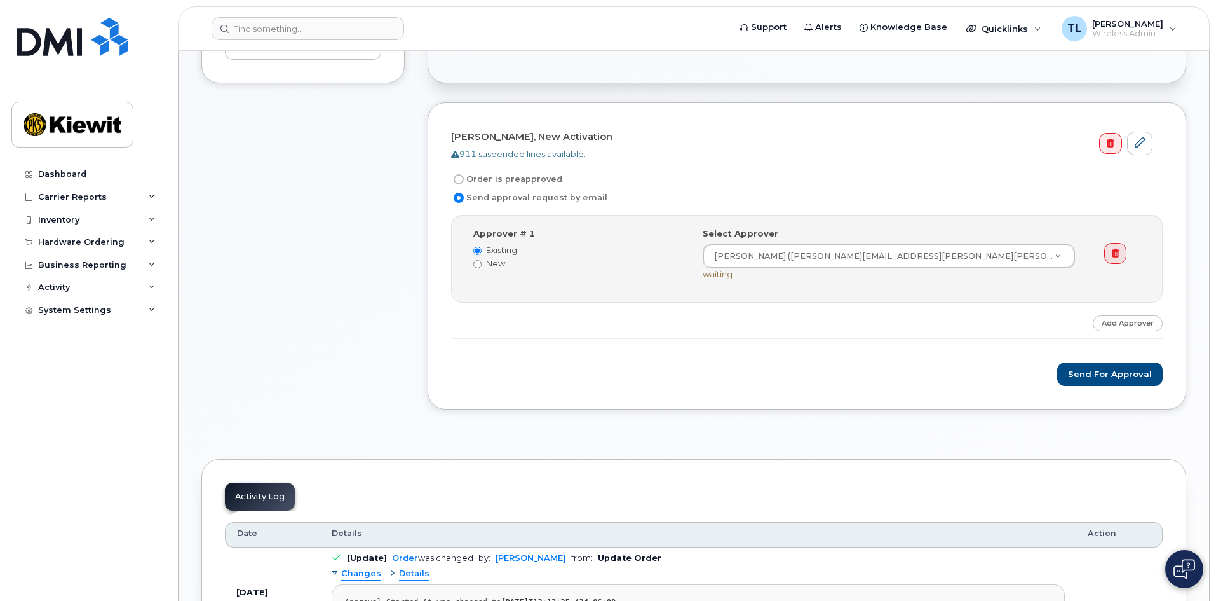
scroll to position [318, 0]
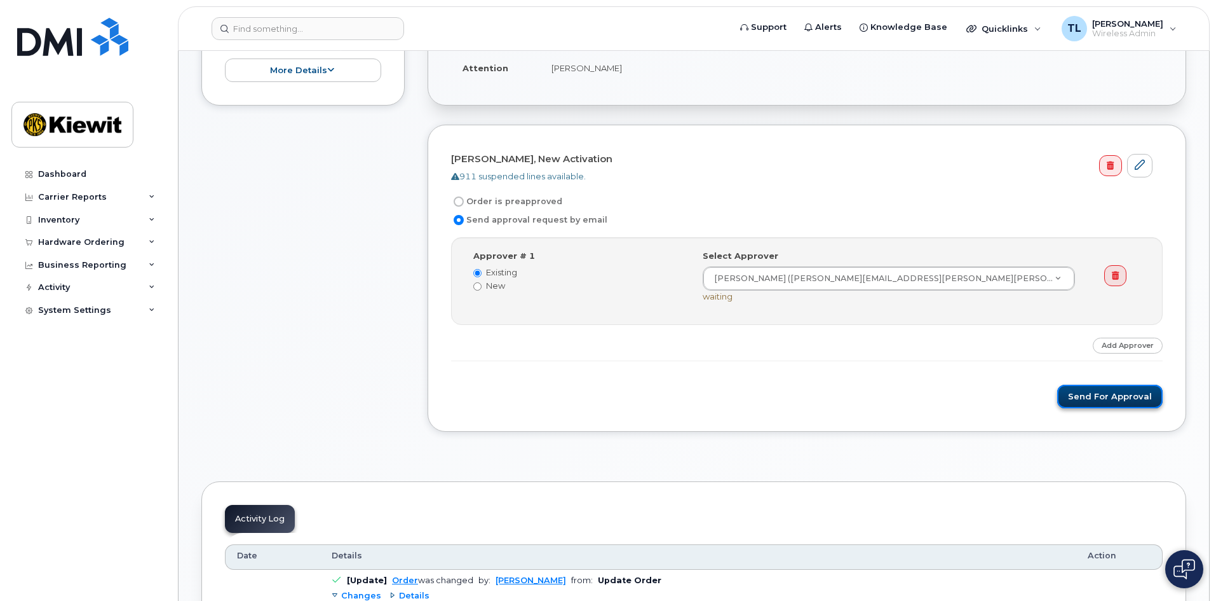
click at [1096, 396] on button "Send for Approval" at bounding box center [1111, 397] width 106 height 24
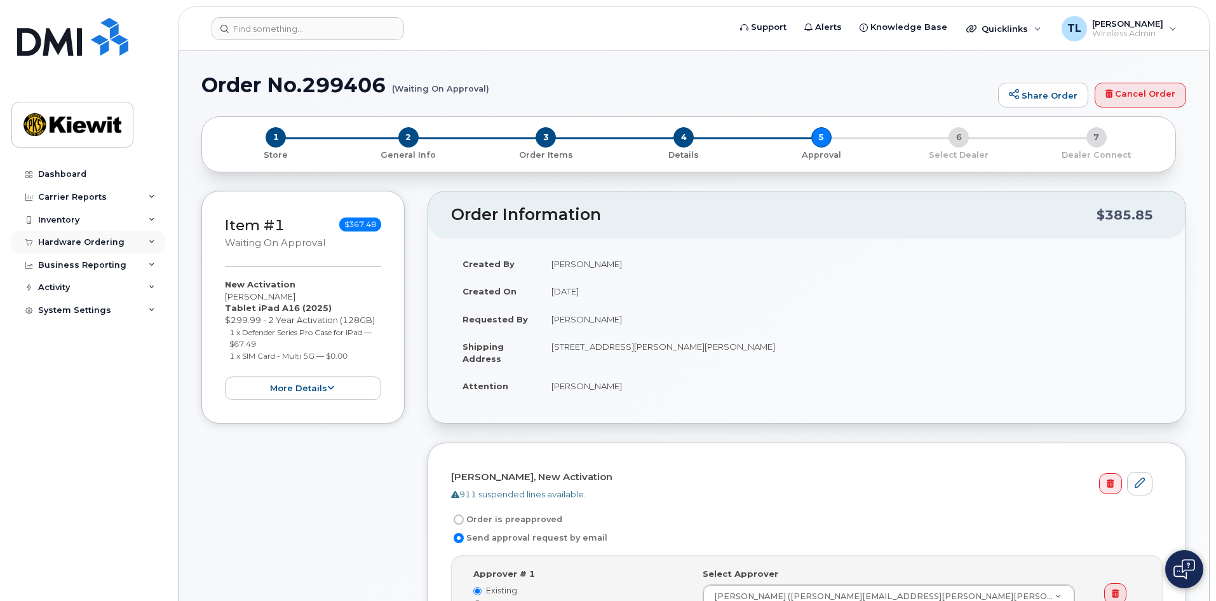
click at [123, 238] on div "Hardware Ordering" at bounding box center [88, 242] width 154 height 23
click at [64, 269] on div "Overview" at bounding box center [64, 265] width 41 height 11
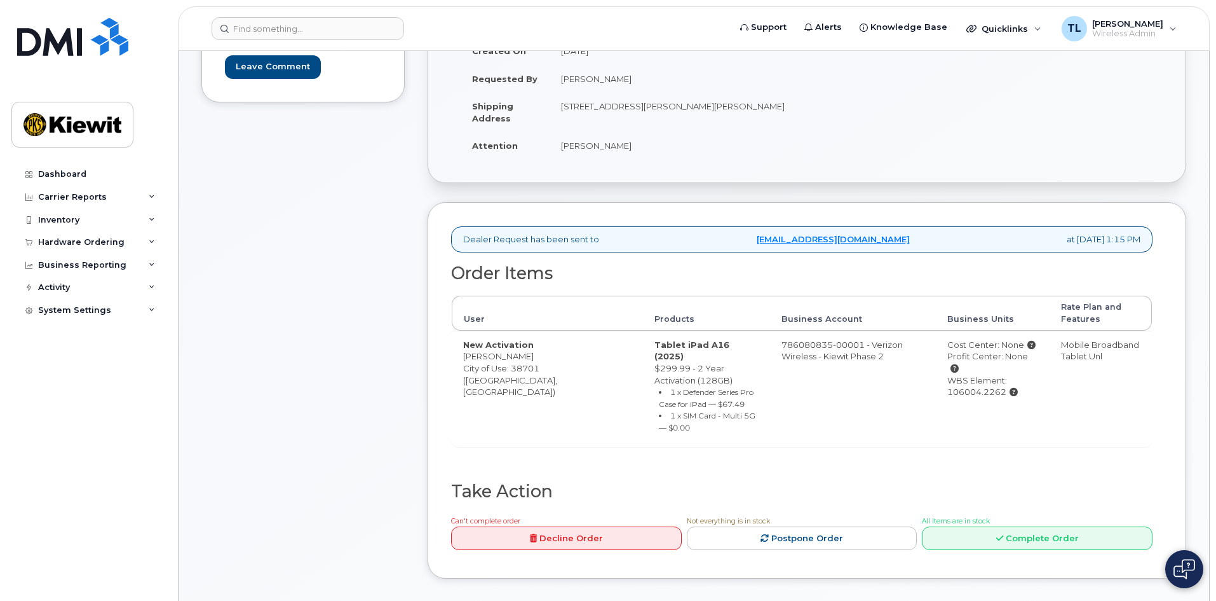
scroll to position [254, 0]
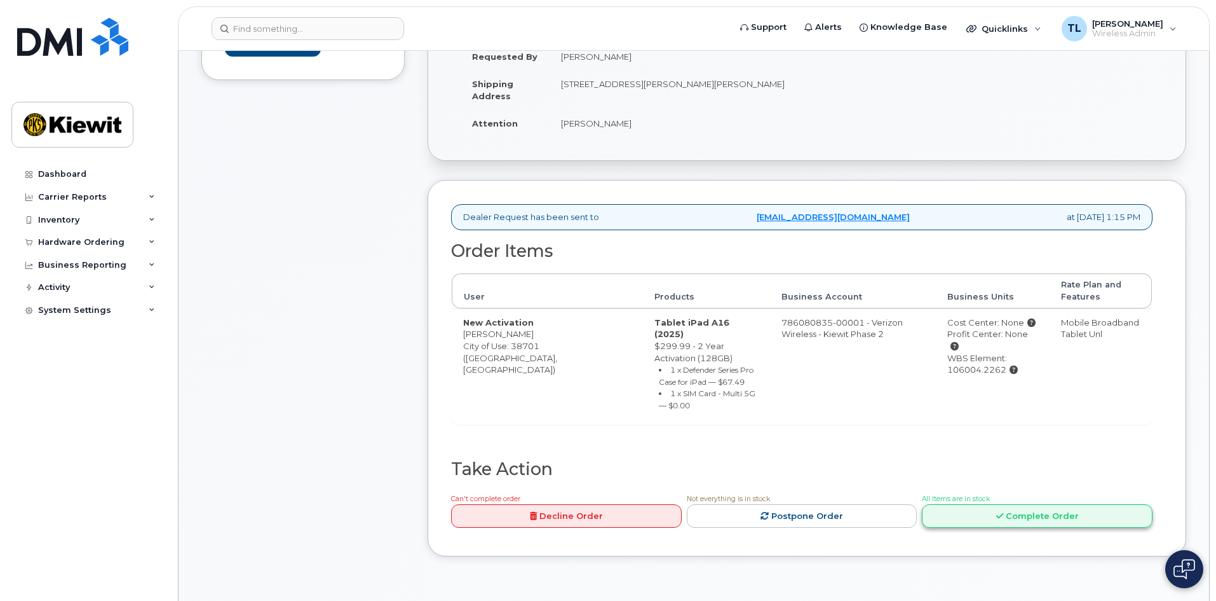
click at [1019, 504] on link "Complete Order" at bounding box center [1037, 516] width 231 height 24
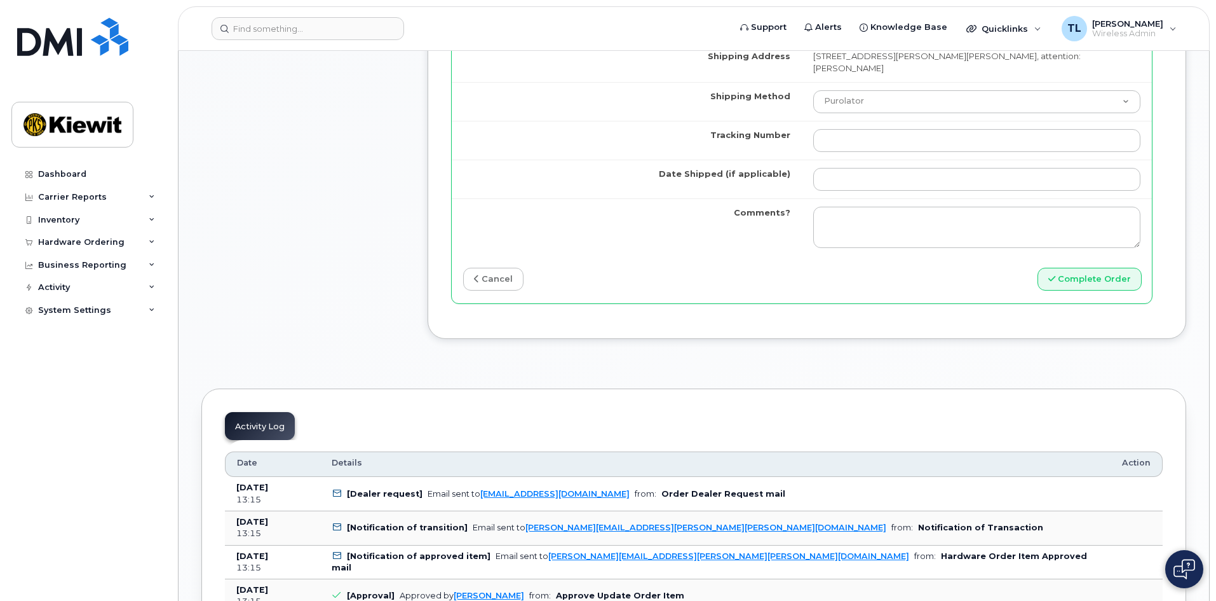
scroll to position [1208, 0]
click at [494, 268] on link "cancel" at bounding box center [493, 279] width 60 height 24
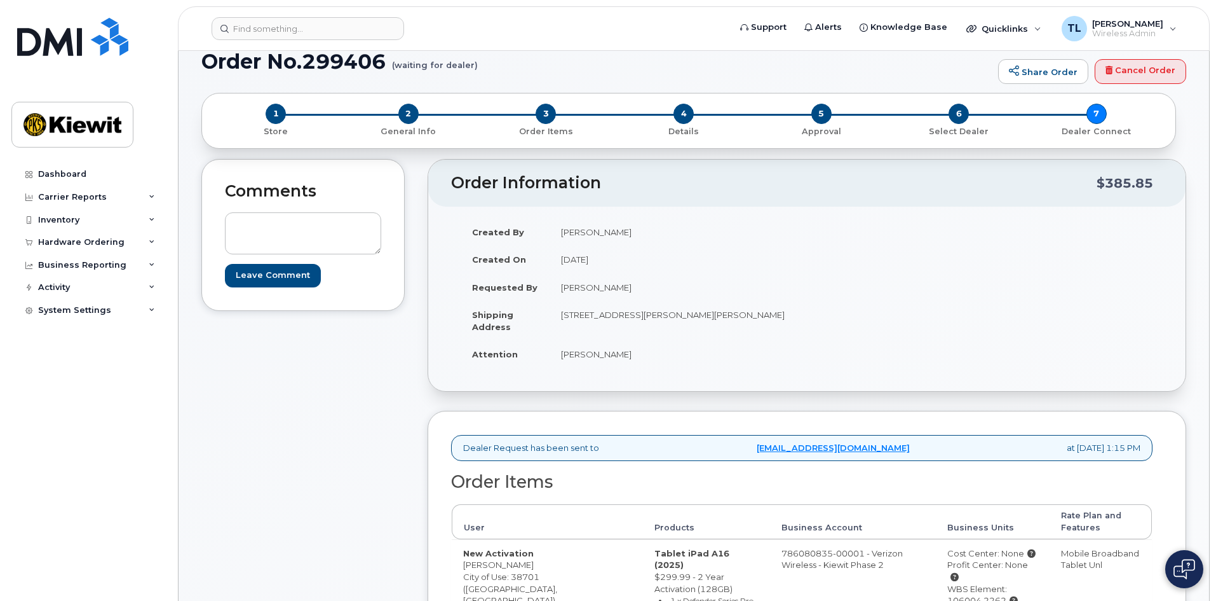
scroll to position [0, 0]
